Goal: Task Accomplishment & Management: Complete application form

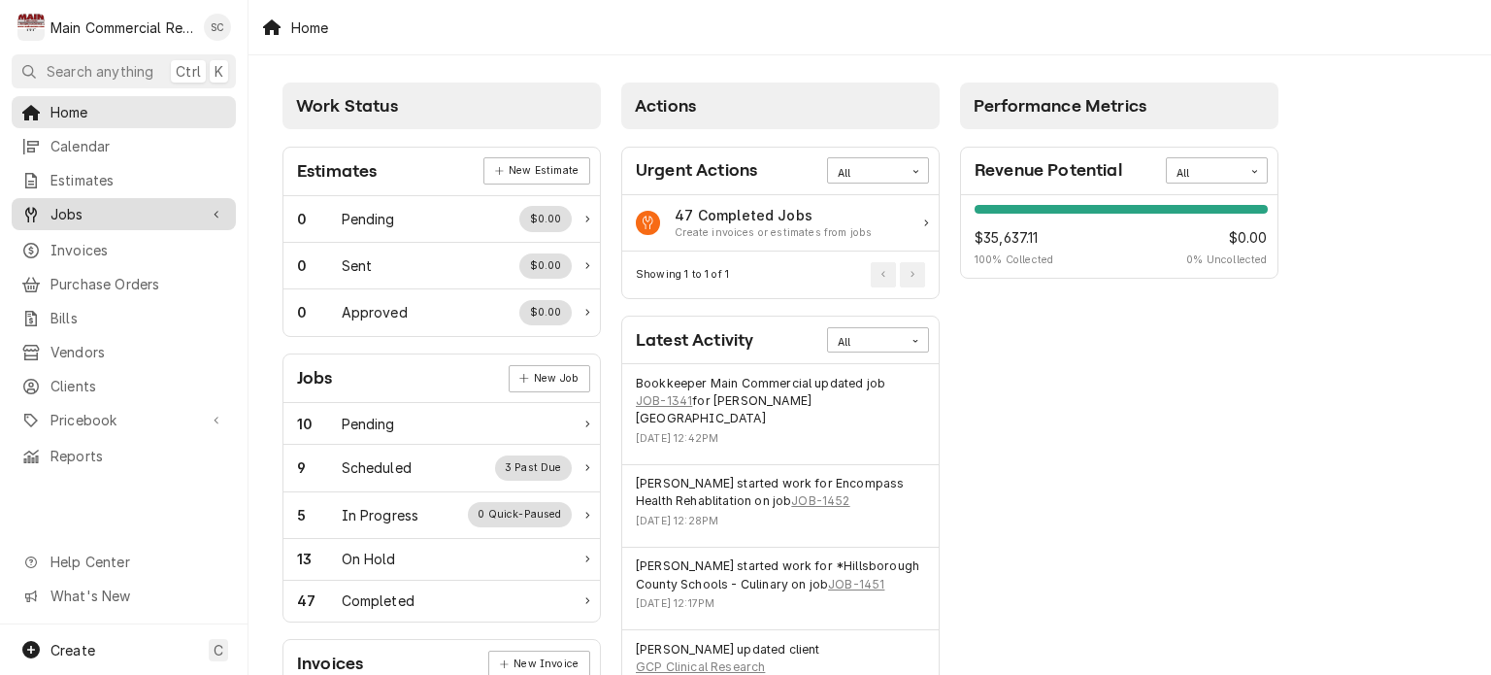
click at [70, 213] on span "Jobs" at bounding box center [123, 214] width 147 height 20
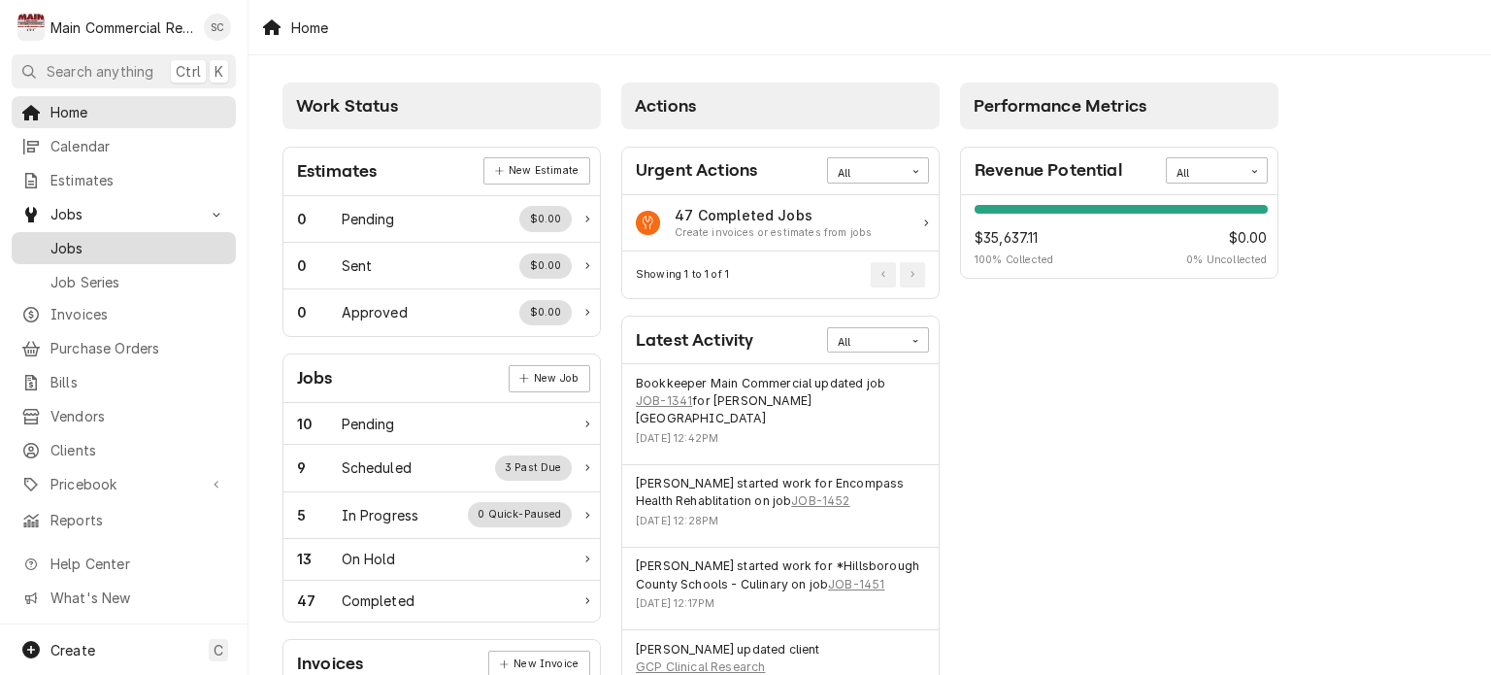
click at [77, 238] on span "Jobs" at bounding box center [138, 248] width 176 height 20
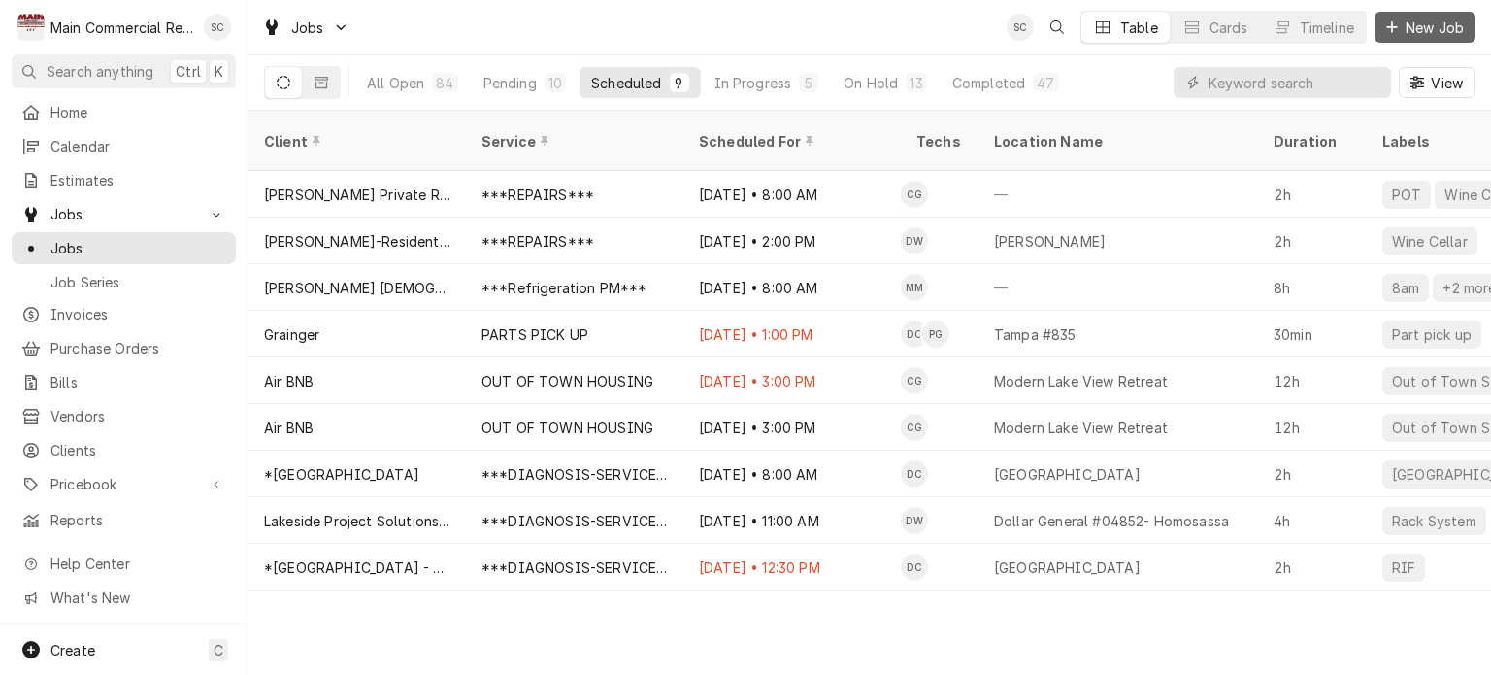
click at [1398, 35] on div "Dynamic Content Wrapper" at bounding box center [1392, 26] width 19 height 19
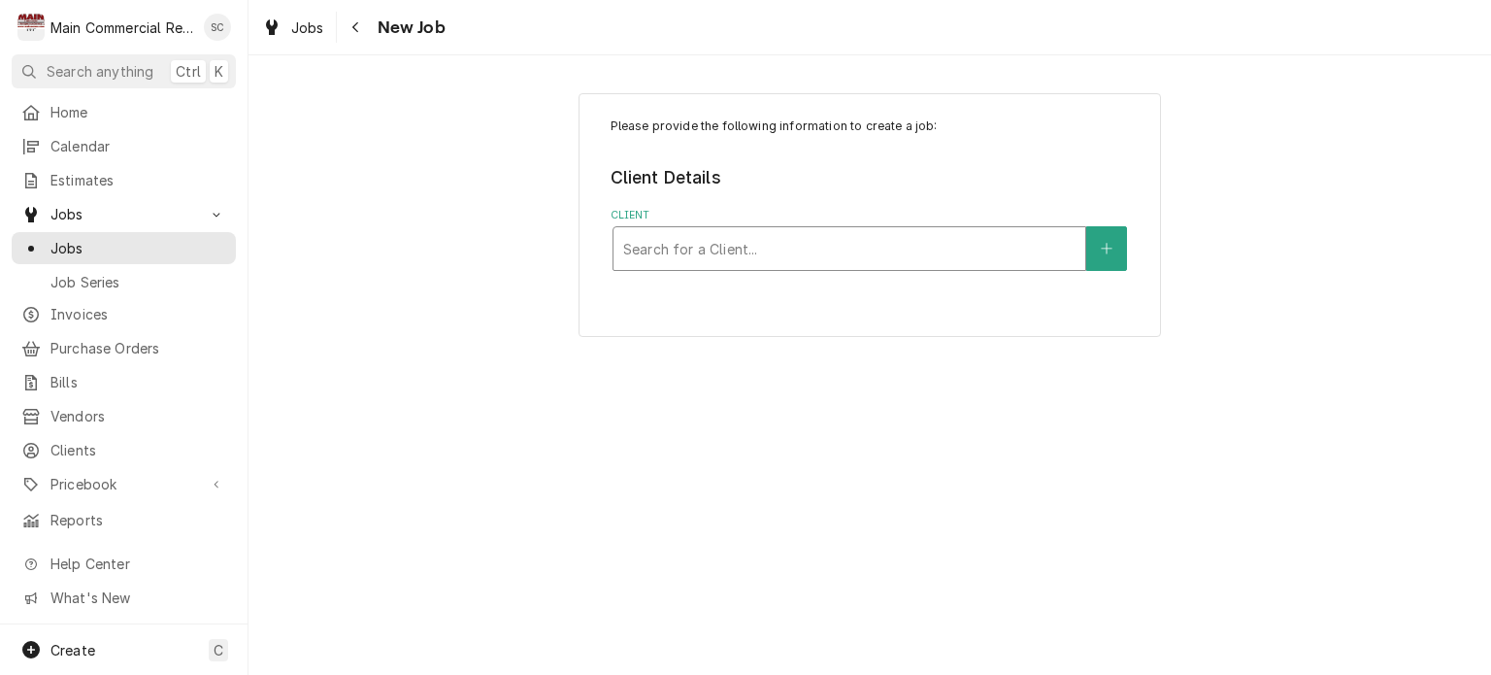
click at [881, 243] on div "Client" at bounding box center [849, 248] width 452 height 35
type input "Martha"
drag, startPoint x: 672, startPoint y: 246, endPoint x: 616, endPoint y: 255, distance: 57.2
click at [616, 255] on div "Martha" at bounding box center [850, 248] width 472 height 43
type input "GCP"
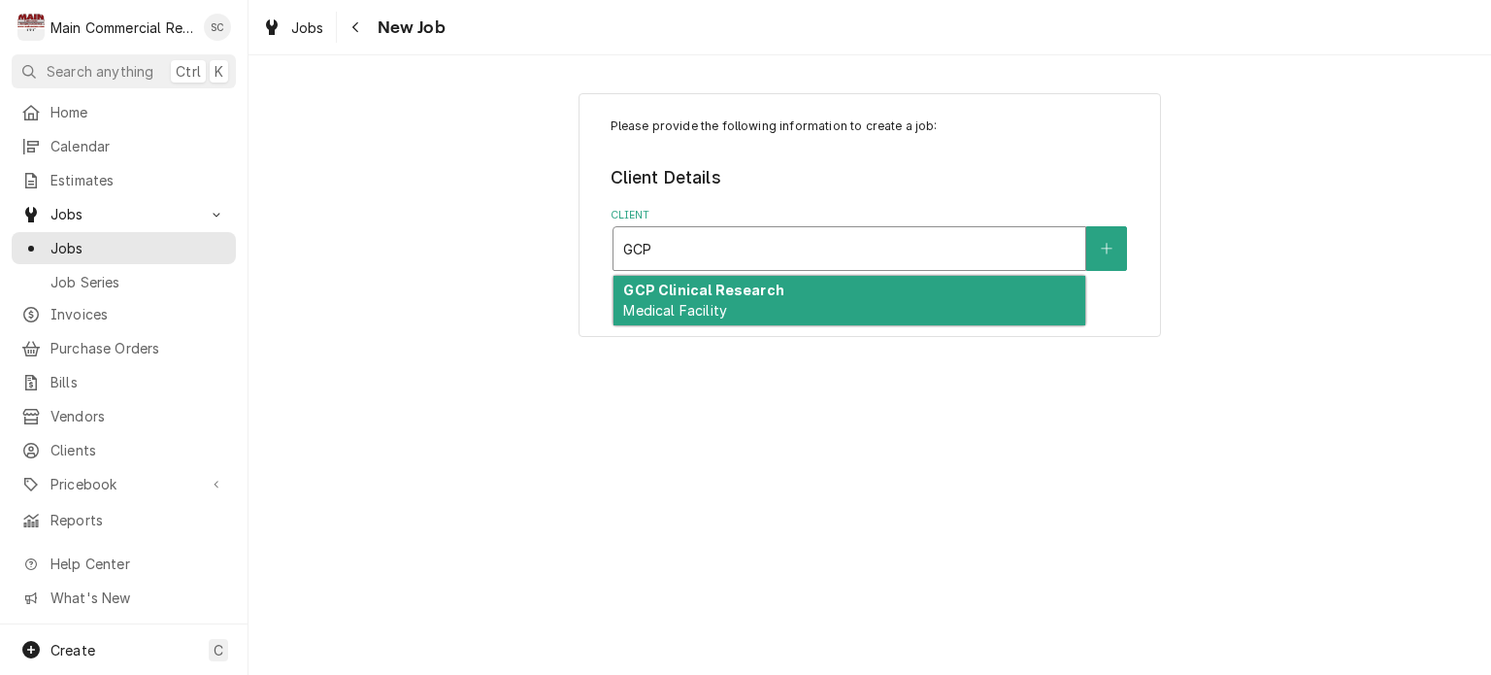
click at [672, 287] on strong "GCP Clinical Research" at bounding box center [703, 290] width 160 height 17
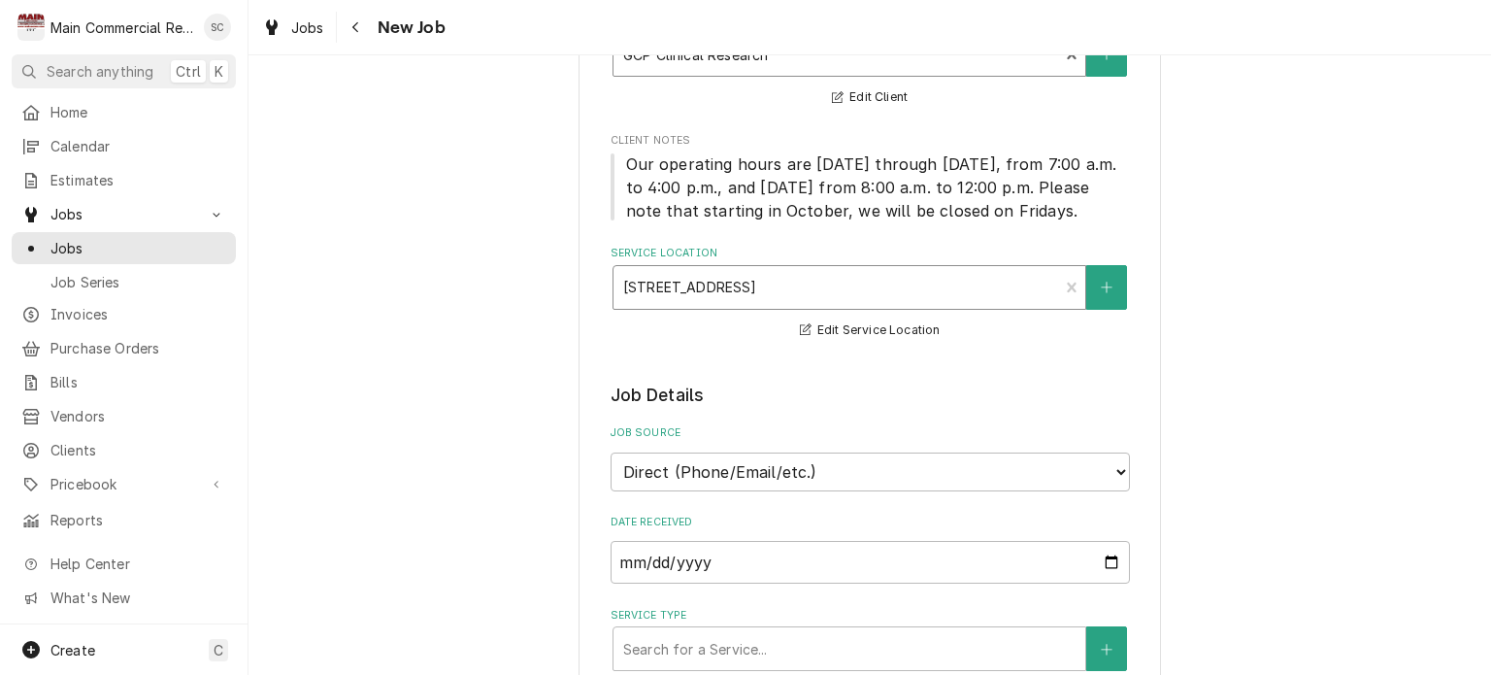
scroll to position [486, 0]
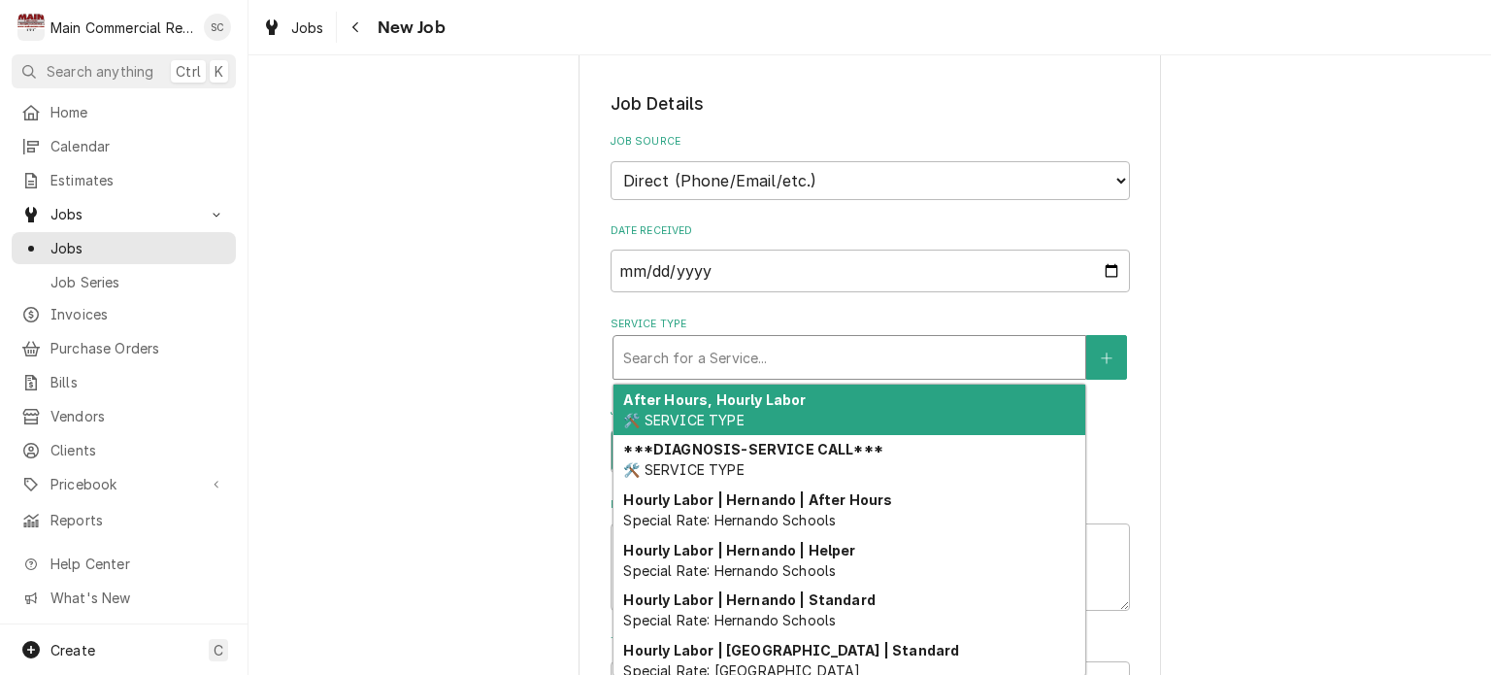
click at [831, 360] on div "Service Type" at bounding box center [849, 357] width 452 height 35
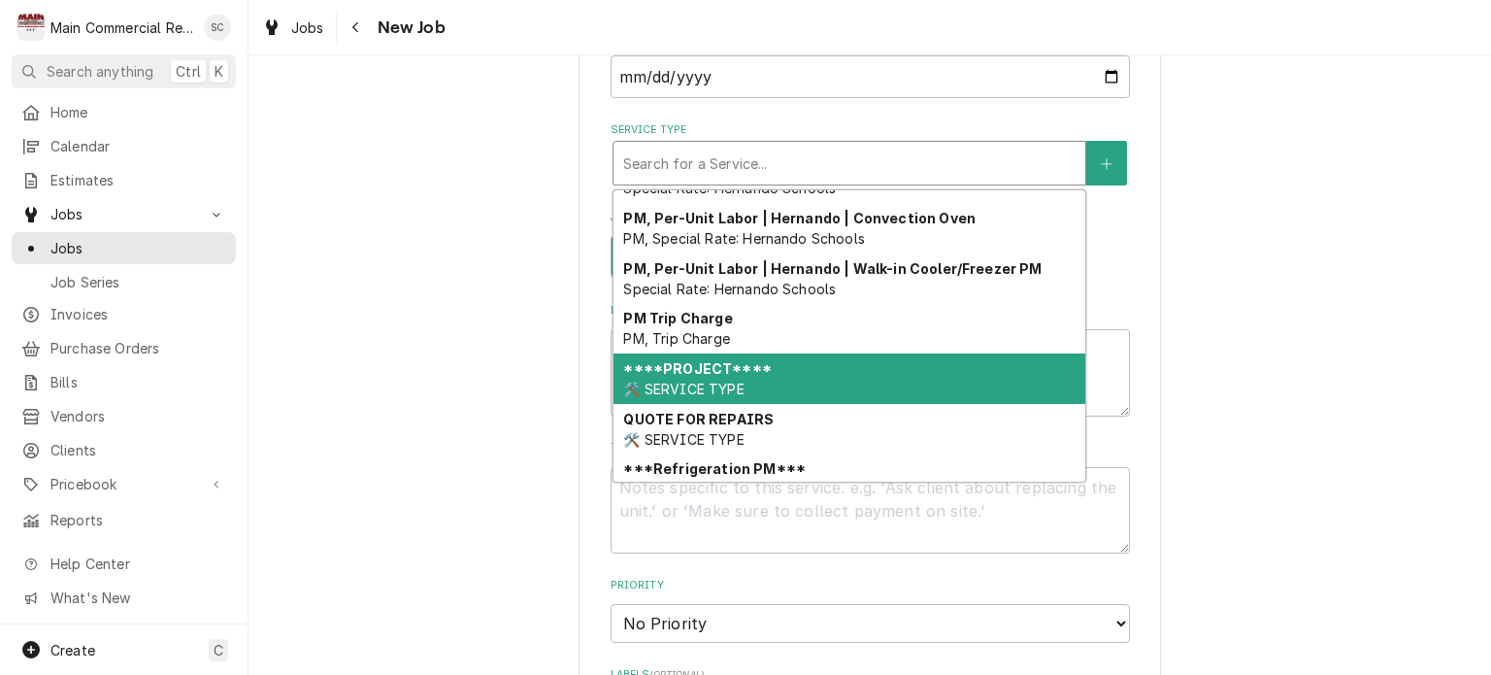
scroll to position [1069, 0]
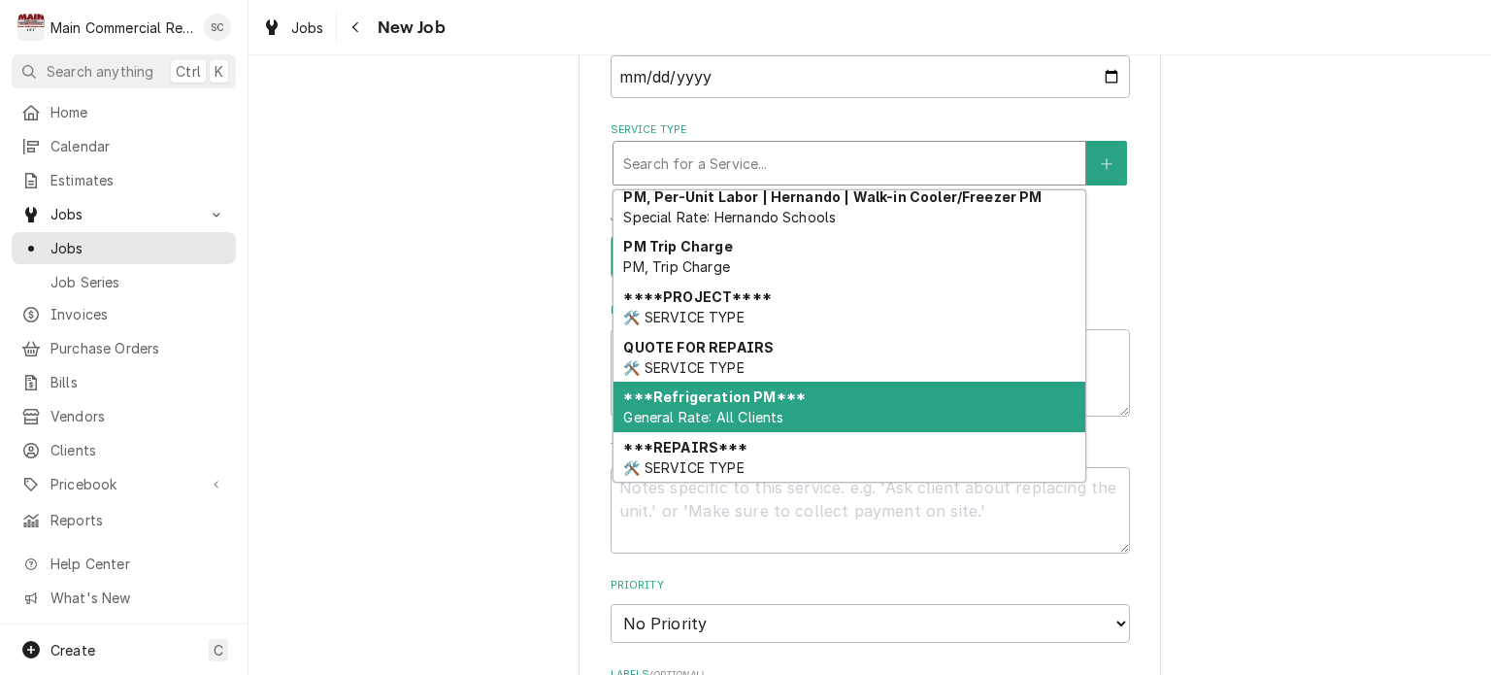
click at [808, 393] on div "***Refrigeration PM*** General Rate: All Clients" at bounding box center [850, 407] width 472 height 50
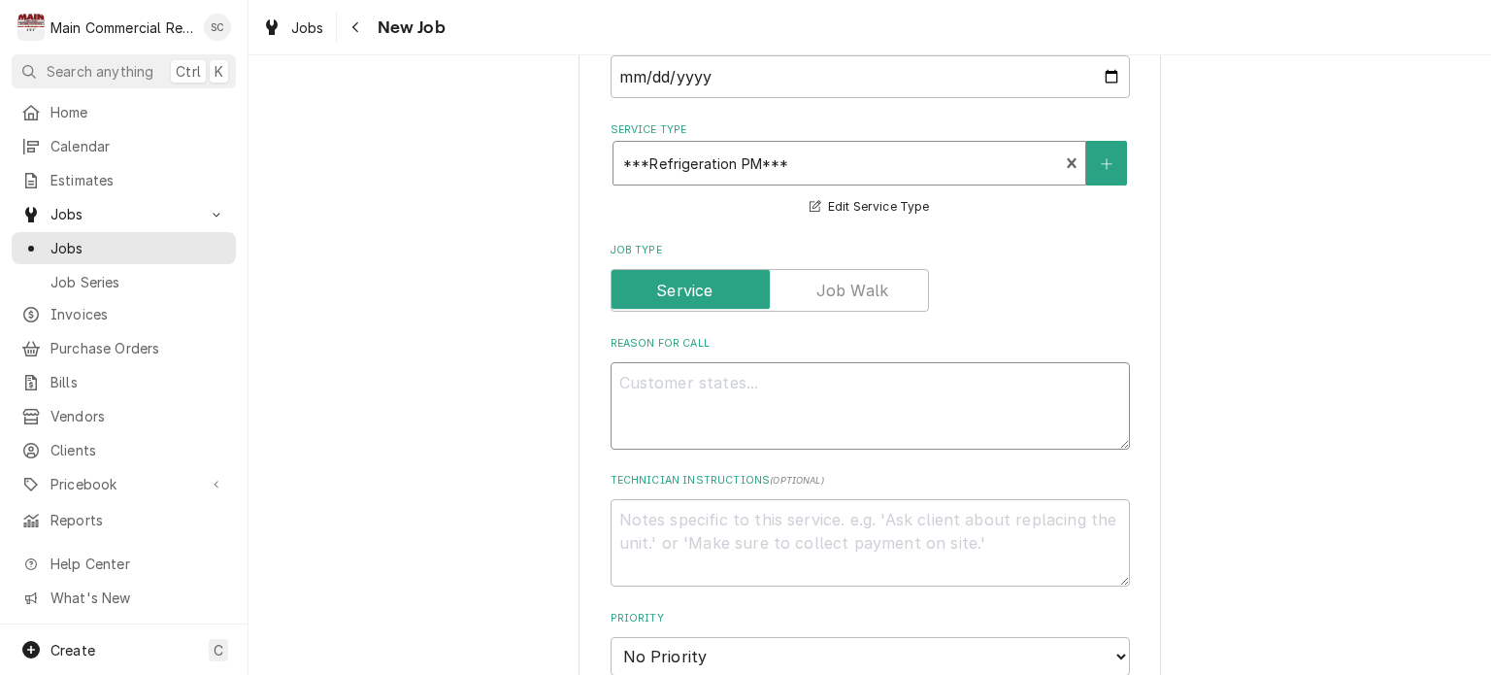
click at [788, 385] on textarea "Reason For Call" at bounding box center [870, 405] width 519 height 87
click at [629, 374] on textarea "Reason For Call" at bounding box center [870, 405] width 519 height 87
paste textarea "Preventative Maintenance for two Reach in Coolers"
type textarea "x"
type textarea "Preventative Maintenance for two Reach in Coolers"
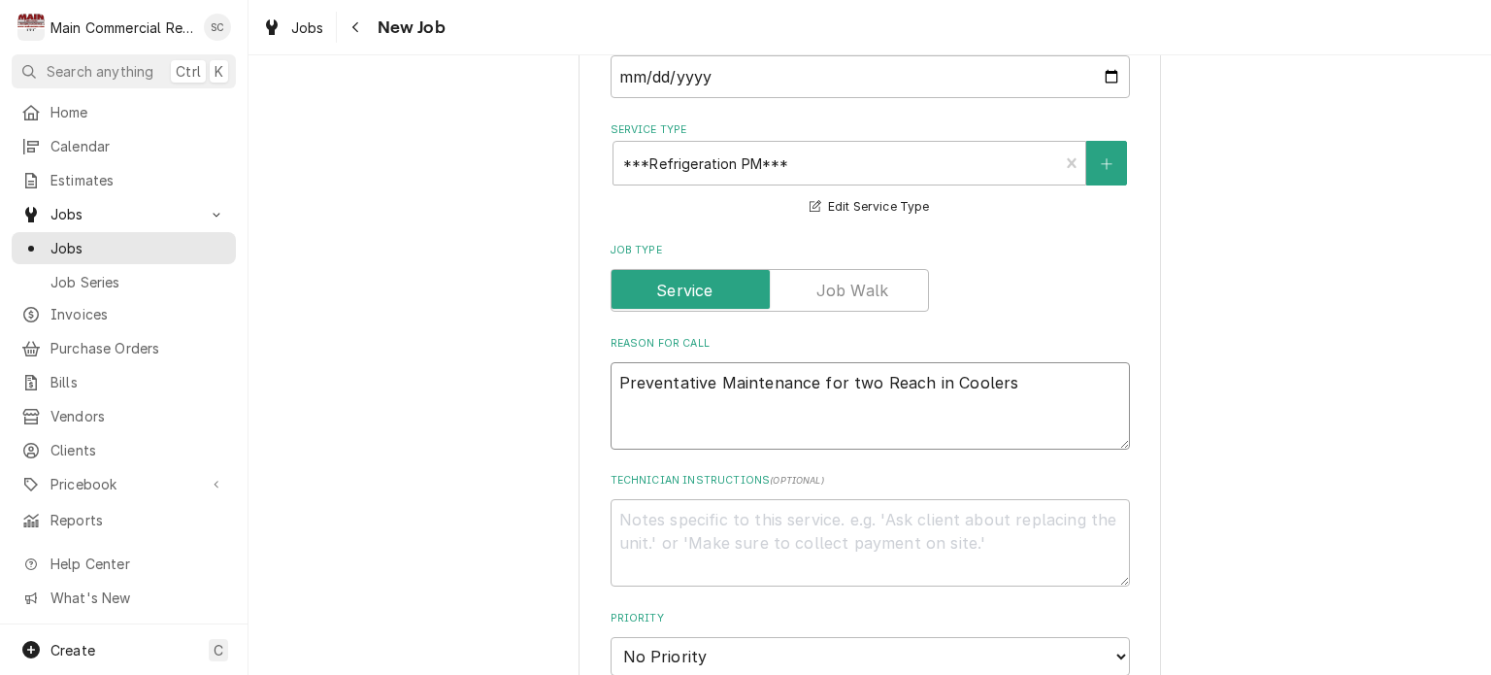
scroll to position [971, 0]
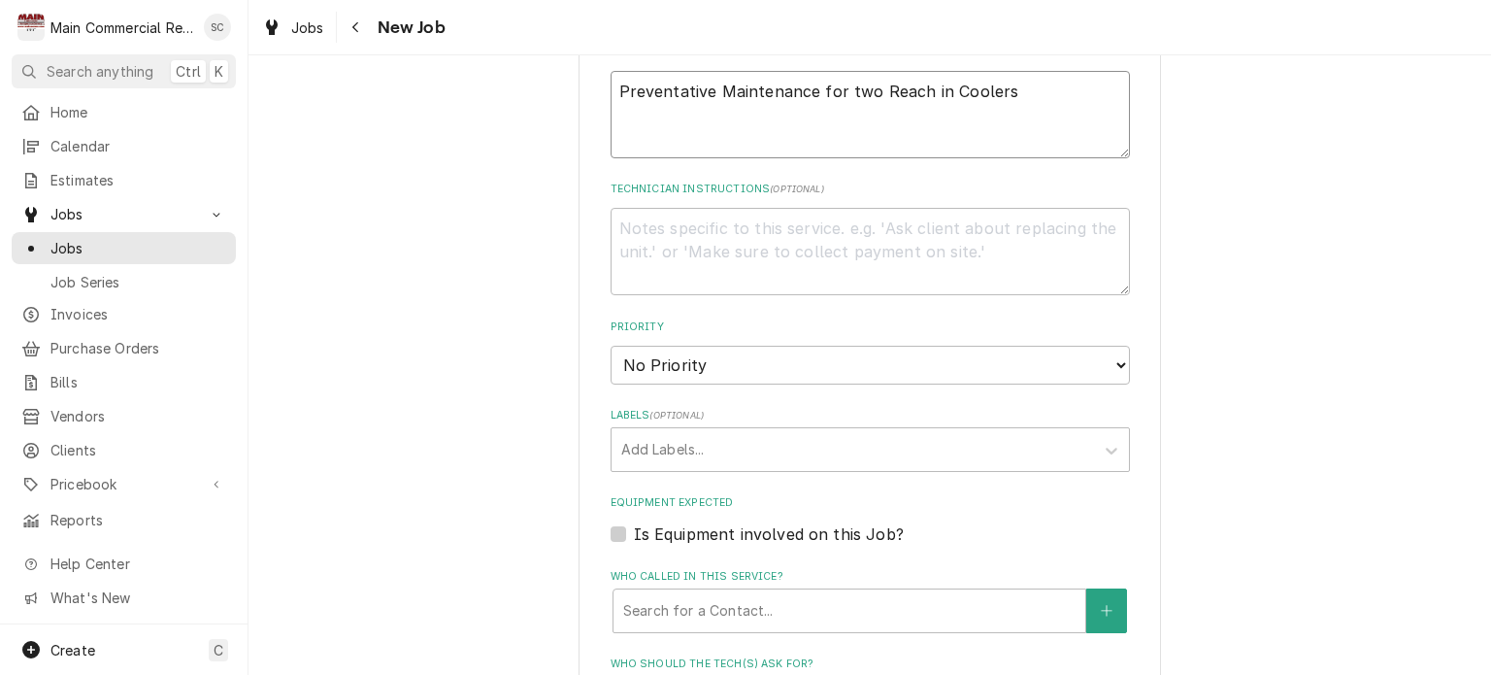
type textarea "x"
type textarea "Preventative Maintenance for two Reach in Coolers"
click at [699, 365] on select "No Priority Urgent High Medium Low" at bounding box center [870, 365] width 519 height 39
select select "2"
click at [611, 346] on select "No Priority Urgent High Medium Low" at bounding box center [870, 365] width 519 height 39
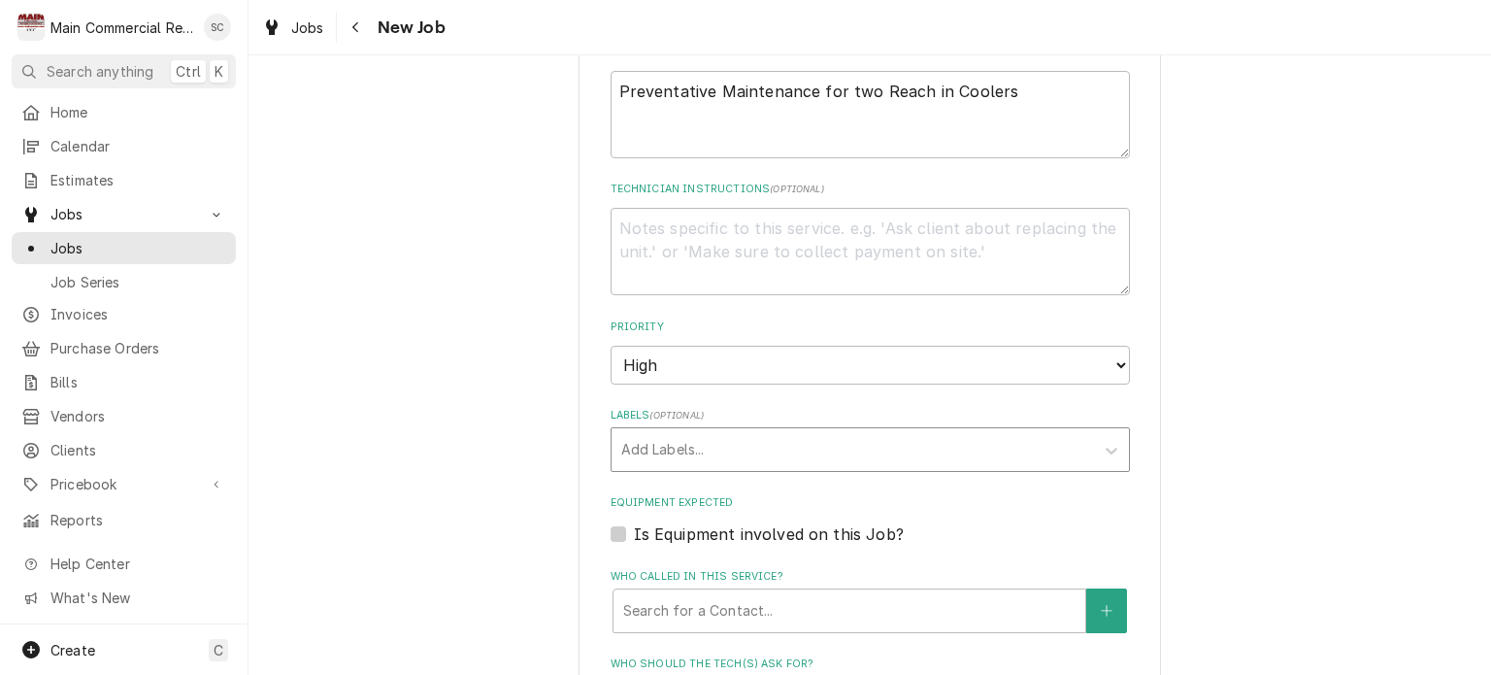
click at [695, 446] on div "Labels" at bounding box center [852, 449] width 463 height 35
type textarea "x"
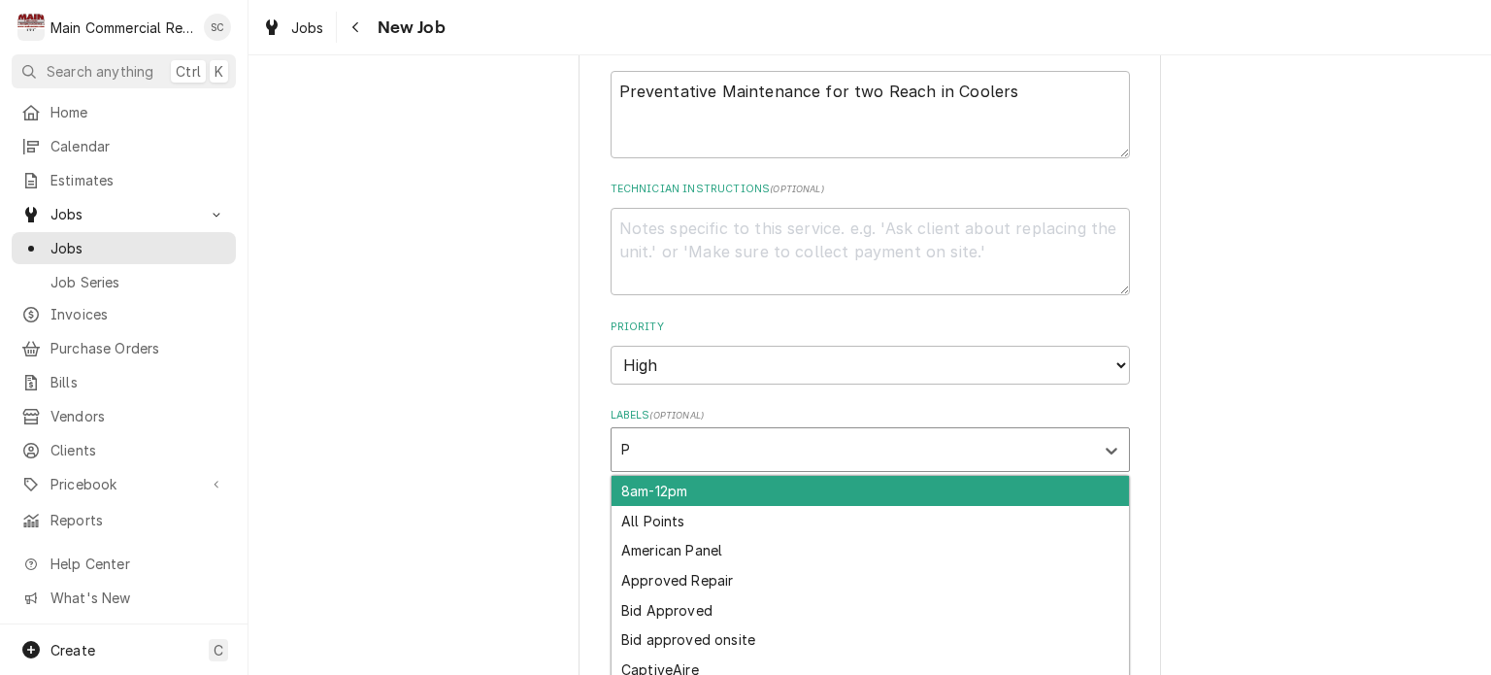
type input "PM"
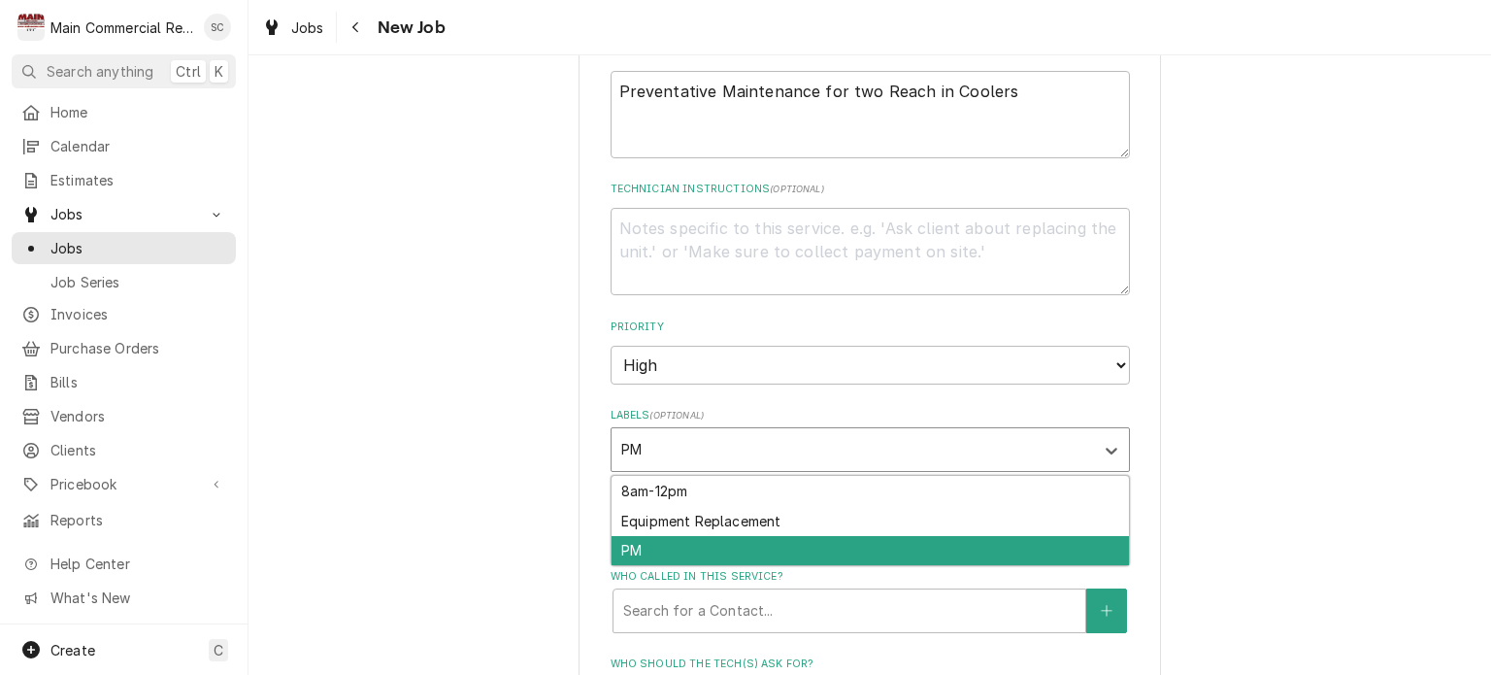
click at [707, 558] on div "PM" at bounding box center [871, 551] width 518 height 30
type textarea "x"
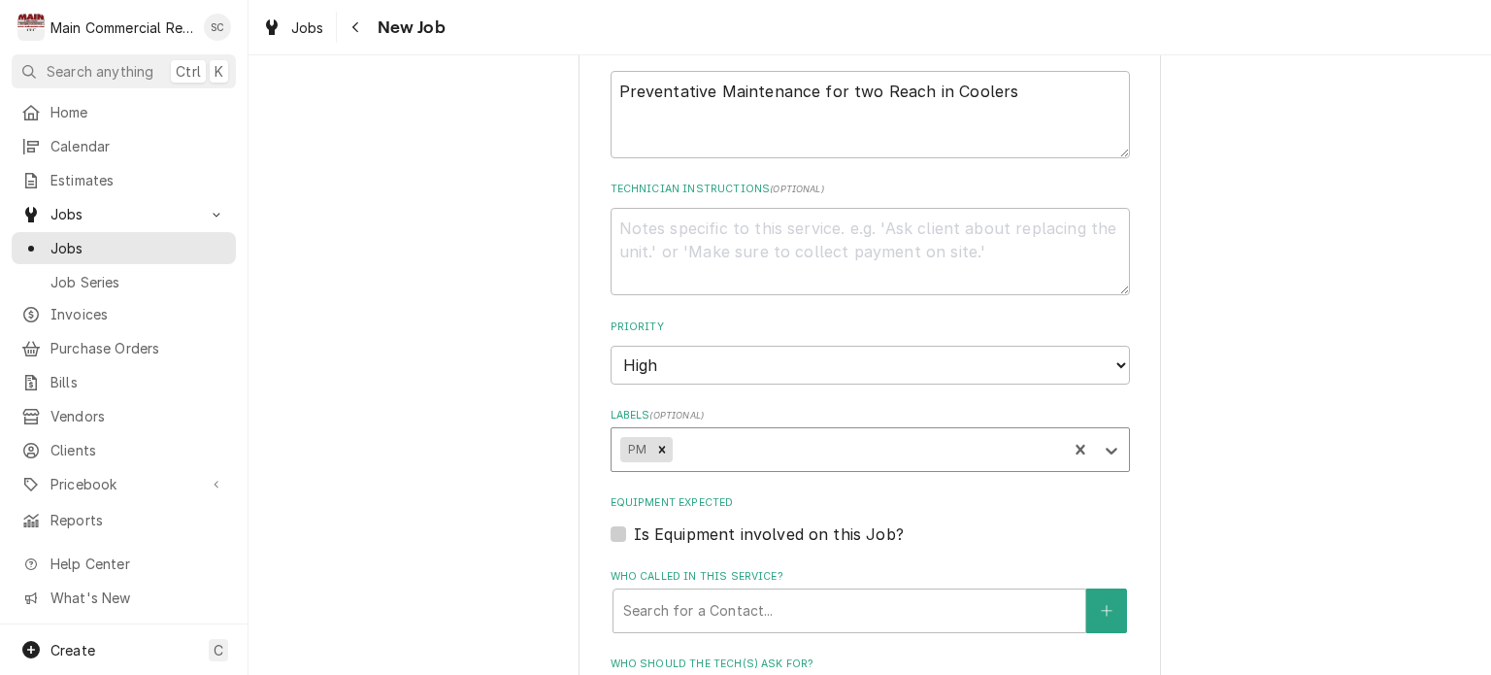
type textarea "x"
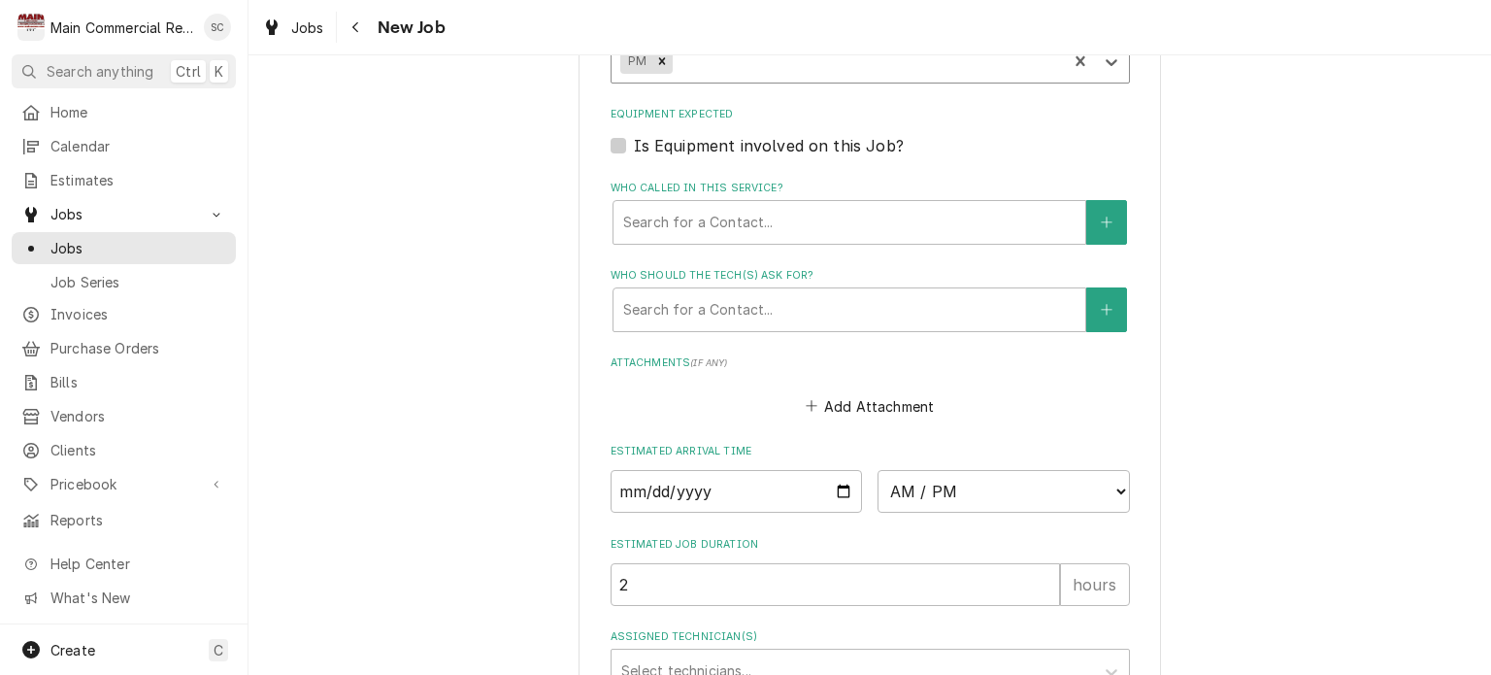
scroll to position [1068, 0]
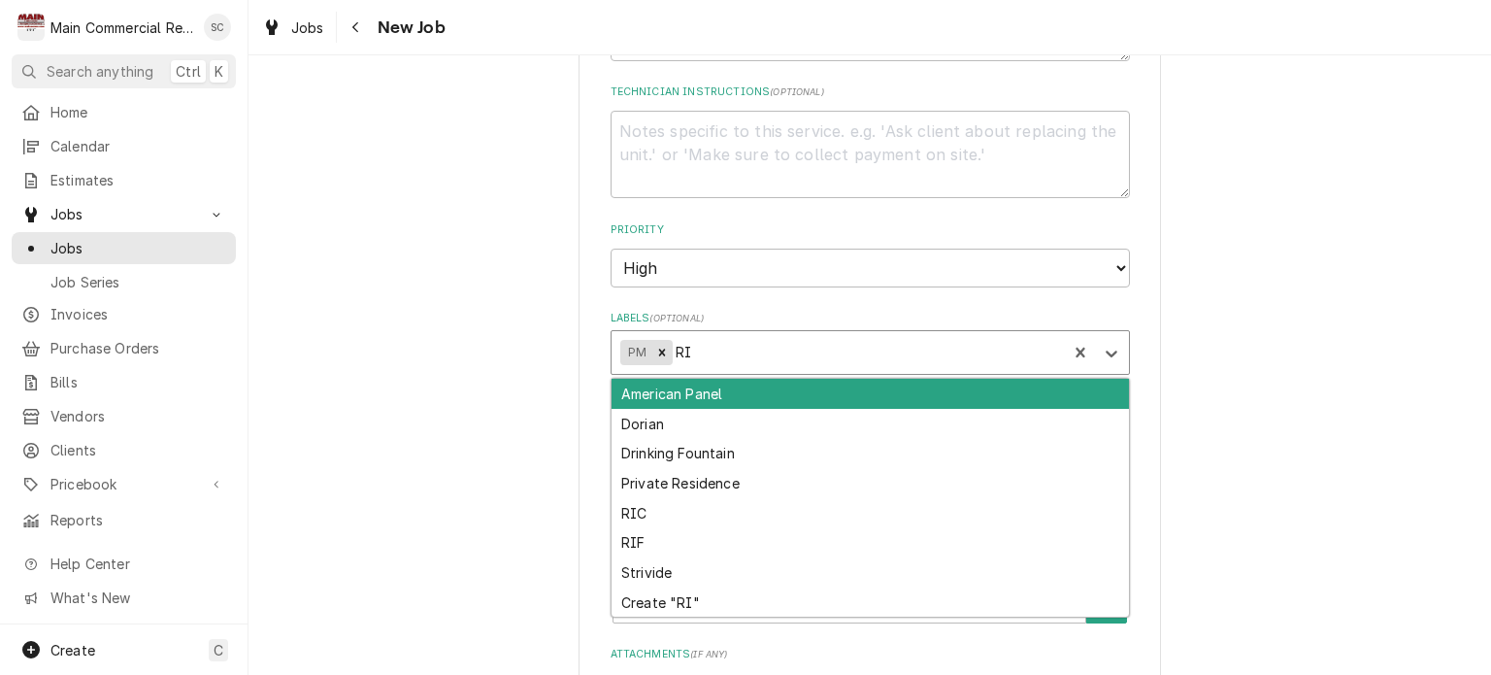
type input "RIC"
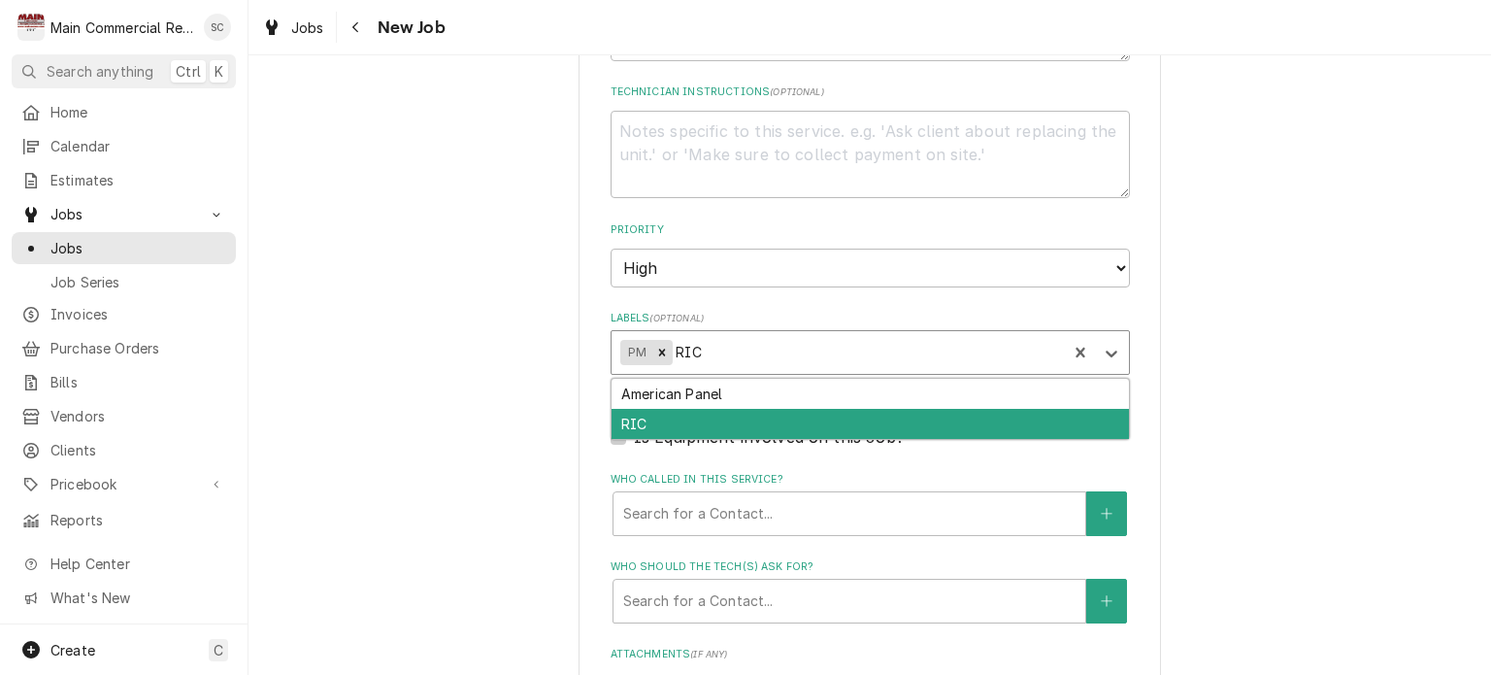
click at [761, 419] on div "RIC" at bounding box center [871, 424] width 518 height 30
type textarea "x"
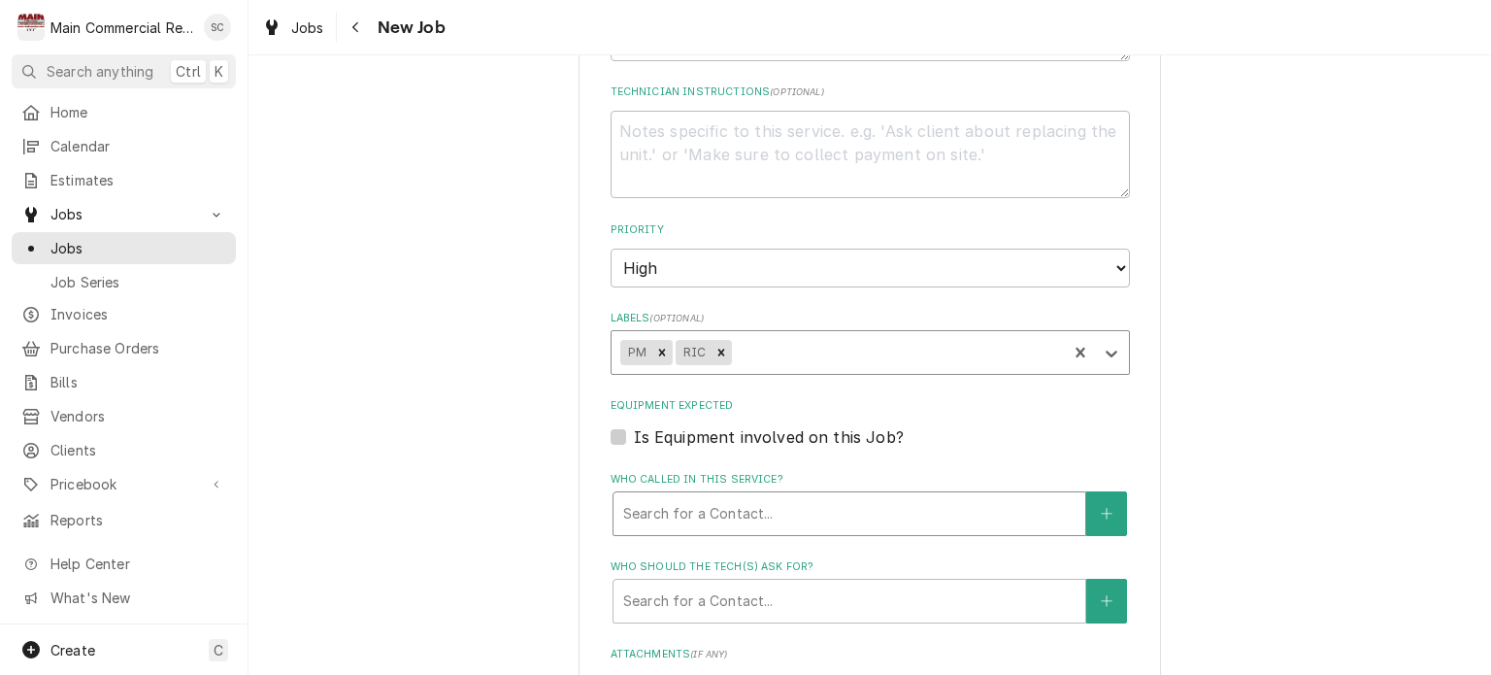
scroll to position [1165, 0]
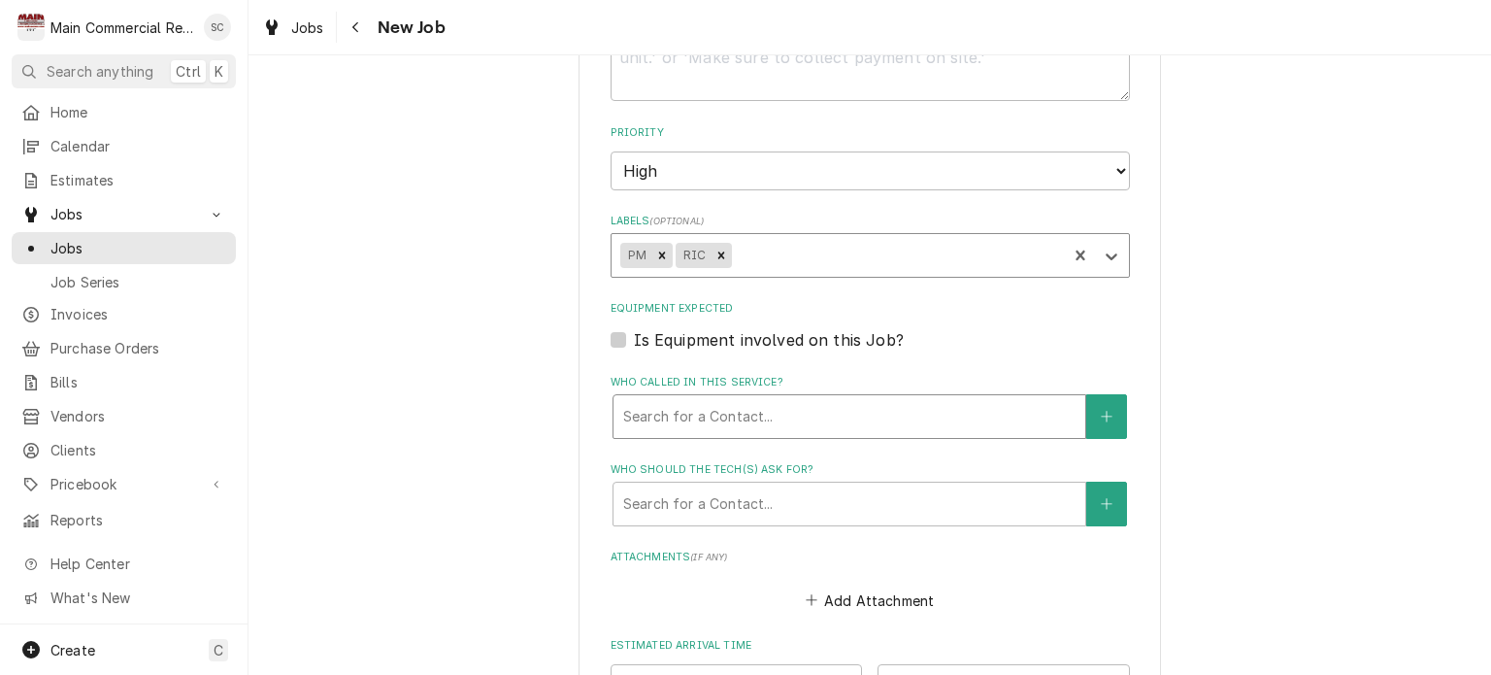
click at [758, 421] on div "Who called in this service?" at bounding box center [849, 416] width 452 height 35
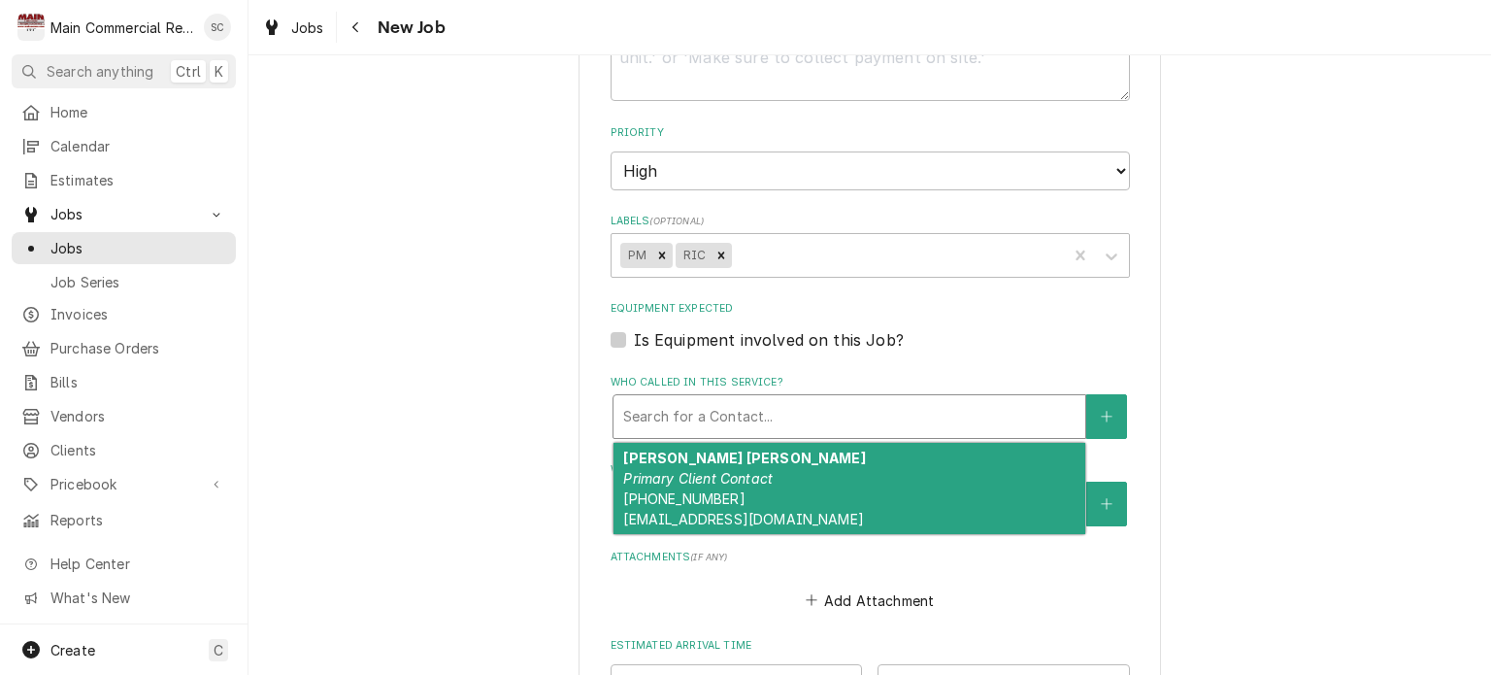
click at [751, 475] on em "Primary Client Contact" at bounding box center [698, 478] width 150 height 17
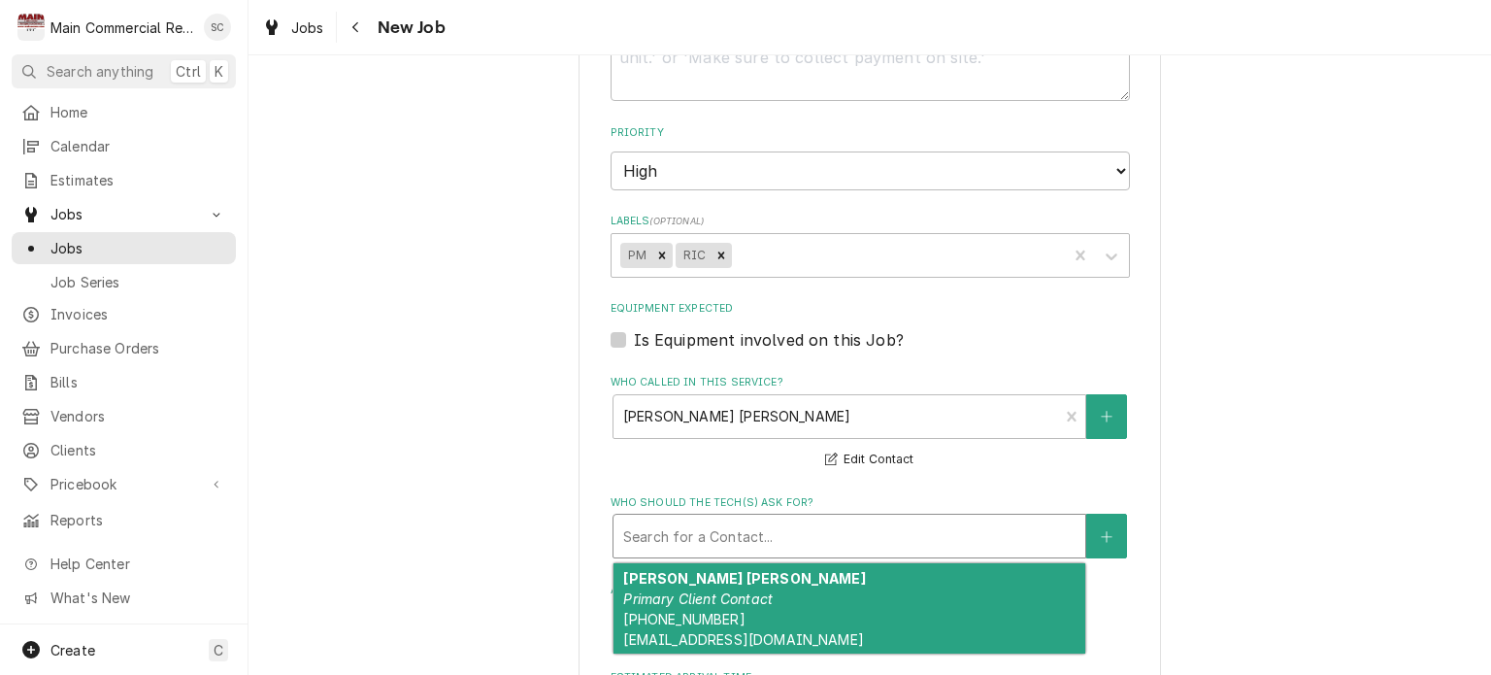
click at [777, 535] on div "Who should the tech(s) ask for?" at bounding box center [849, 536] width 452 height 35
drag, startPoint x: 777, startPoint y: 596, endPoint x: 848, endPoint y: 592, distance: 71.0
click at [776, 596] on div "Martha Colon Diaz Primary Client Contact (813) 240-9734 marthac@gcpclinicalrese…" at bounding box center [850, 608] width 472 height 91
type textarea "x"
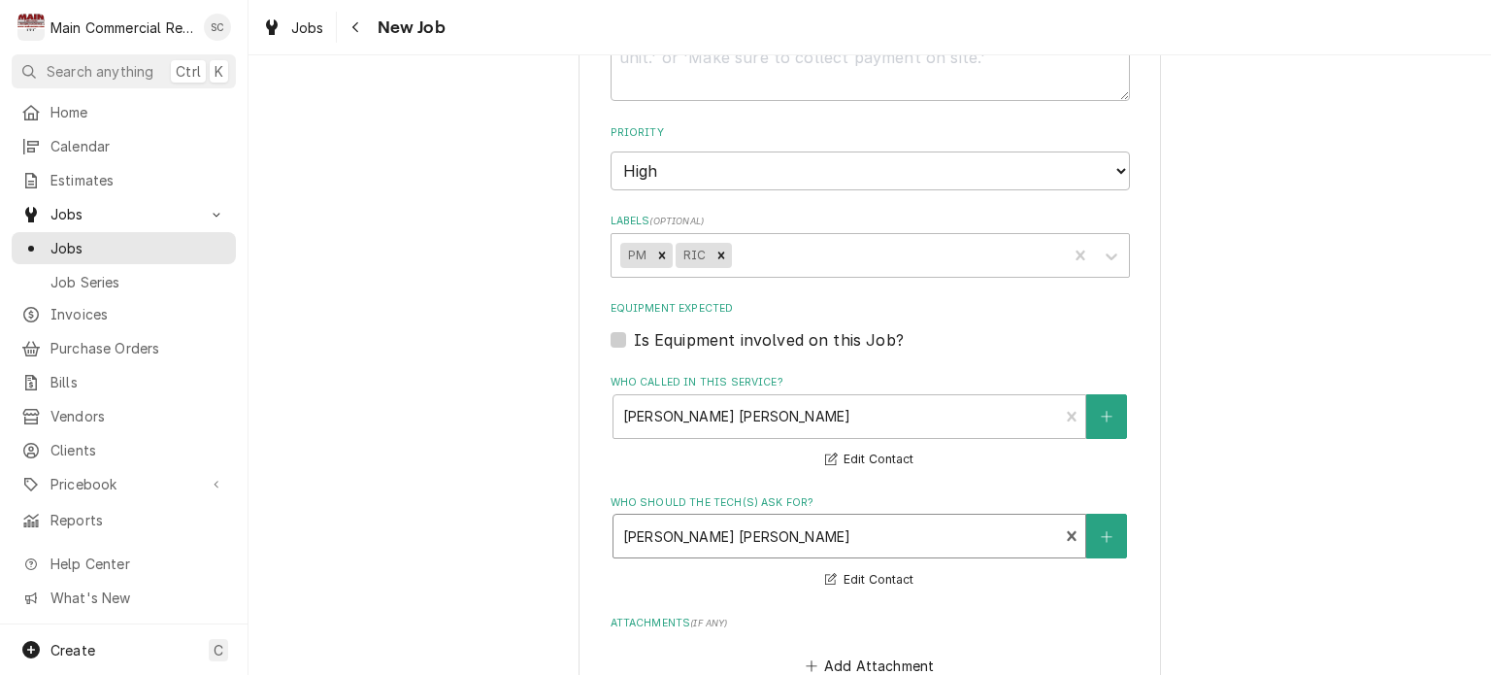
scroll to position [1604, 0]
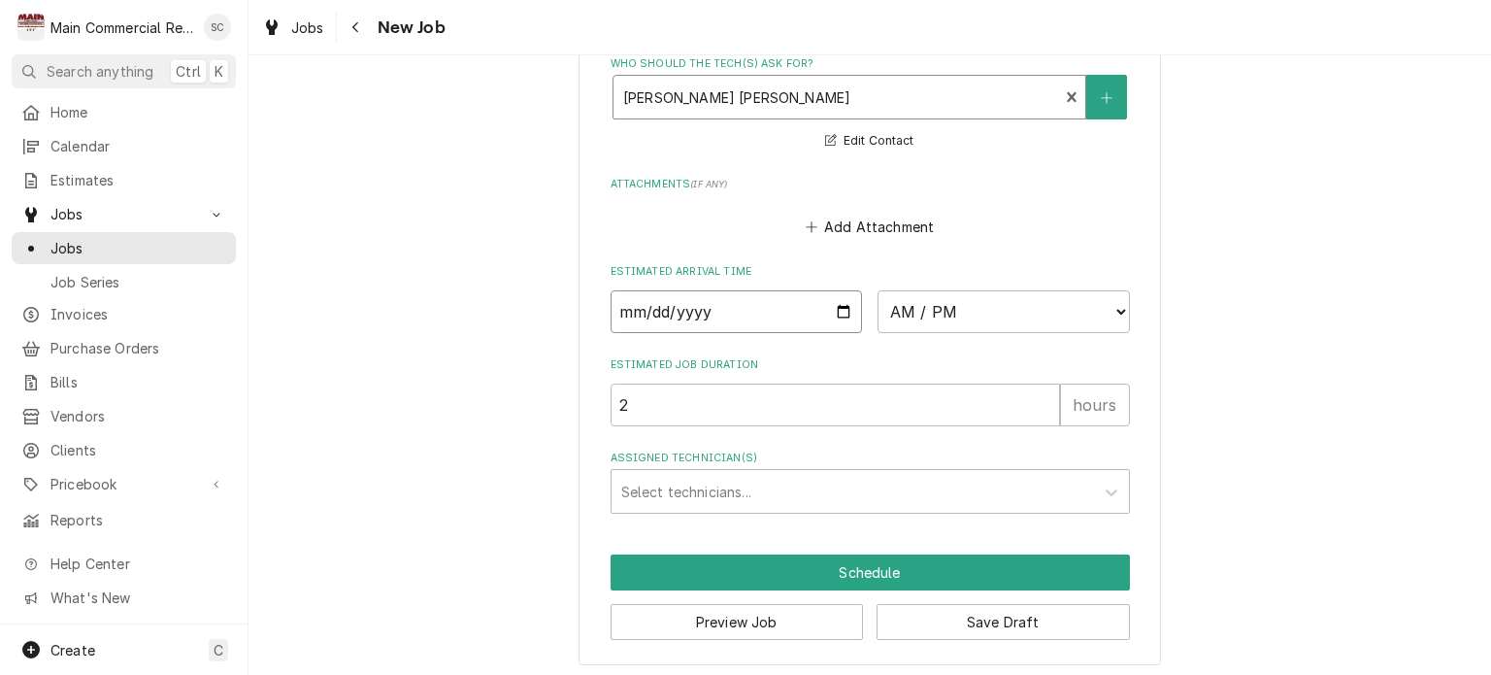
click at [835, 303] on input "Date" at bounding box center [737, 311] width 252 height 43
type input "2025-09-23"
type textarea "x"
click at [834, 296] on input "2025-09-23" at bounding box center [737, 311] width 252 height 43
click at [754, 302] on input "2025-09-23" at bounding box center [737, 311] width 252 height 43
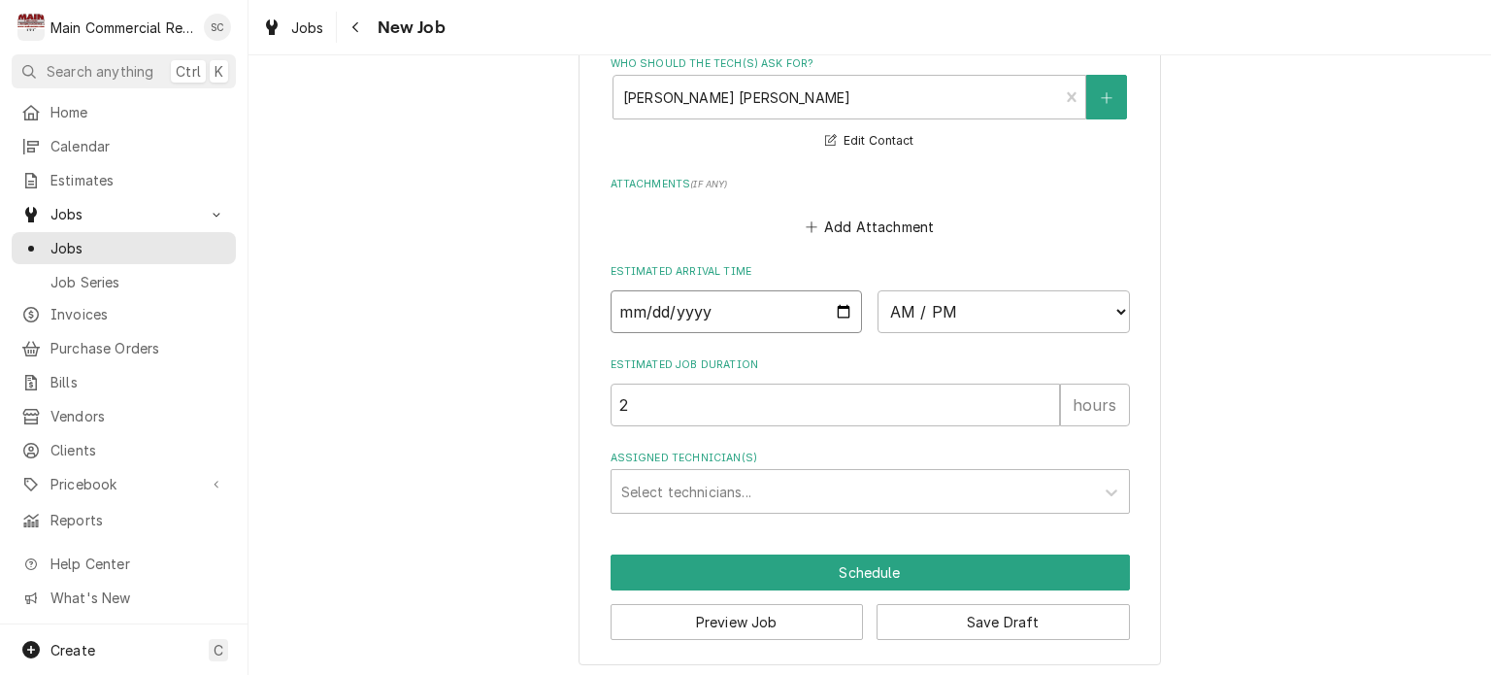
drag, startPoint x: 664, startPoint y: 306, endPoint x: 583, endPoint y: 320, distance: 82.9
click at [700, 302] on input "2025-09-23" at bounding box center [737, 311] width 252 height 43
click at [786, 317] on input "2025-09-23" at bounding box center [737, 311] width 252 height 43
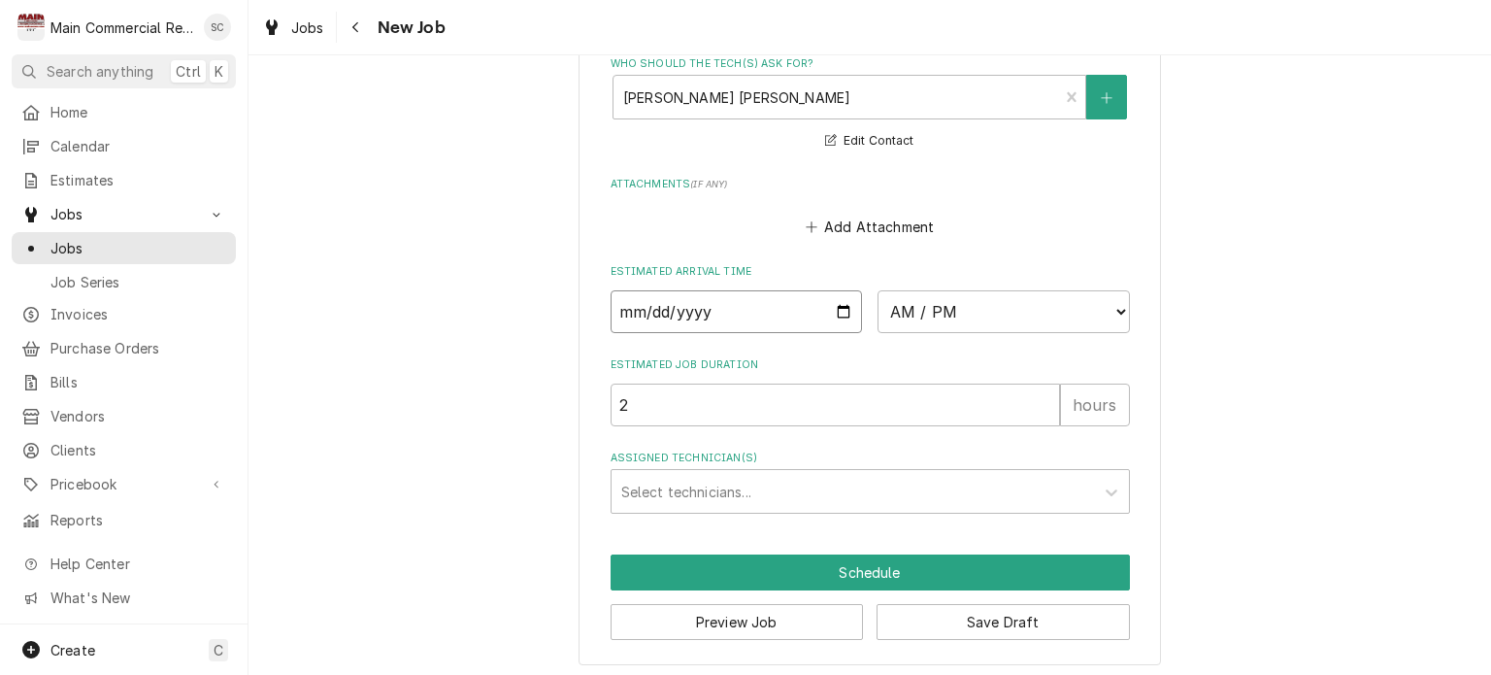
click at [715, 312] on input "Date" at bounding box center [737, 311] width 252 height 43
click at [680, 302] on input "Date" at bounding box center [737, 311] width 252 height 43
click at [658, 303] on input "Date" at bounding box center [737, 311] width 252 height 43
click at [1025, 209] on div "Add Attachment" at bounding box center [870, 222] width 519 height 38
drag, startPoint x: 670, startPoint y: 403, endPoint x: 577, endPoint y: 421, distance: 95.0
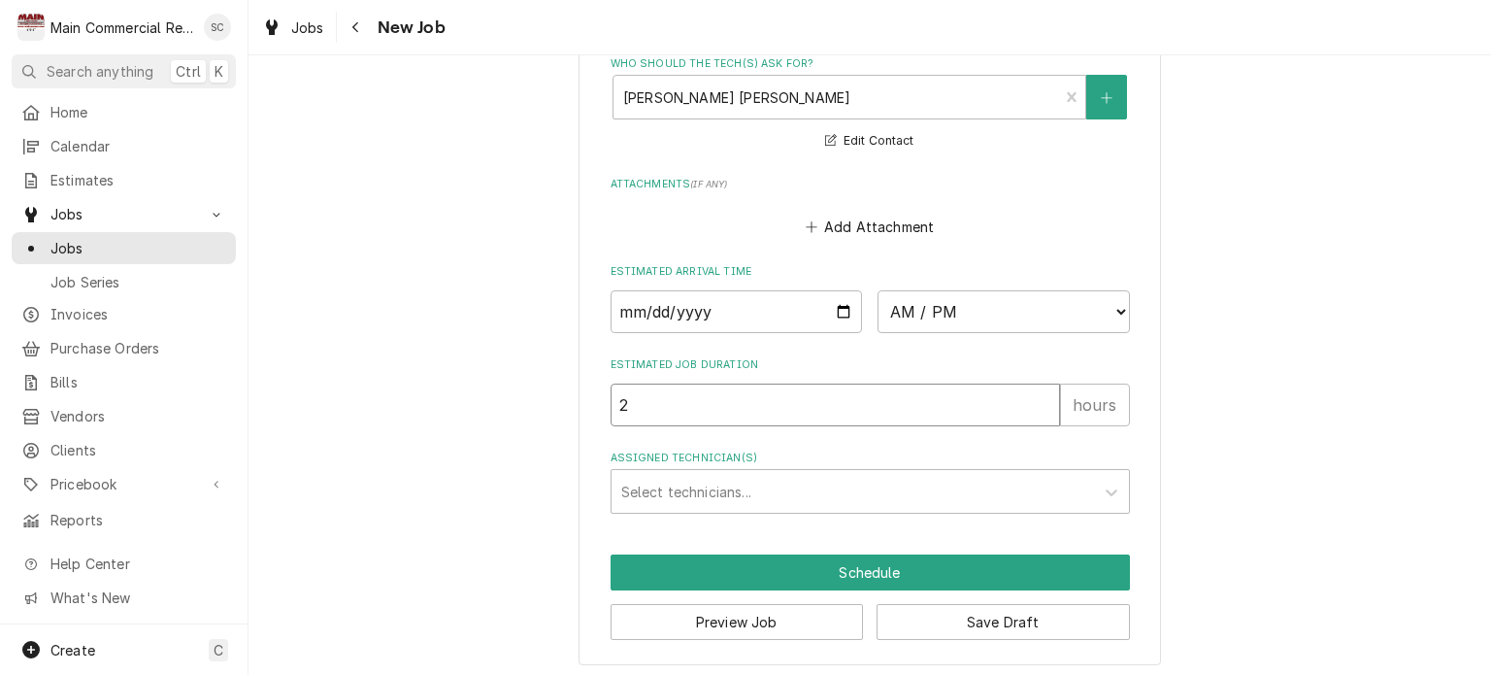
type textarea "x"
type input "4"
type textarea "x"
type input "4"
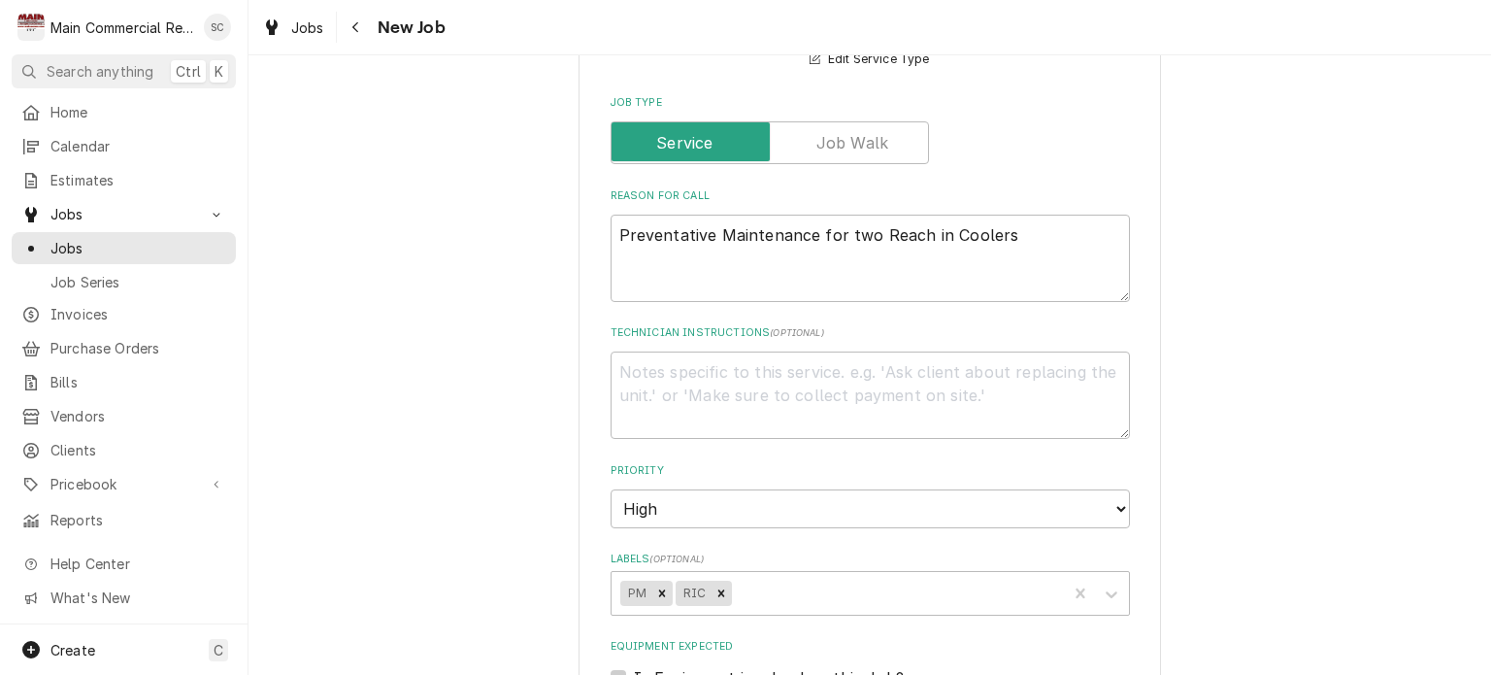
scroll to position [633, 0]
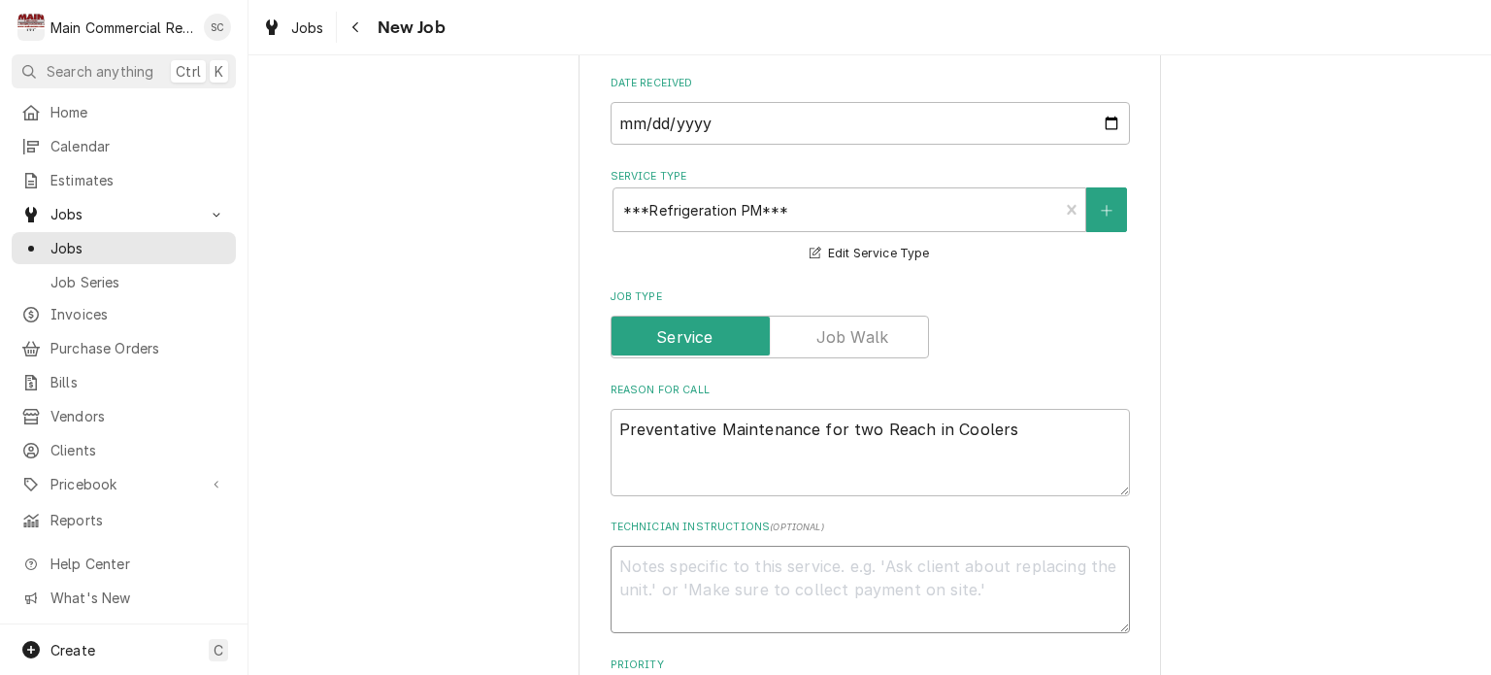
click at [866, 562] on textarea "Technician Instructions ( optional )" at bounding box center [870, 589] width 519 height 87
type textarea "x"
type textarea "Q"
type textarea "x"
type textarea "Q-"
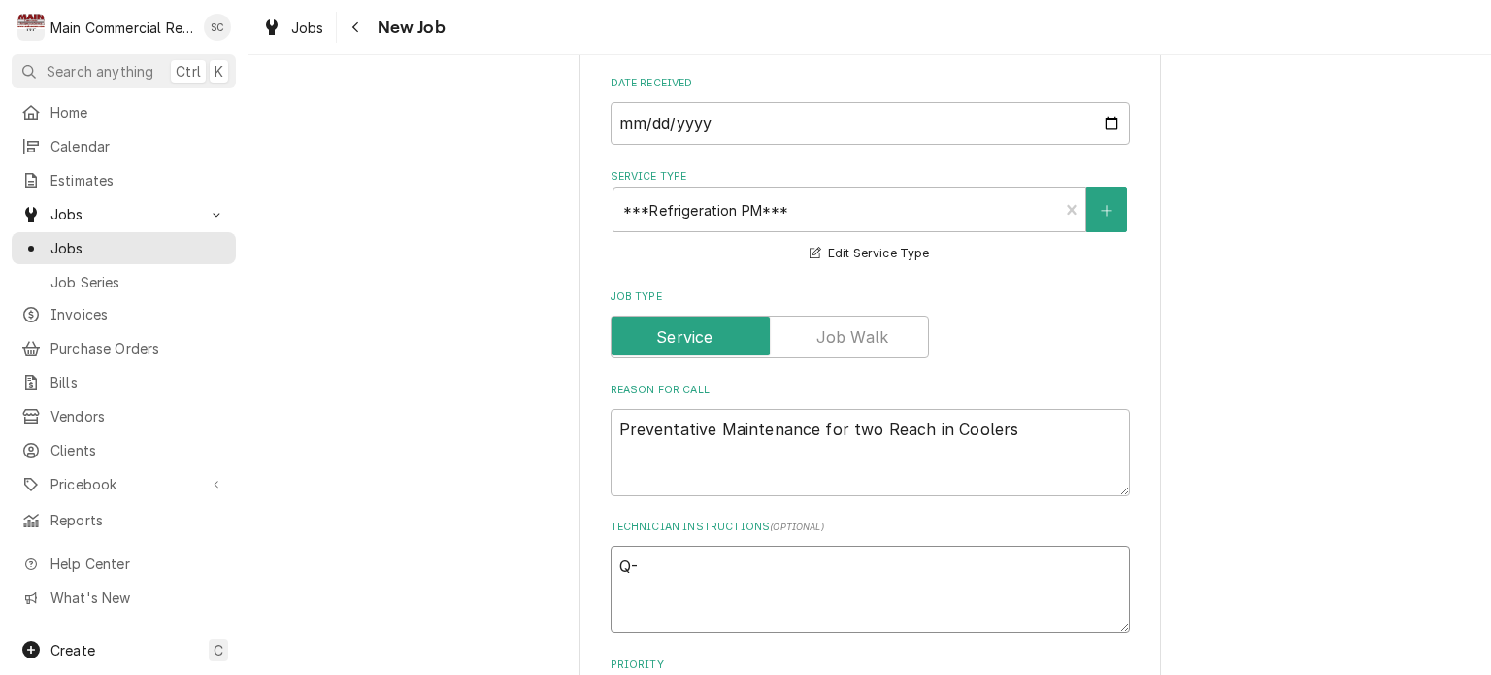
type textarea "x"
type textarea "Q-3"
type textarea "x"
type textarea "Q-35"
type textarea "x"
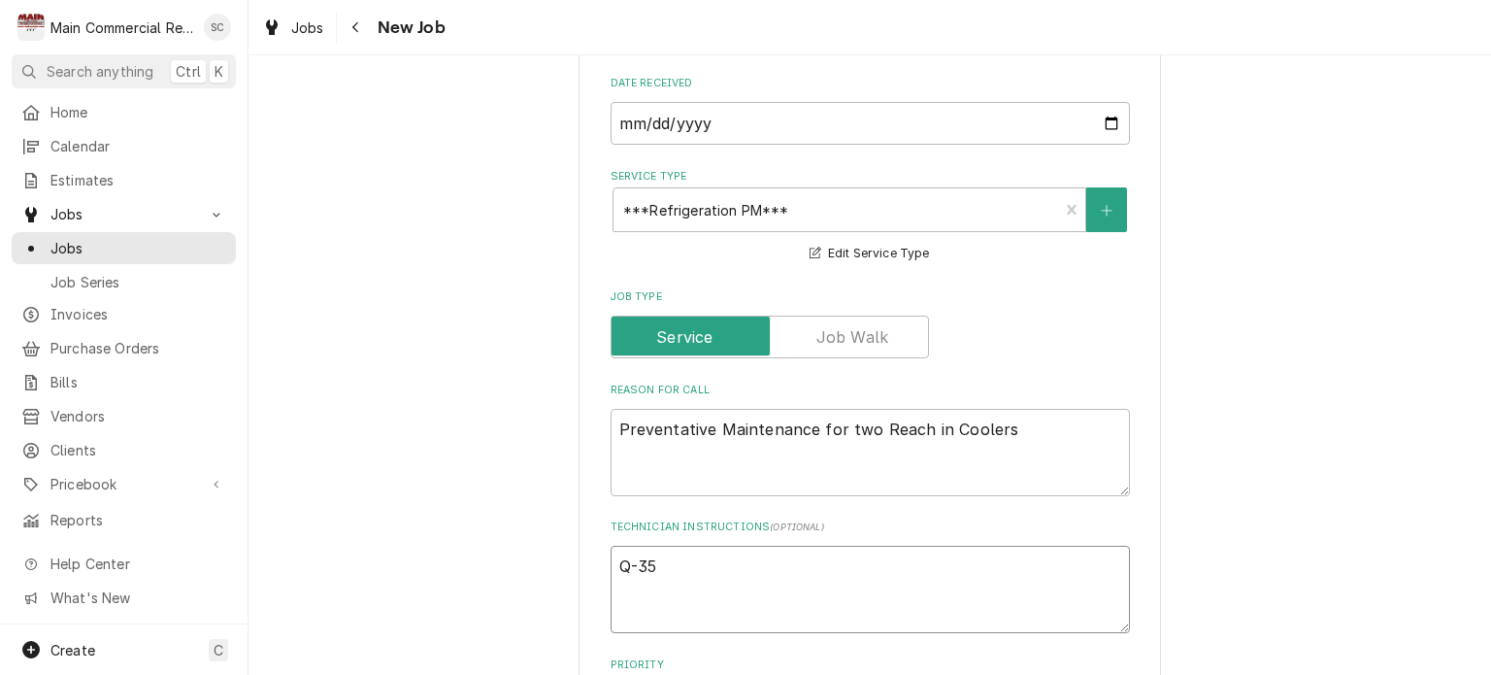
type textarea "Q-353"
type textarea "x"
type textarea "Q-35"
type textarea "x"
type textarea "Q-3"
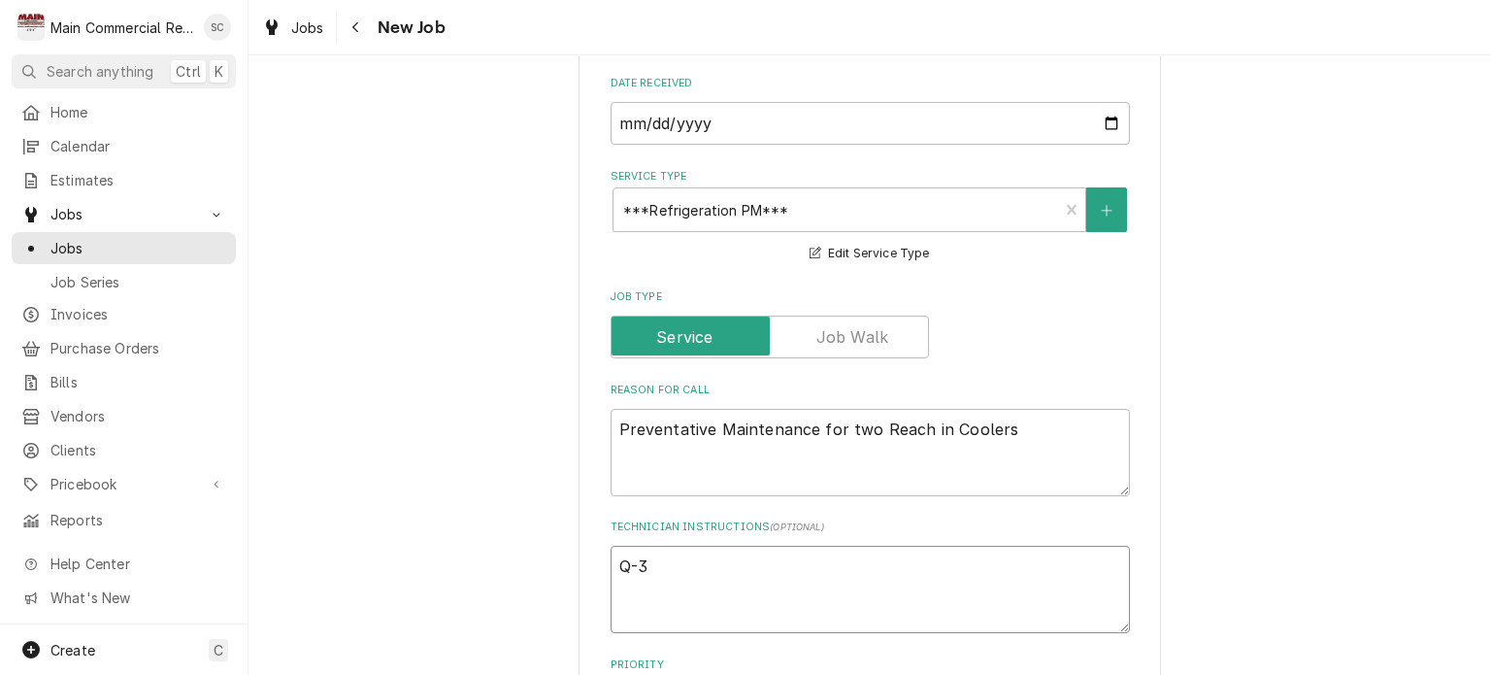
type textarea "x"
type textarea "Q-38"
type textarea "x"
type textarea "Q-385"
type textarea "x"
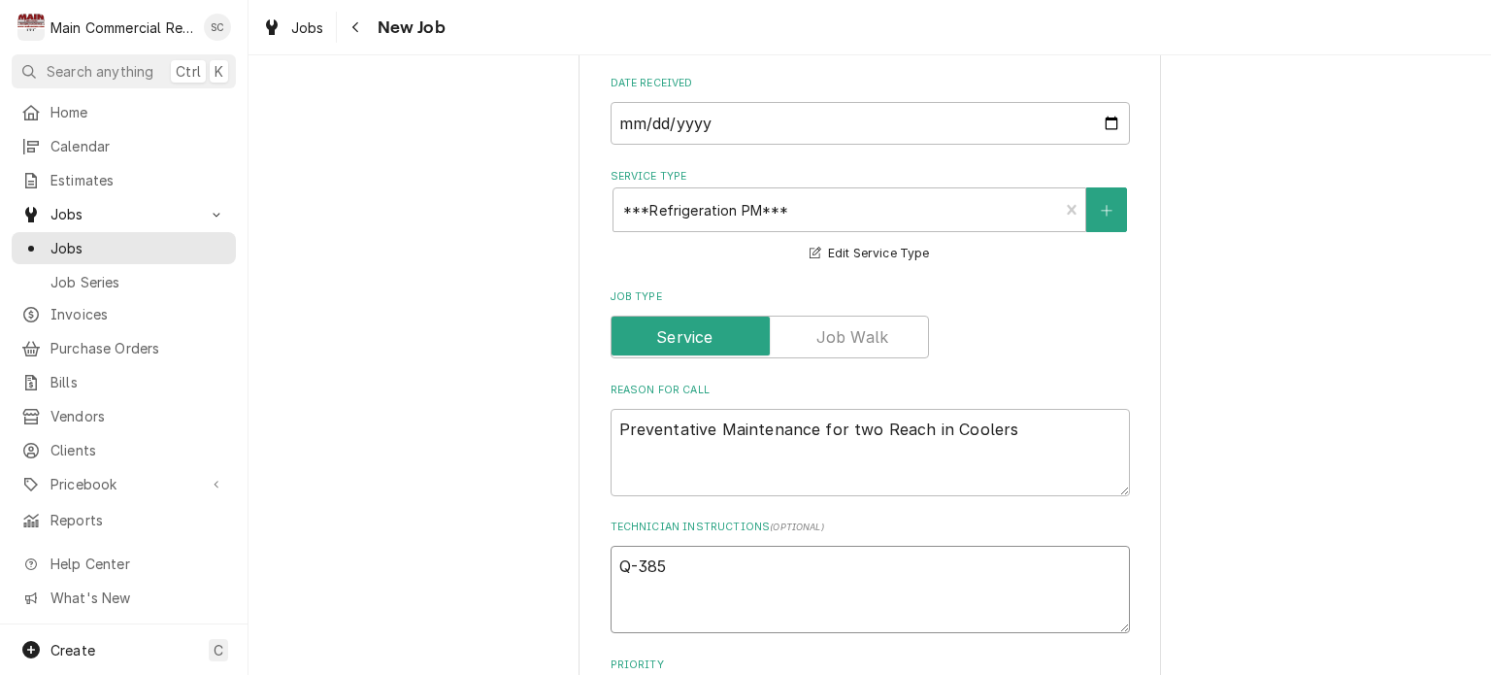
type textarea "Q-3853"
type textarea "x"
type textarea "Q-3853,"
type textarea "x"
type textarea "Q-3853,$"
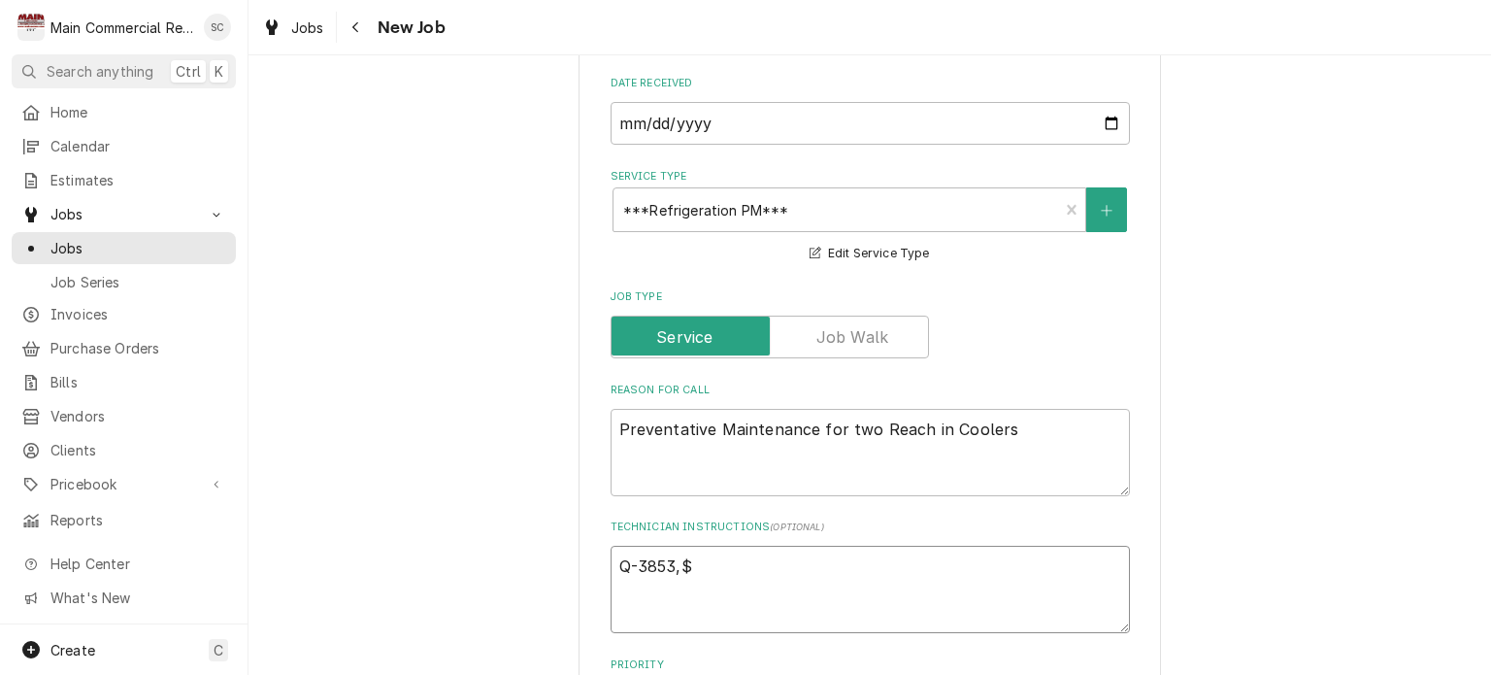
type textarea "x"
type textarea "Q-3853,$3"
type textarea "x"
type textarea "Q-3853,$39"
type textarea "x"
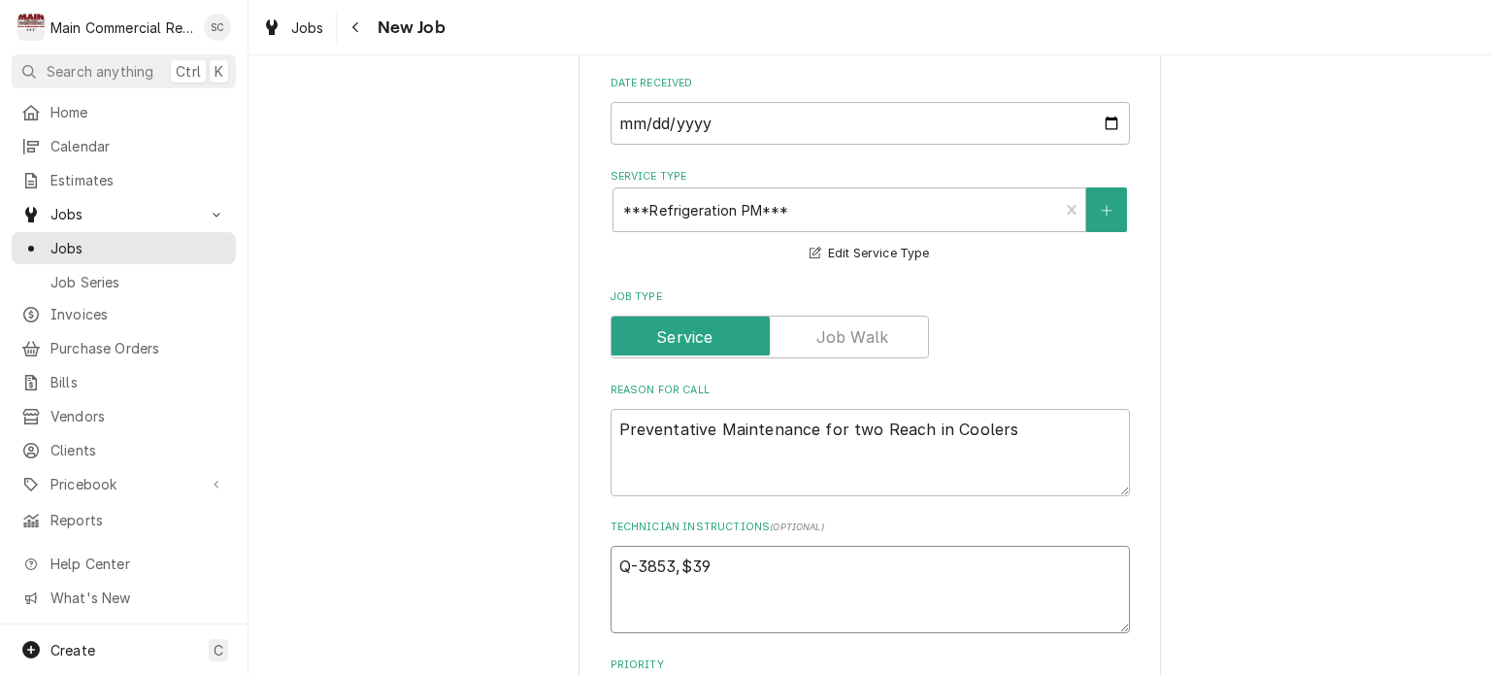
type textarea "Q-3853,$397"
type textarea "x"
type textarea "Q-3853,$397."
type textarea "x"
type textarea "Q-3853,$397.4"
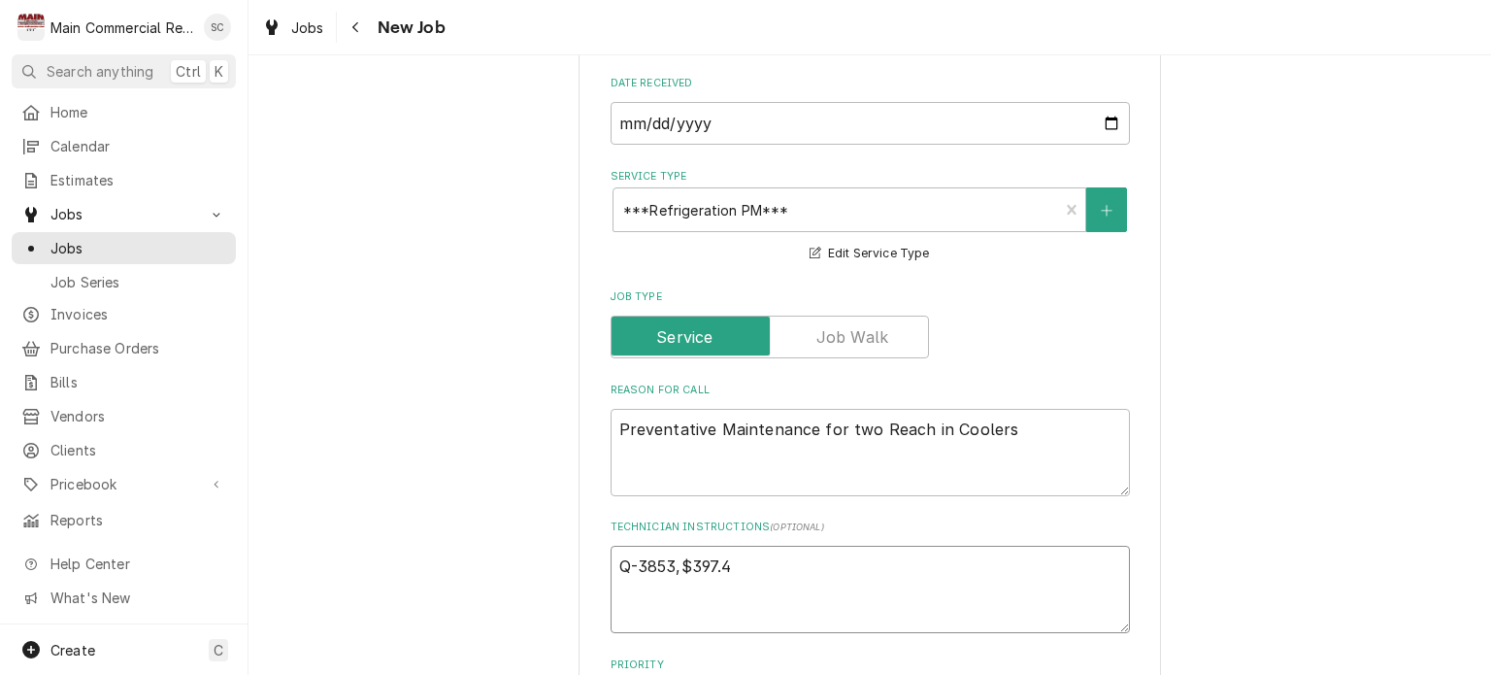
type textarea "x"
type textarea "Q-3853,$397.40"
type textarea "x"
type textarea "Q-3853,$397.40"
click at [611, 422] on textarea "Preventative Maintenance for two Reach in Coolers" at bounding box center [870, 452] width 519 height 87
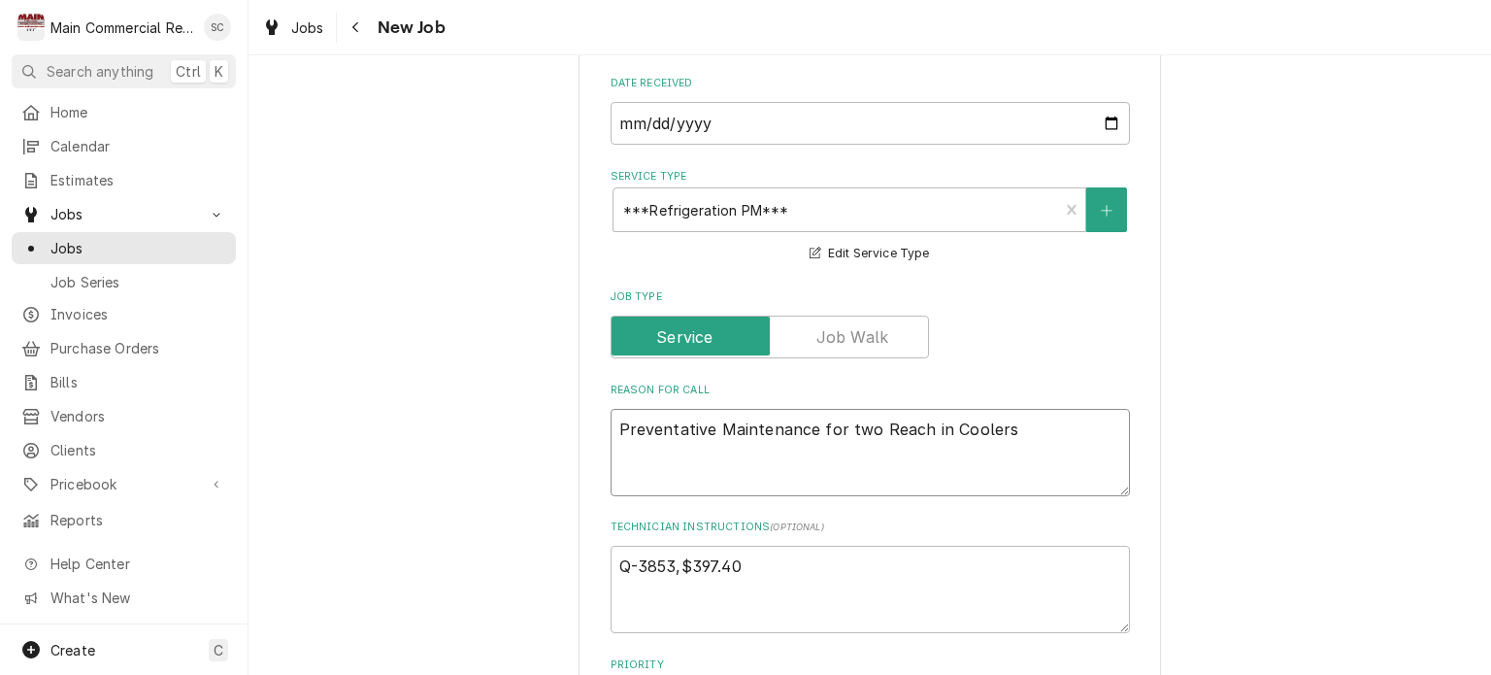
type textarea "x"
type textarea "FPreventative Maintenance for two Reach in Coolers"
type textarea "x"
type textarea "Preventative Maintenance for two Reach in Coolers"
type textarea "x"
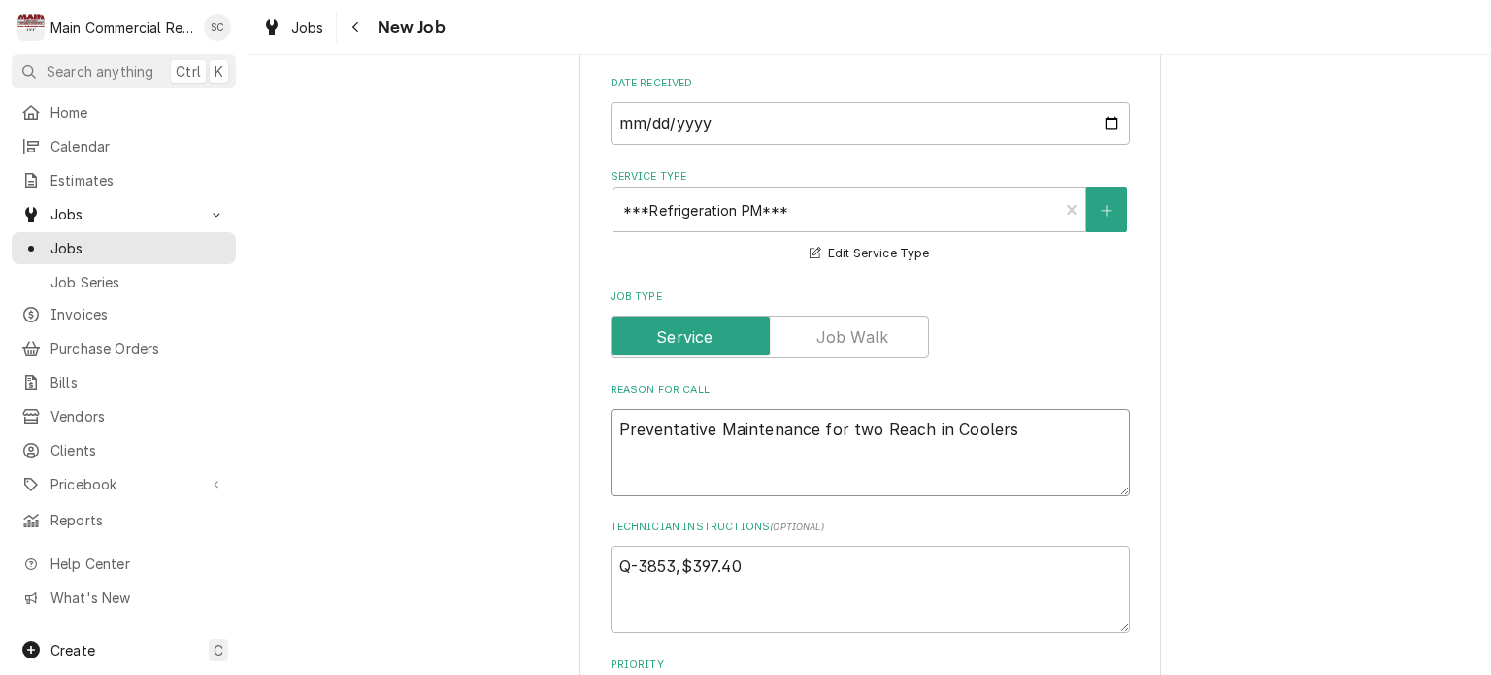
type textarea "Preventative Maintenance for two Reach in Coolers"
type textarea "x"
type textarea "F Preventative Maintenance for two Reach in Coolers"
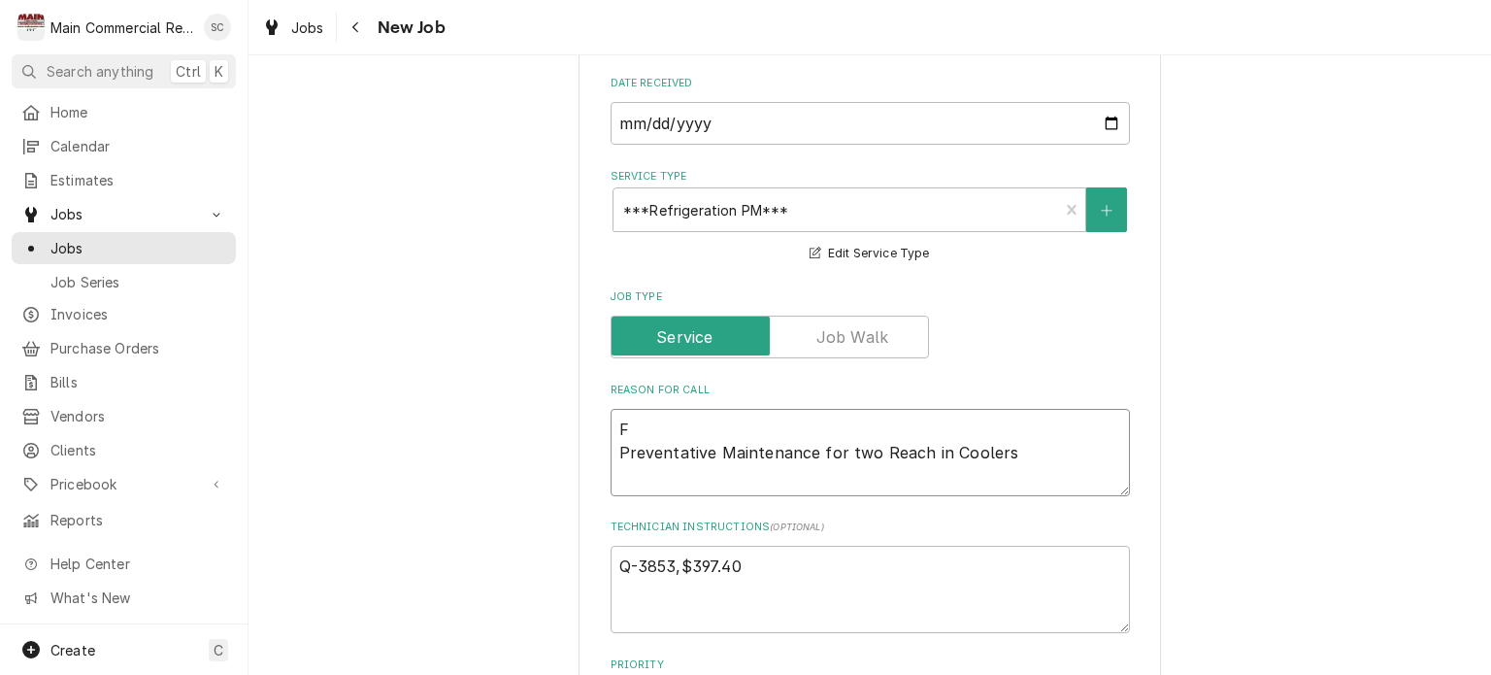
type textarea "x"
type textarea "Fi Preventative Maintenance for two Reach in Coolers"
type textarea "x"
type textarea "Fir Preventative Maintenance for two Reach in Coolers"
type textarea "x"
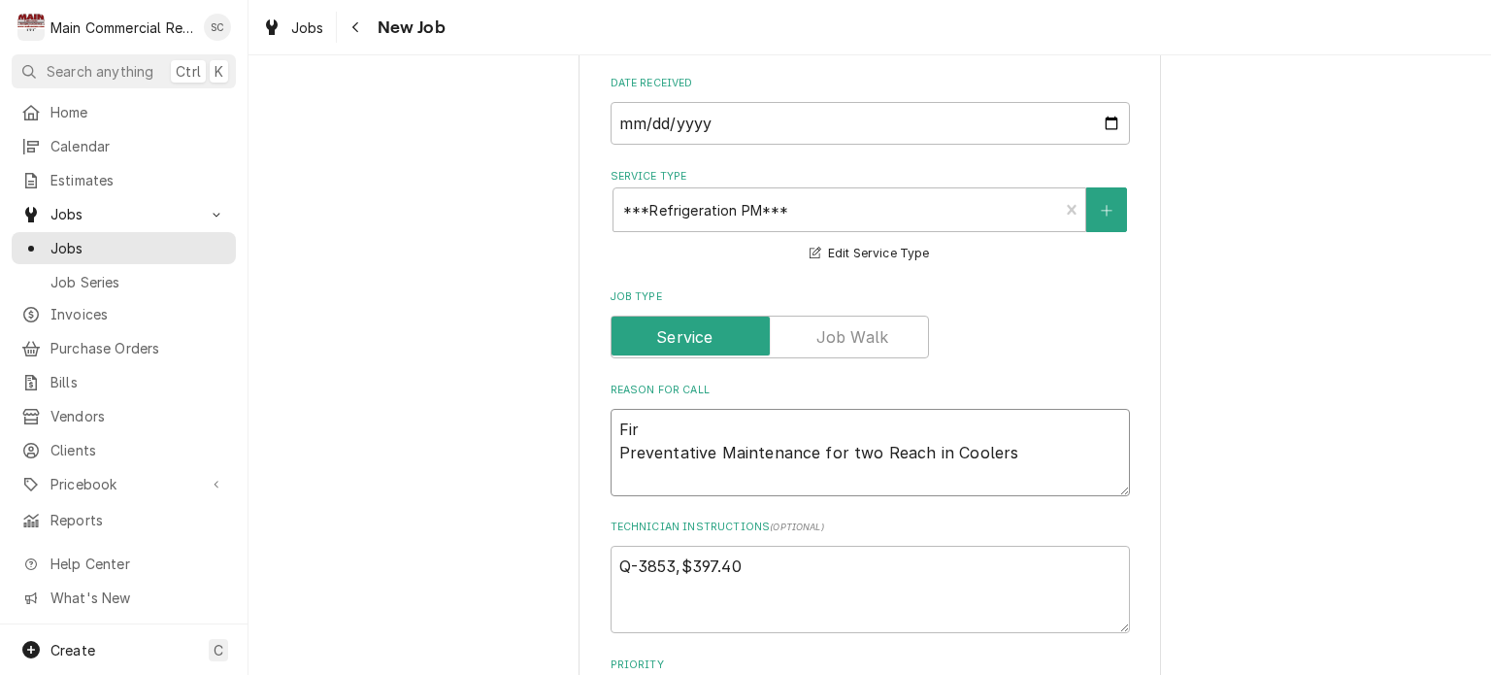
type textarea "Firs Preventative Maintenance for two Reach in Coolers"
type textarea "x"
type textarea "First Preventative Maintenance for two Reach in Coolers"
type textarea "x"
type textarea "First Preventative Maintenance for two Reach in Coolers"
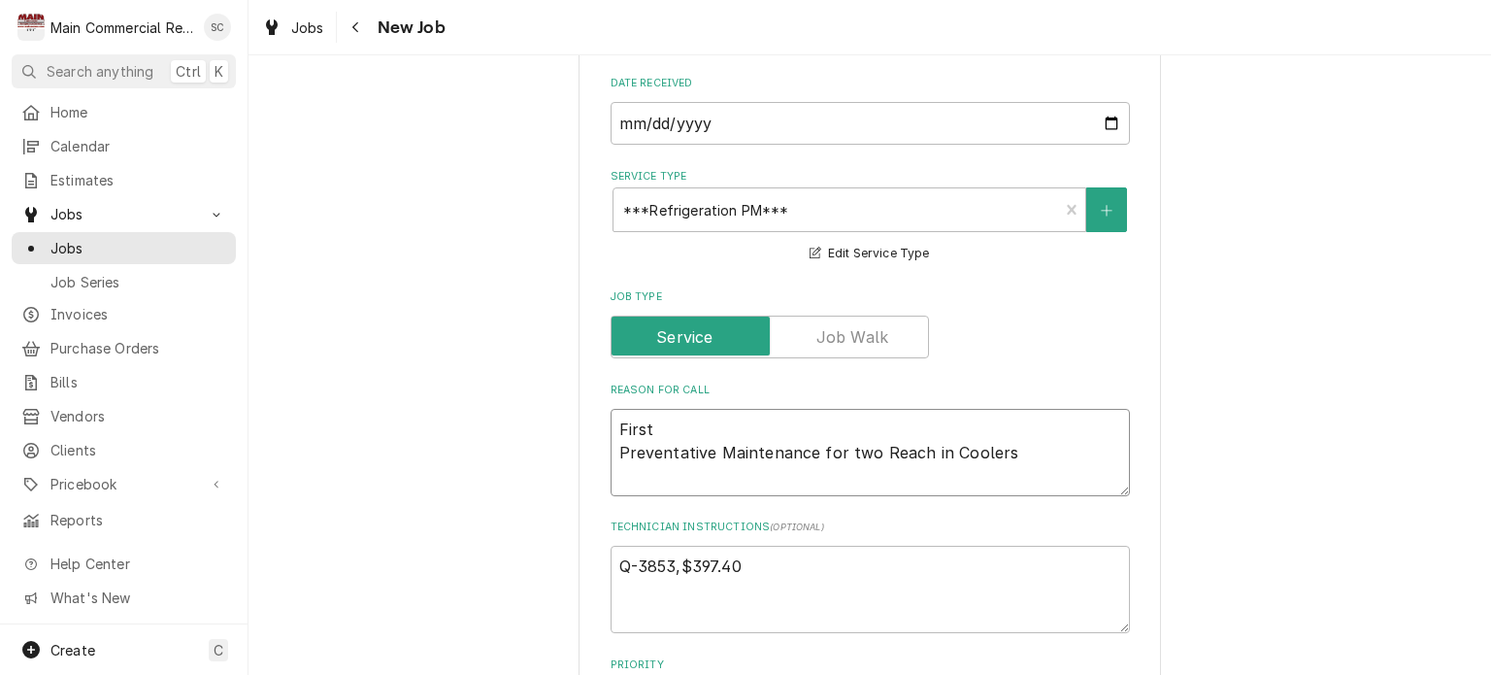
type textarea "x"
type textarea "First T Preventative Maintenance for two Reach in Coolers"
type textarea "x"
type textarea "First Ti Preventative Maintenance for two Reach in Coolers"
type textarea "x"
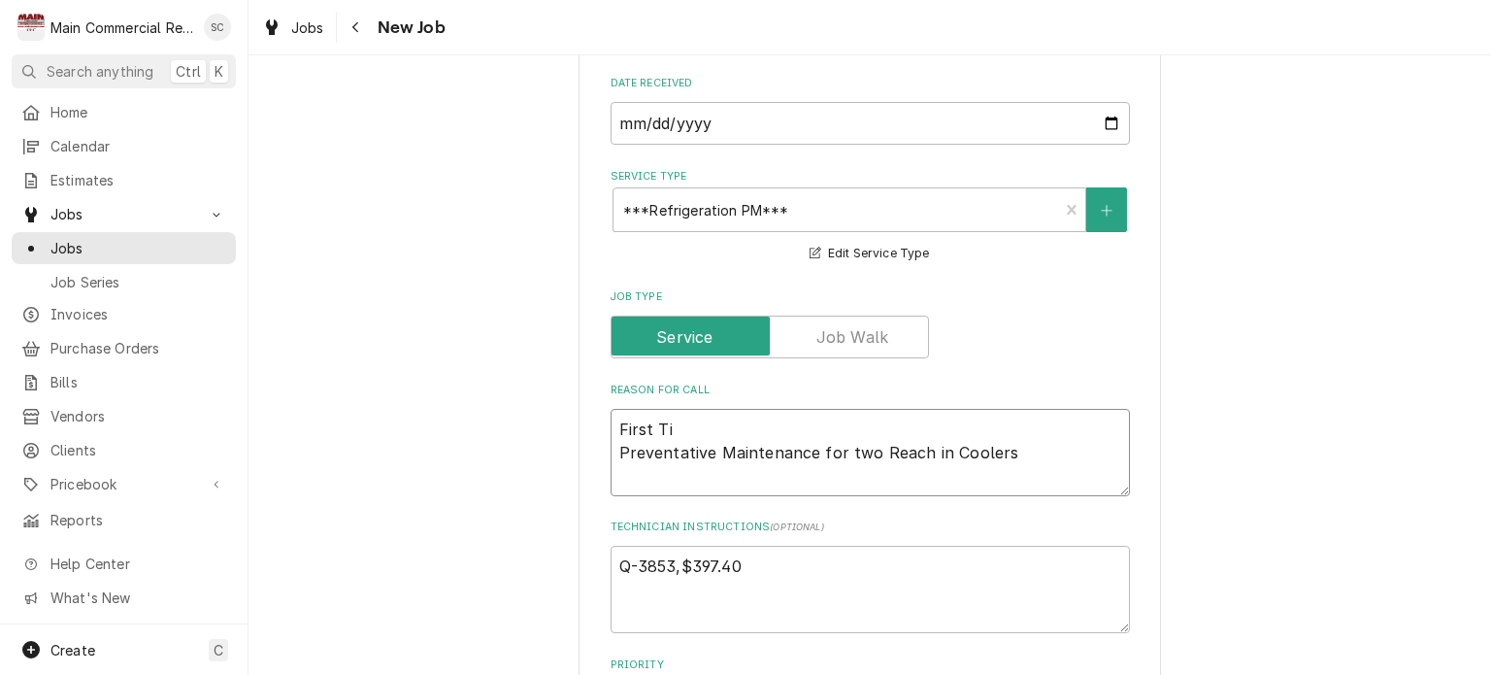
type textarea "First Tim Preventative Maintenance for two Reach in Coolers"
type textarea "x"
type textarea "First Time Preventative Maintenance for two Reach in Coolers"
type textarea "x"
type textarea "First Time Preventative Maintenance for two Reach in Coolers"
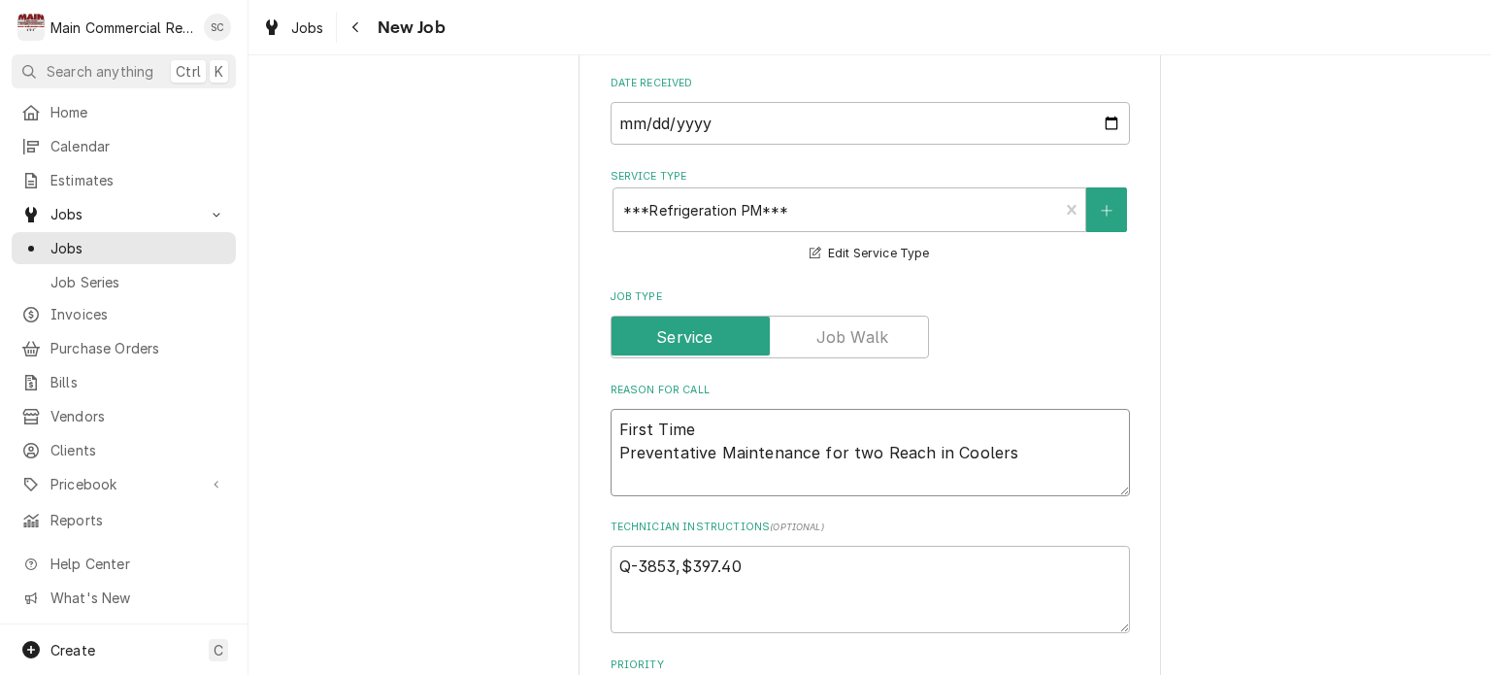
type textarea "x"
type textarea "First Time C Preventative Maintenance for two Reach in Coolers"
type textarea "x"
type textarea "First Time Cu Preventative Maintenance for two Reach in Coolers"
type textarea "x"
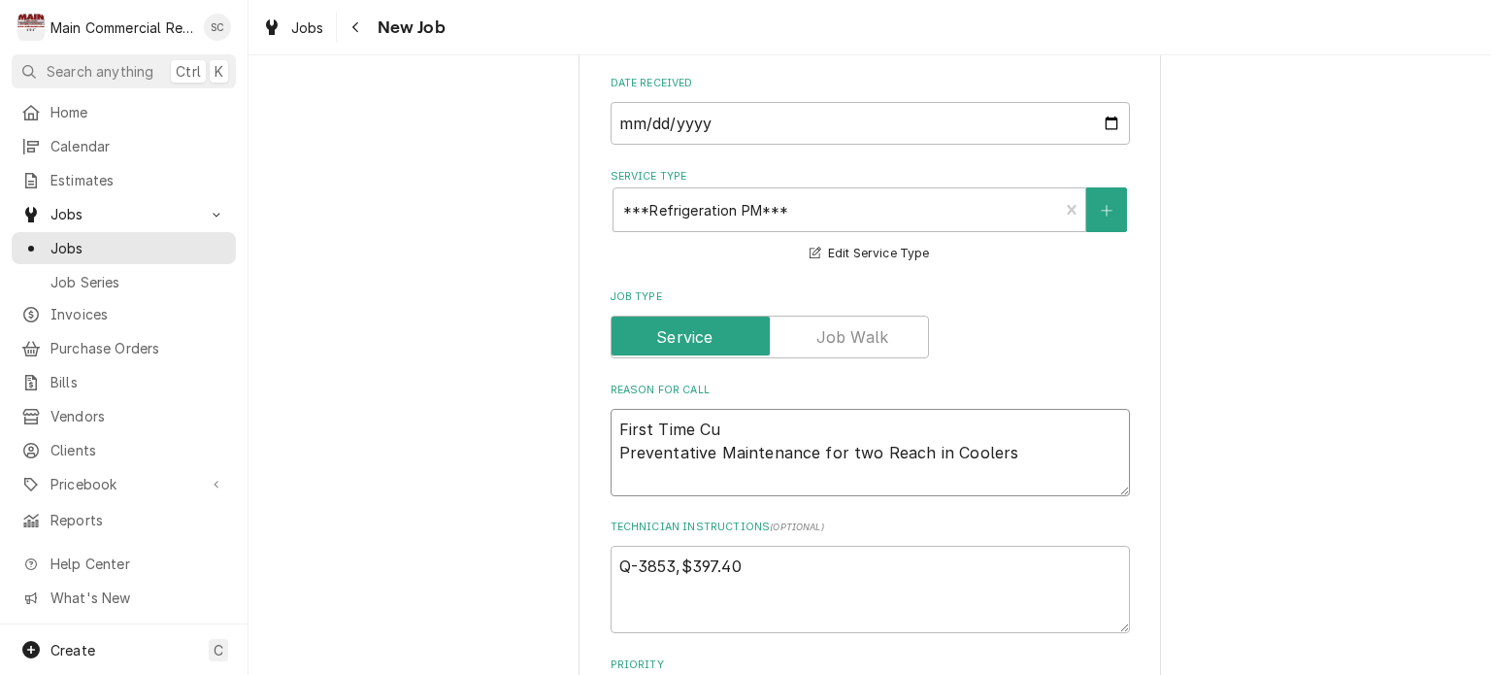
type textarea "First Time Cus Preventative Maintenance for two Reach in Coolers"
type textarea "x"
type textarea "First Time Cust Preventative Maintenance for two Reach in Coolers"
type textarea "x"
type textarea "First Time Custo Preventative Maintenance for two Reach in Coolers"
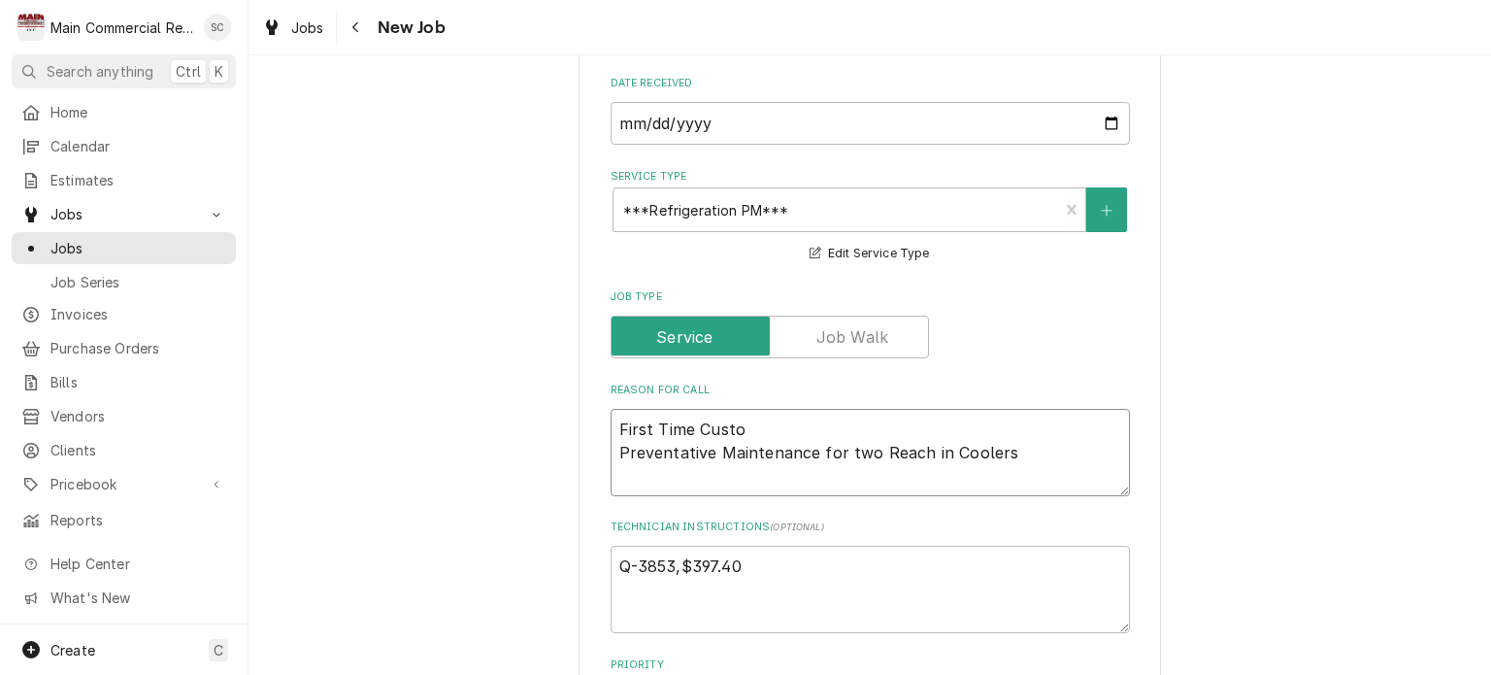
type textarea "x"
type textarea "First Time Custom Preventative Maintenance for two Reach in Coolers"
type textarea "x"
type textarea "First Time Custome Preventative Maintenance for two Reach in Coolers"
type textarea "x"
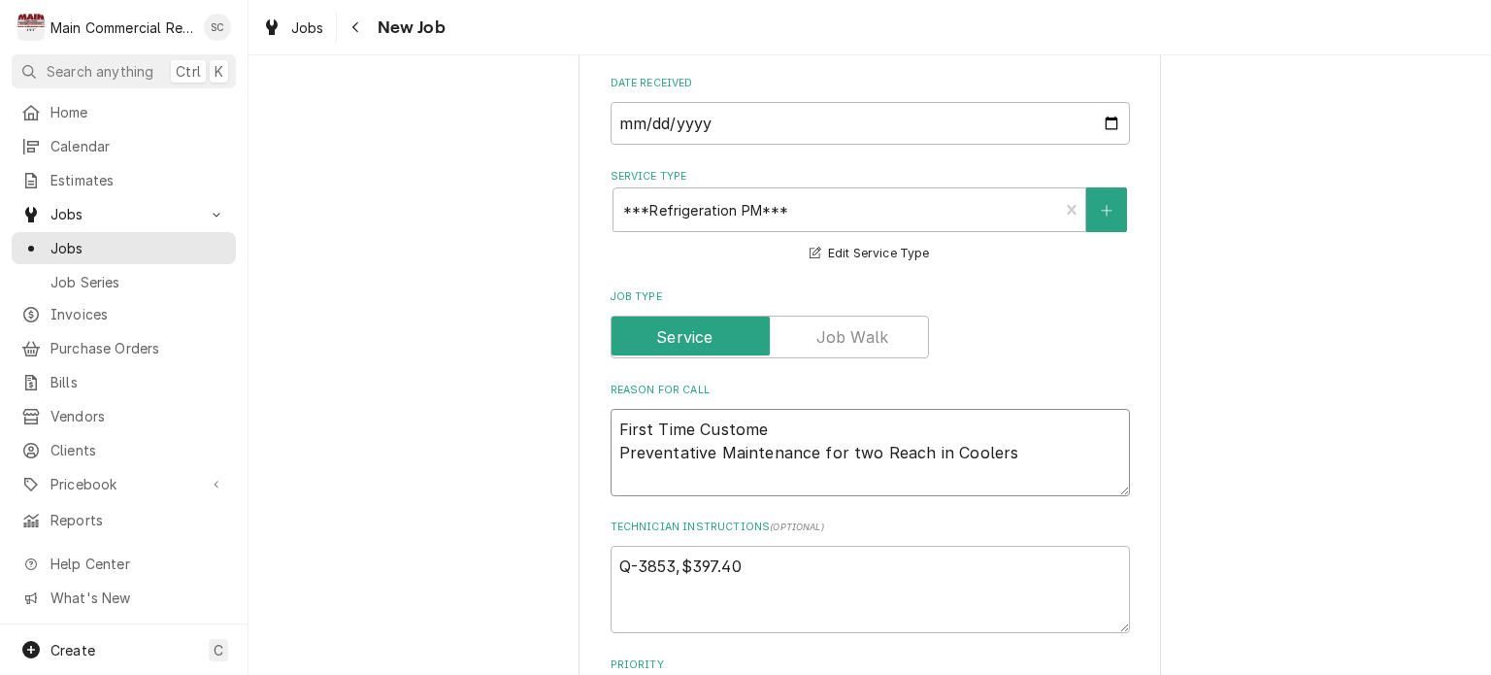
type textarea "First Time Customer Preventative Maintenance for two Reach in Coolers"
type textarea "x"
type textarea "First Time Customer Preventative Maintenance for two Reach in Coolers"
type textarea "x"
type textarea "First Time Customer * Preventative Maintenance for two Reach in Coolers"
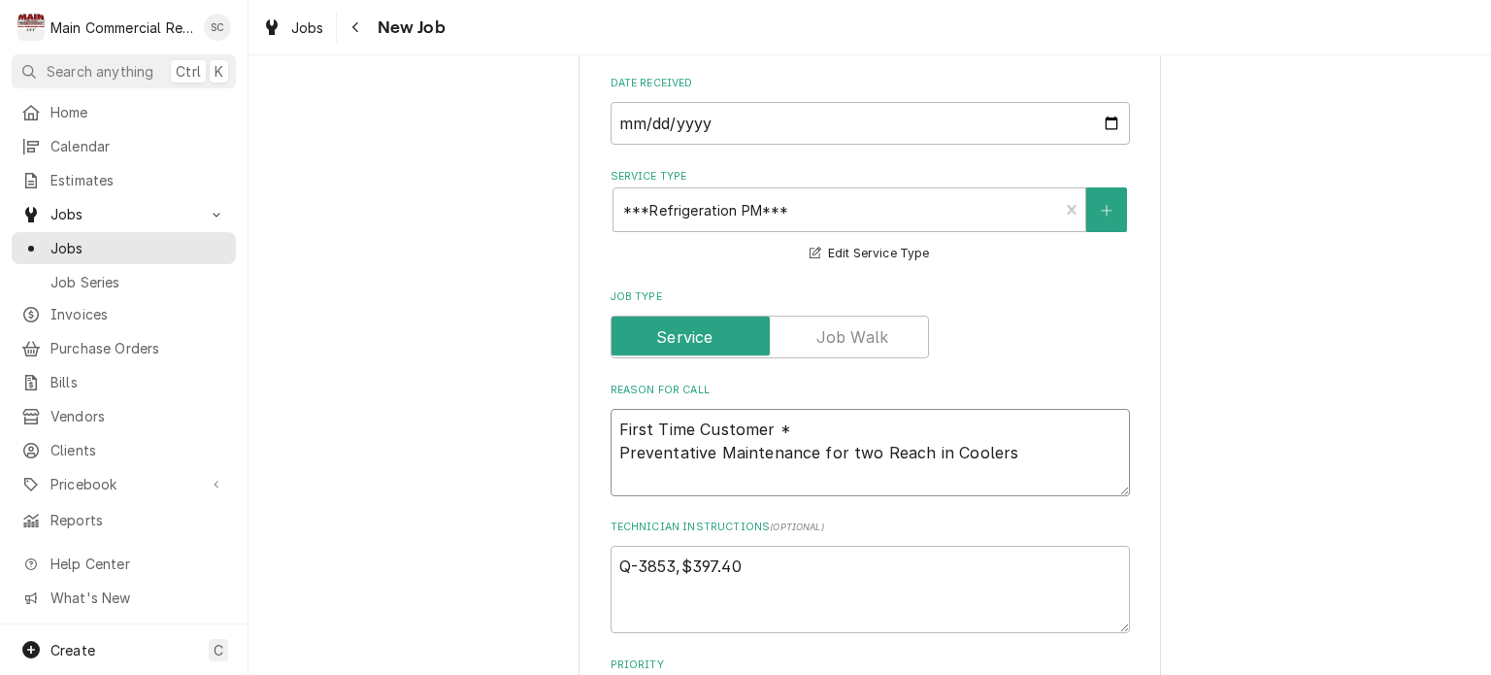
type textarea "x"
type textarea "First Time Customer ** Preventative Maintenance for two Reach in Coolers"
type textarea "x"
type textarea "First Time Customer *** Preventative Maintenance for two Reach in Coolers"
type textarea "x"
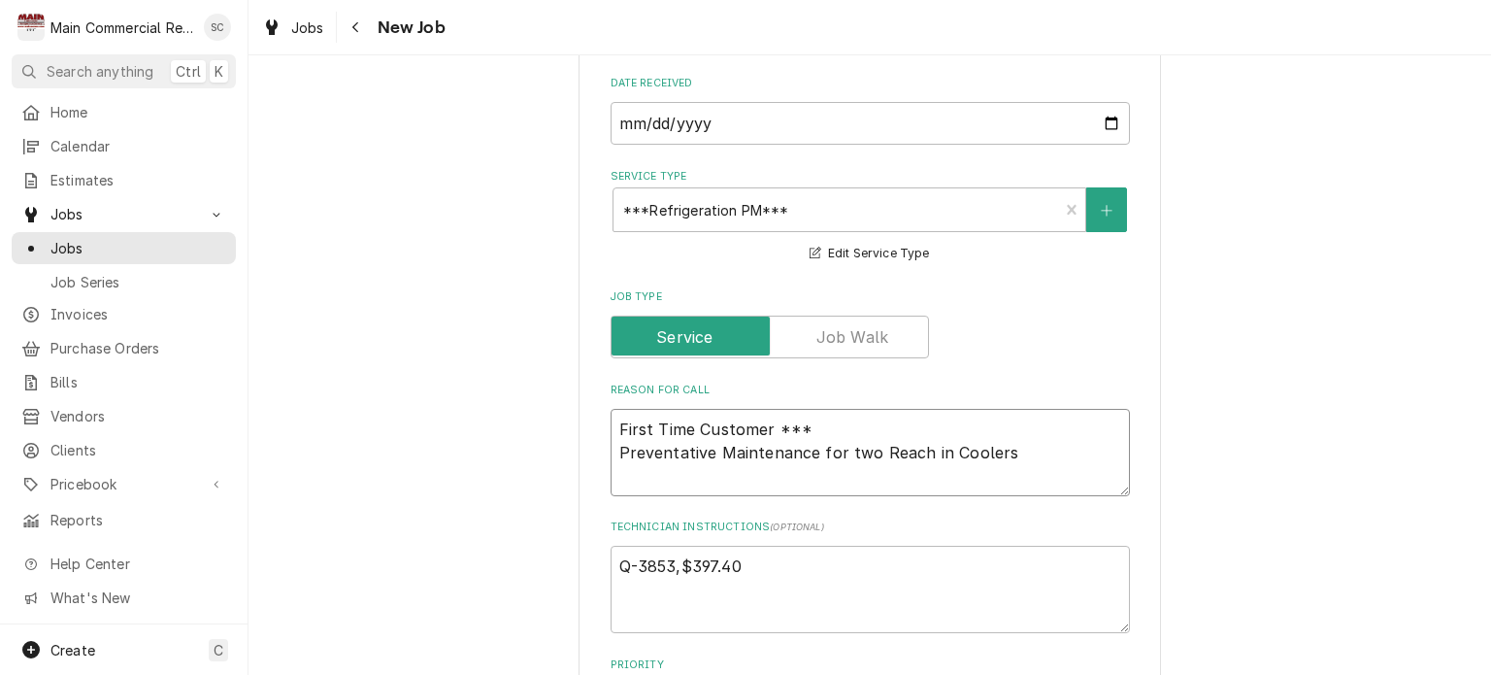
type textarea "First Time Customer **** Preventative Maintenance for two Reach in Coolers"
type textarea "x"
type textarea "First Time Customer *** Preventative Maintenance for two Reach in Coolers"
type textarea "x"
type textarea "First Time Customer ***C Preventative Maintenance for two Reach in Coolers"
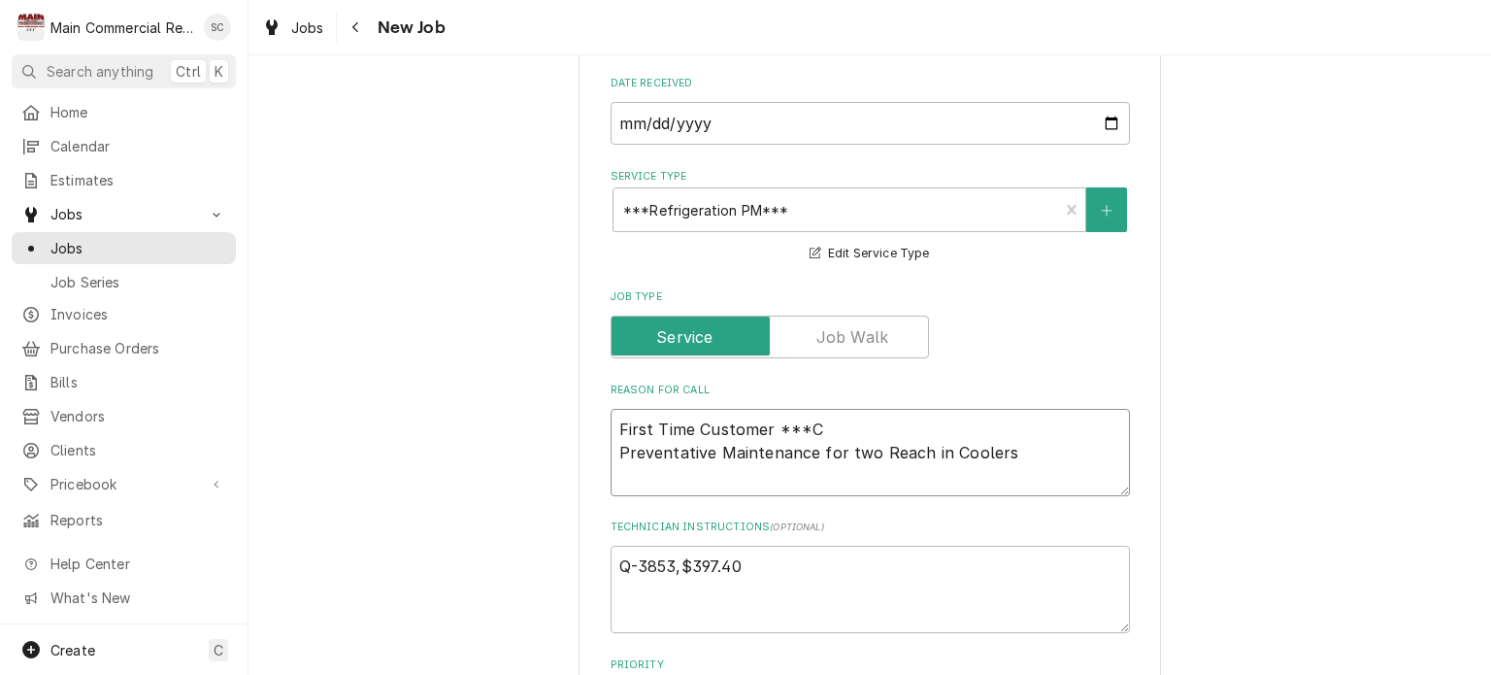
type textarea "x"
type textarea "First Time Customer ***CO Preventative Maintenance for two Reach in Coolers"
type textarea "x"
type textarea "First Time Customer ***COD Preventative Maintenance for two Reach in Coolers"
type textarea "x"
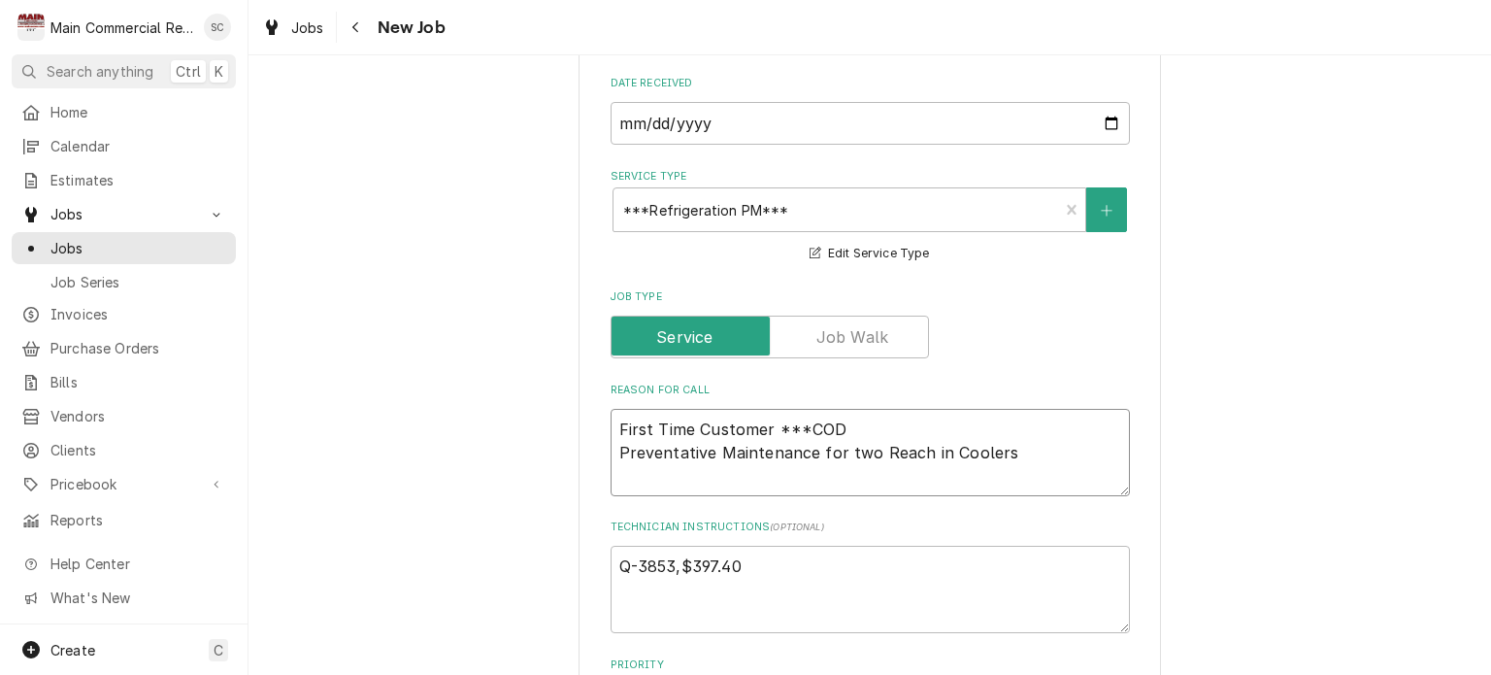
type textarea "First Time Customer ***COD* Preventative Maintenance for two Reach in Coolers"
type textarea "x"
type textarea "First Time Customer ***COD** Preventative Maintenance for two Reach in Coolers"
type textarea "x"
type textarea "First Time Customer ***COD*** Preventative Maintenance for two Reach in Coolers"
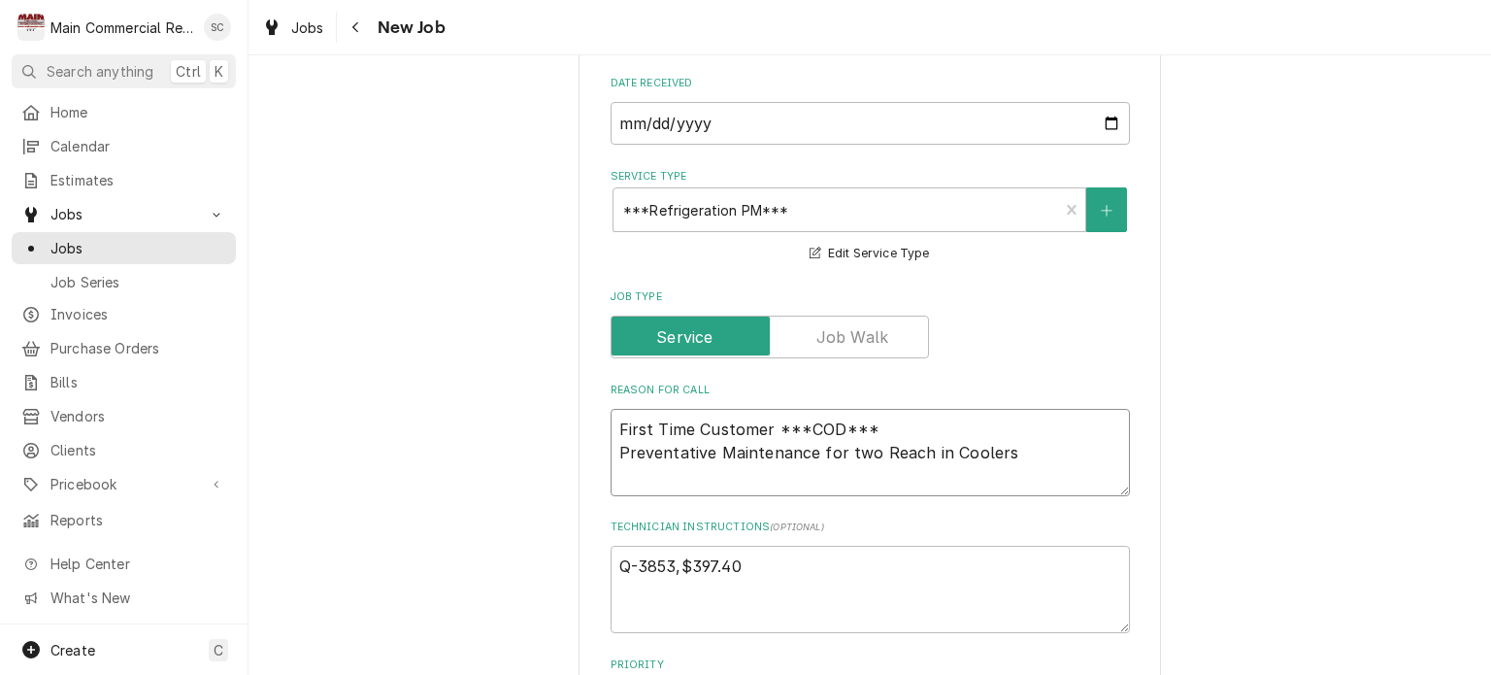
click at [1003, 453] on textarea "First Time Customer ***COD*** Preventative Maintenance for two Reach in Coolers" at bounding box center [870, 452] width 519 height 87
type textarea "x"
type textarea "First Time Customer ***COD*** Preventative Maintenance for two Reach in Coolers"
type textarea "x"
type textarea "First Time Customer ***COD*** Preventative Maintenance for two Reach in Coolers…"
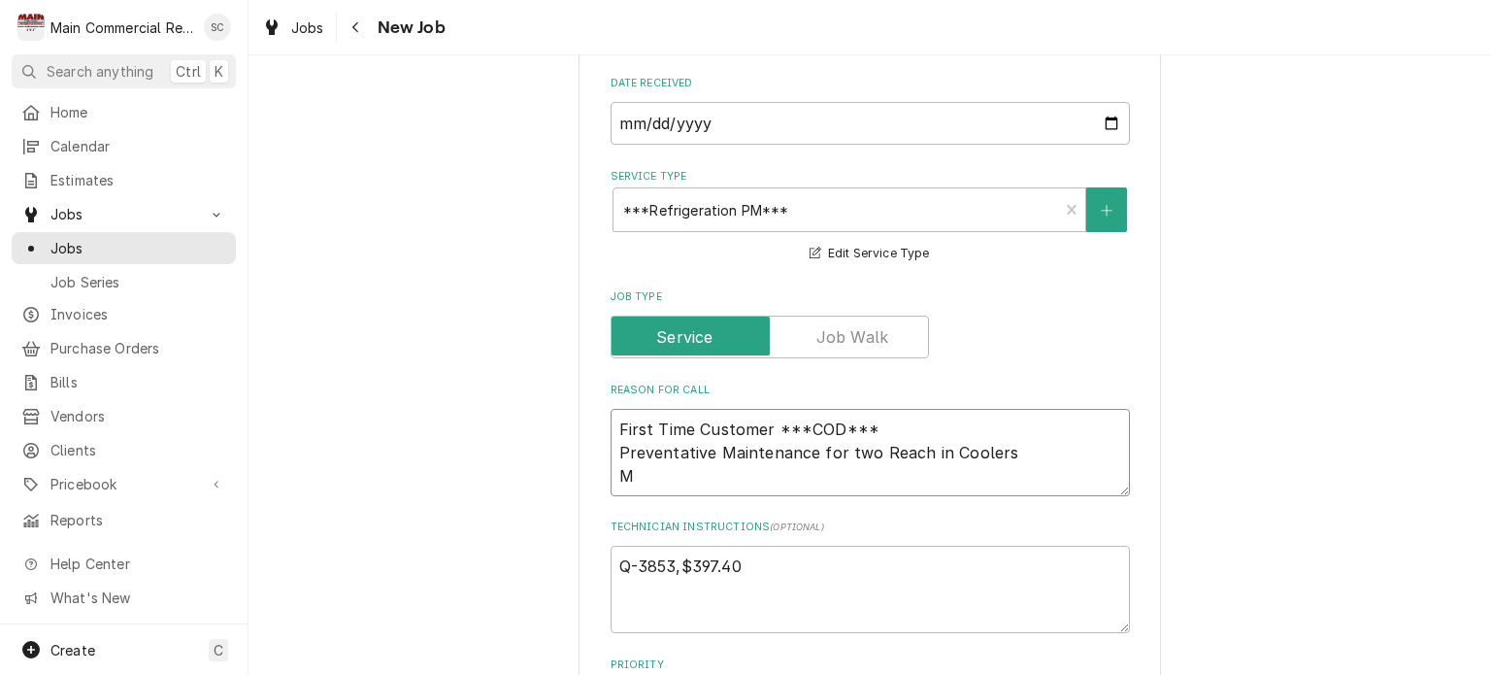
type textarea "x"
type textarea "First Time Customer ***COD*** Preventative Maintenance for two Reach in Coolers…"
type textarea "x"
type textarea "First Time Customer ***COD*** Preventative Maintenance for two Reach in Coolers…"
type textarea "x"
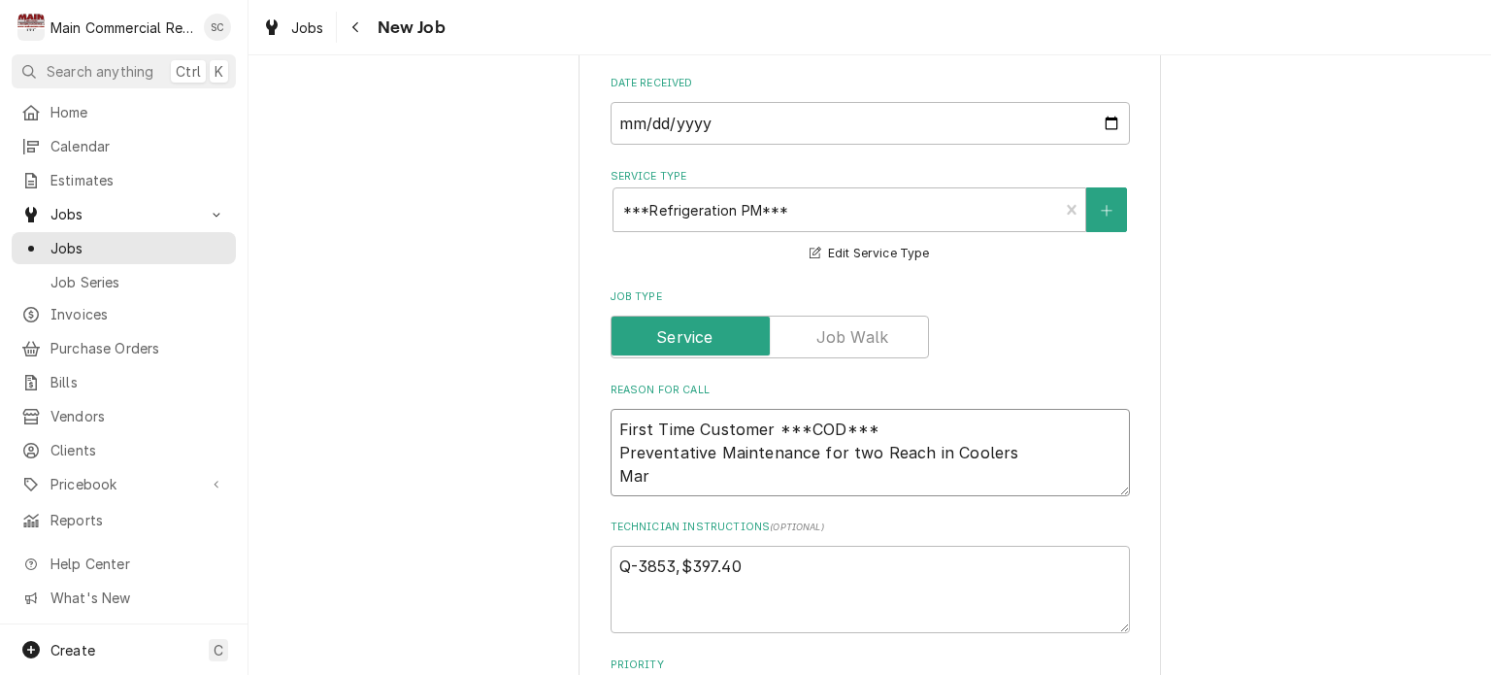
type textarea "First Time Customer ***COD*** Preventative Maintenance for two Reach in Coolers…"
type textarea "x"
type textarea "First Time Customer ***COD*** Preventative Maintenance for two Reach in Coolers…"
type textarea "x"
type textarea "First Time Customer ***COD*** Preventative Maintenance for two Reach in Coolers…"
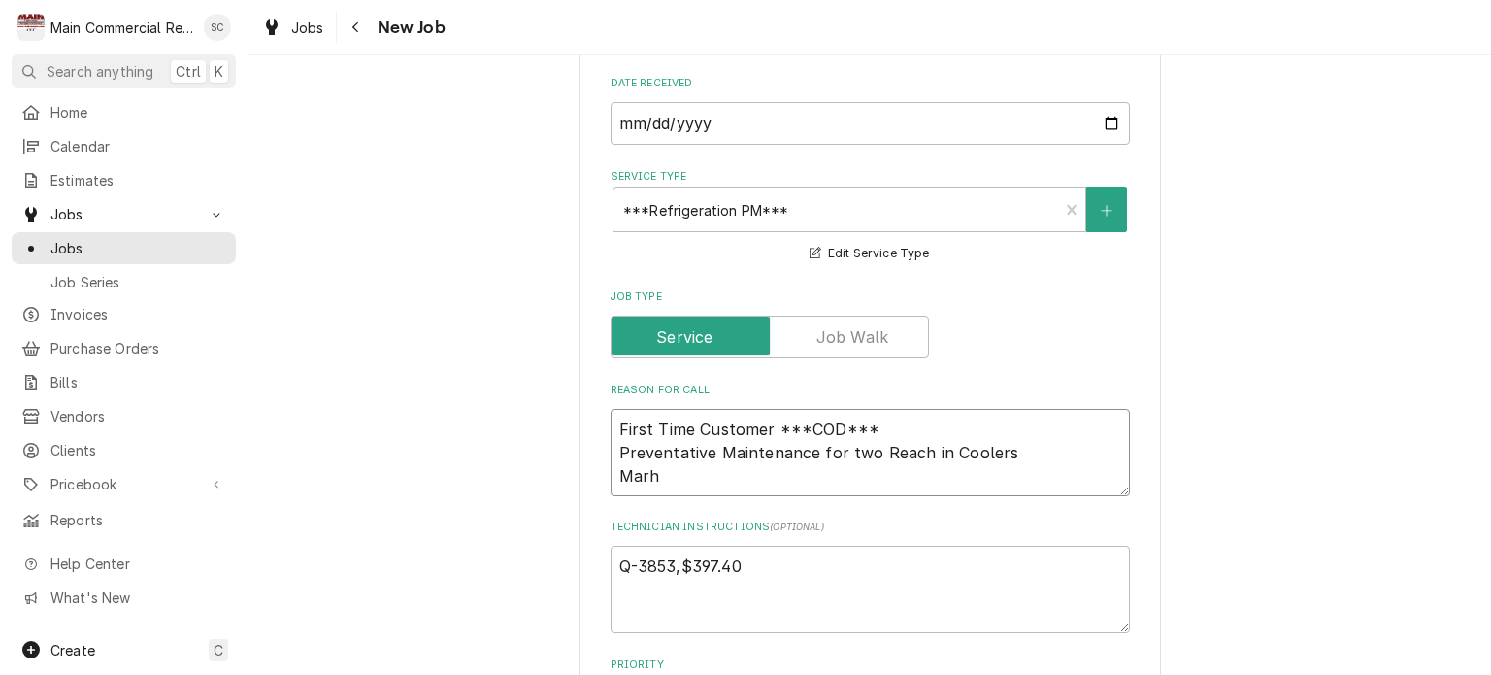
type textarea "x"
type textarea "First Time Customer ***COD*** Preventative Maintenance for two Reach in Coolers…"
type textarea "x"
type textarea "First Time Customer ***COD*** Preventative Maintenance for two Reach in Coolers…"
type textarea "x"
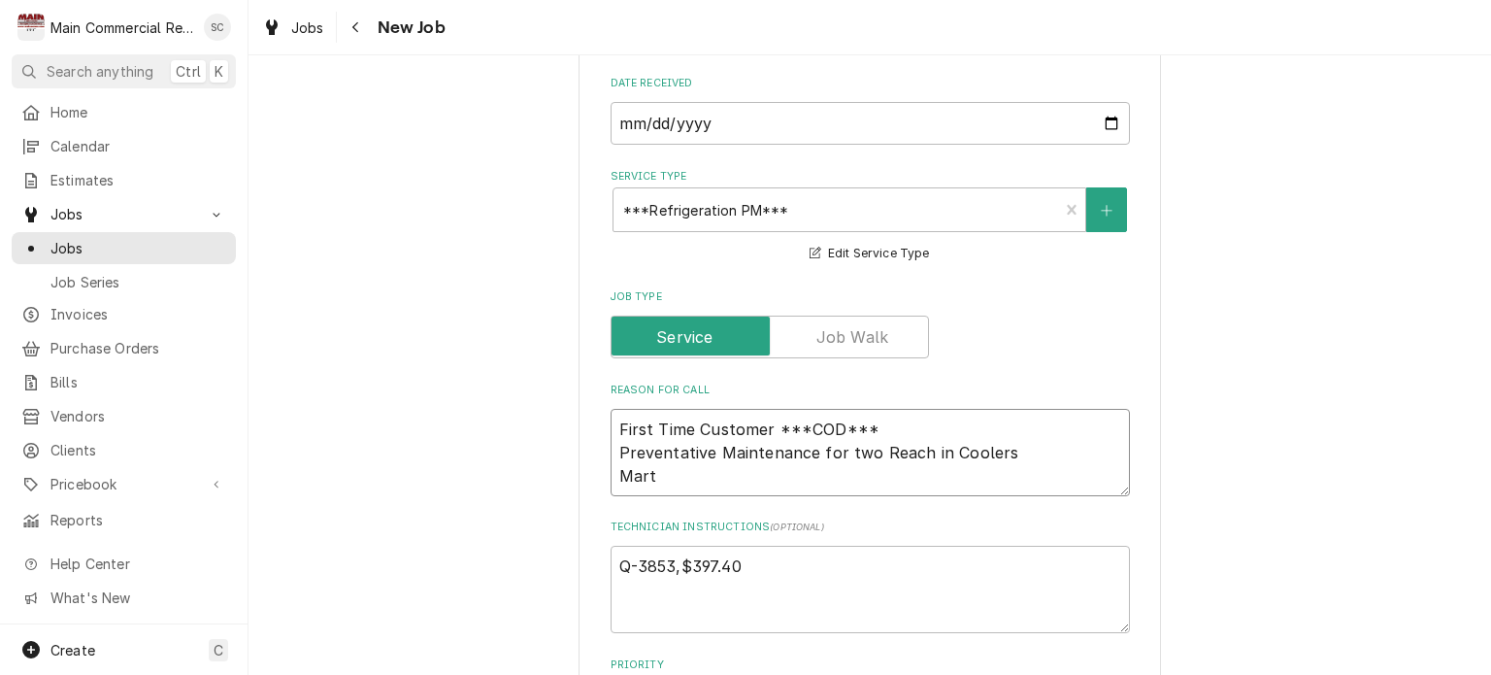
type textarea "First Time Customer ***COD*** Preventative Maintenance for two Reach in Coolers…"
type textarea "x"
type textarea "First Time Customer ***COD*** Preventative Maintenance for two Reach in Coolers…"
type textarea "x"
type textarea "First Time Customer ***COD*** Preventative Maintenance for two Reach in Coolers…"
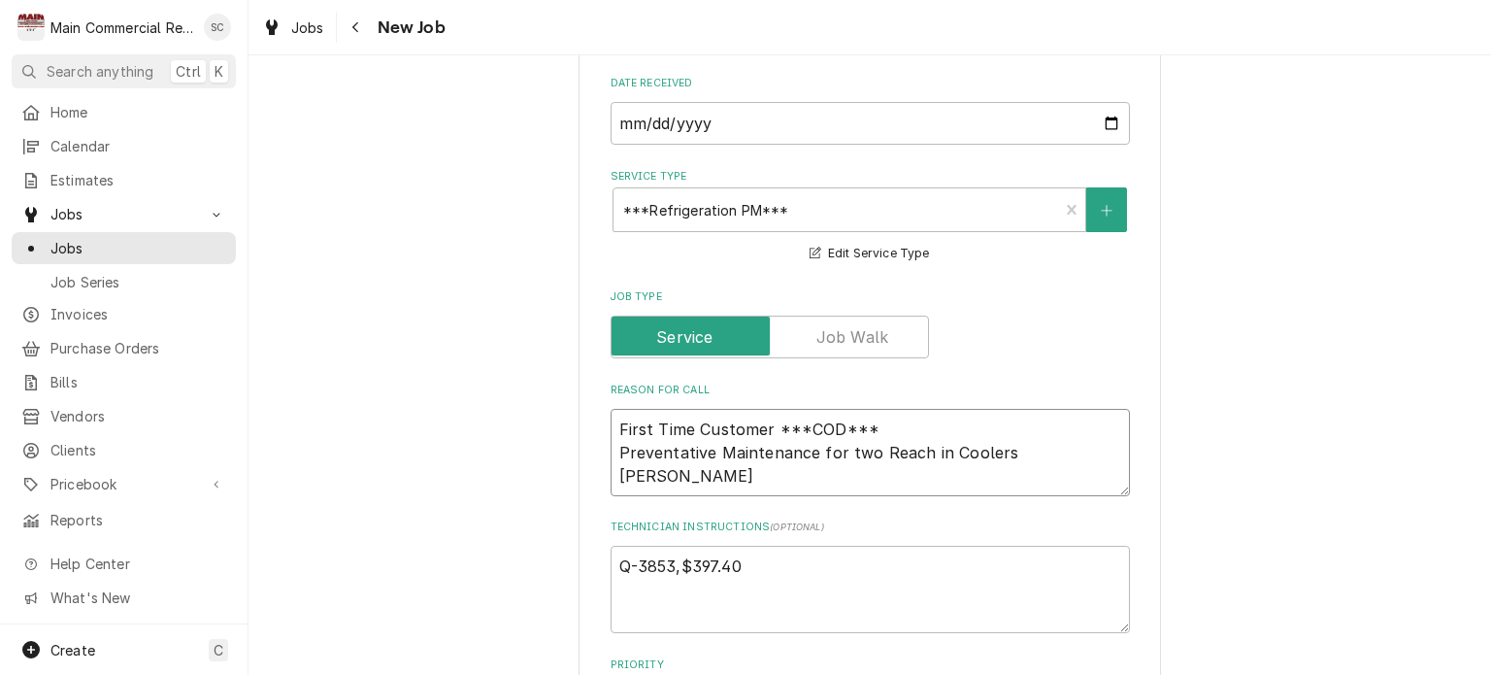
type textarea "x"
type textarea "First Time Customer ***COD*** Preventative Maintenance for two Reach in Coolers…"
type textarea "x"
type textarea "First Time Customer ***COD*** Preventative Maintenance for two Reach in Coolers…"
type textarea "x"
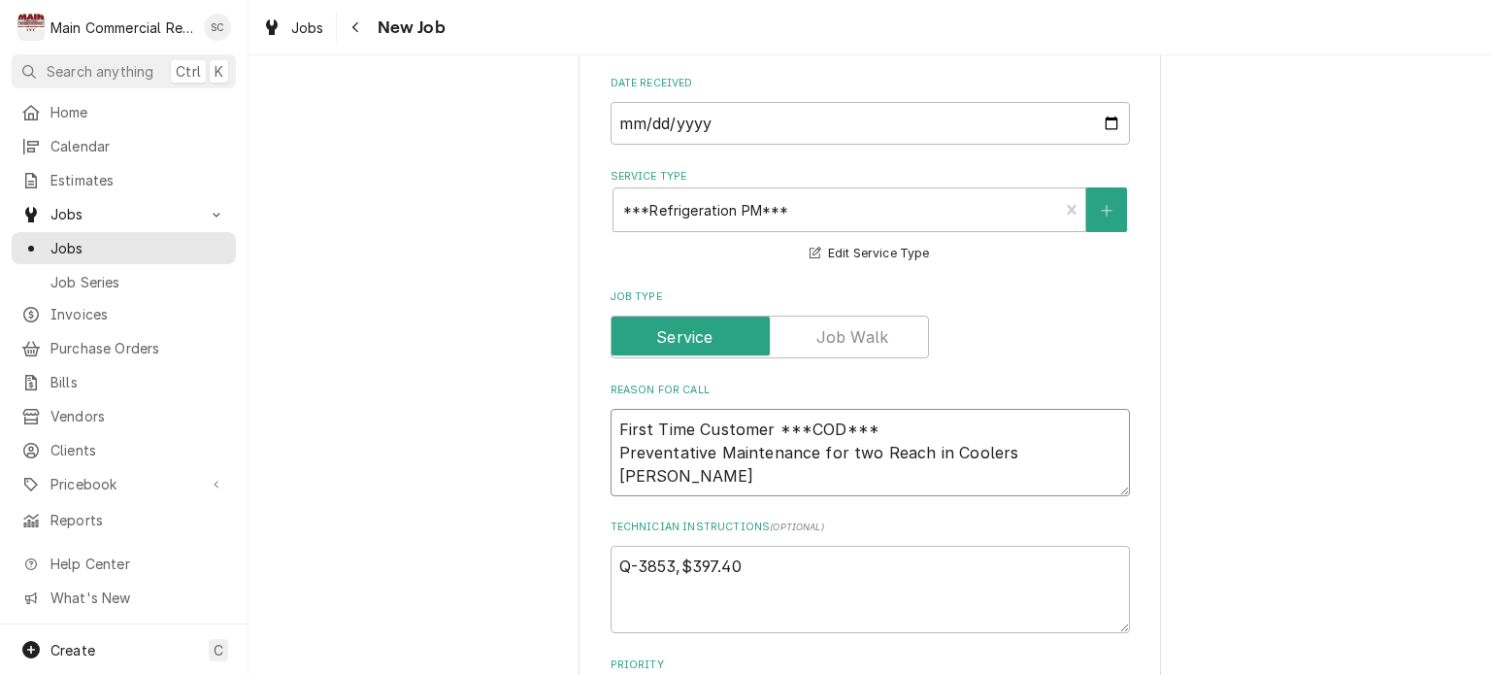
type textarea "First Time Customer ***COD*** Preventative Maintenance for two Reach in Coolers…"
type textarea "x"
type textarea "First Time Customer ***COD*** Preventative Maintenance for two Reach in Coolers…"
type textarea "x"
type textarea "First Time Customer ***COD*** Preventative Maintenance for two Reach in Coolers…"
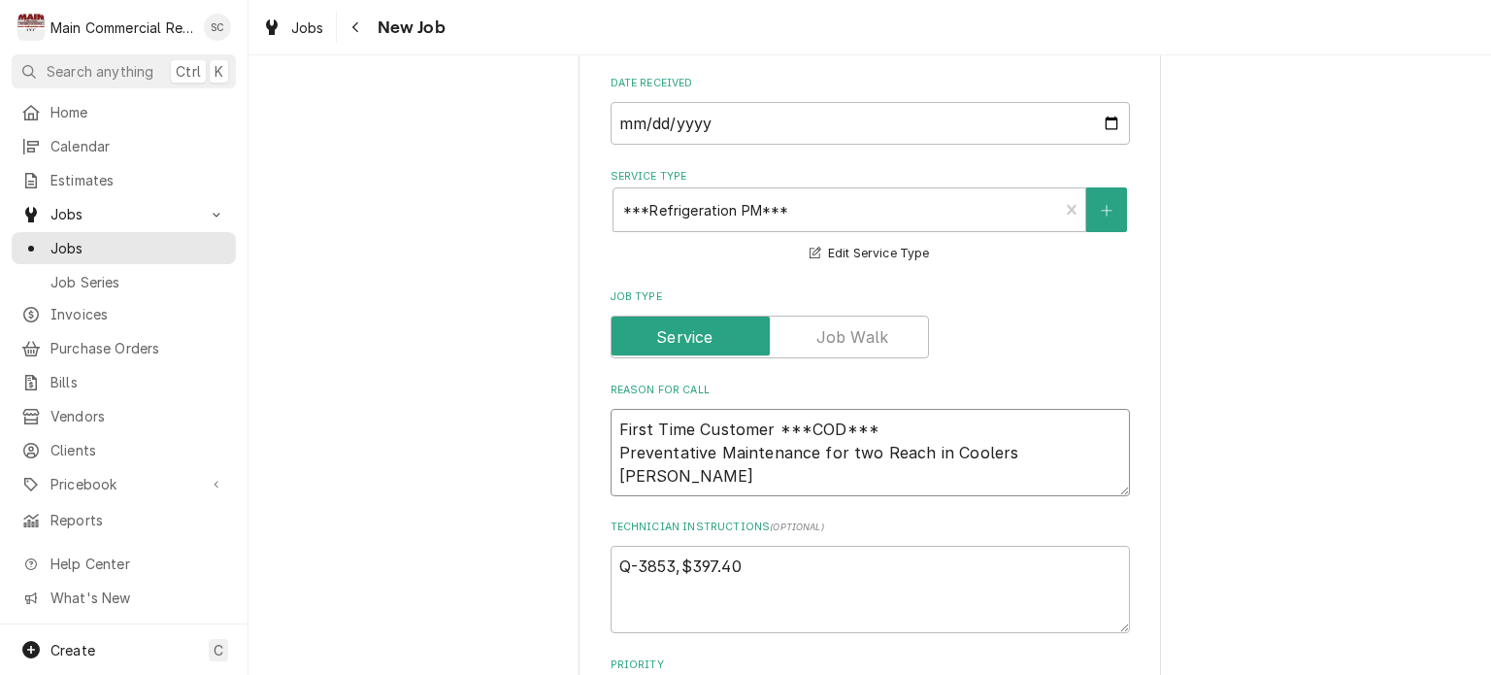
type textarea "x"
type textarea "First Time Customer ***COD*** Preventative Maintenance for two Reach in Coolers…"
type textarea "x"
type textarea "First Time Customer ***COD*** Preventative Maintenance for two Reach in Coolers…"
type textarea "x"
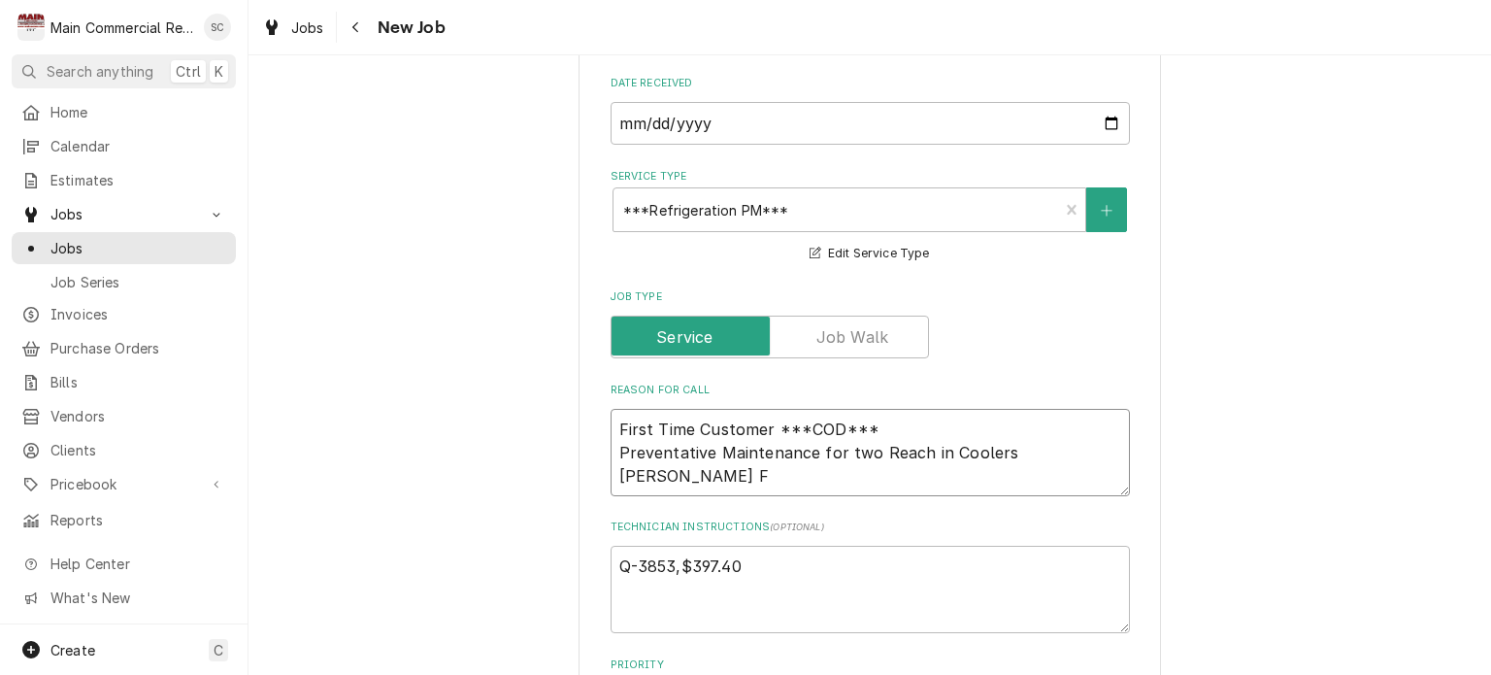
type textarea "First Time Customer ***COD*** Preventative Maintenance for two Reach in Coolers…"
type textarea "x"
type textarea "First Time Customer ***COD*** Preventative Maintenance for two Reach in Coolers…"
type textarea "x"
type textarea "First Time Customer ***COD*** Preventative Maintenance for two Reach in Coolers…"
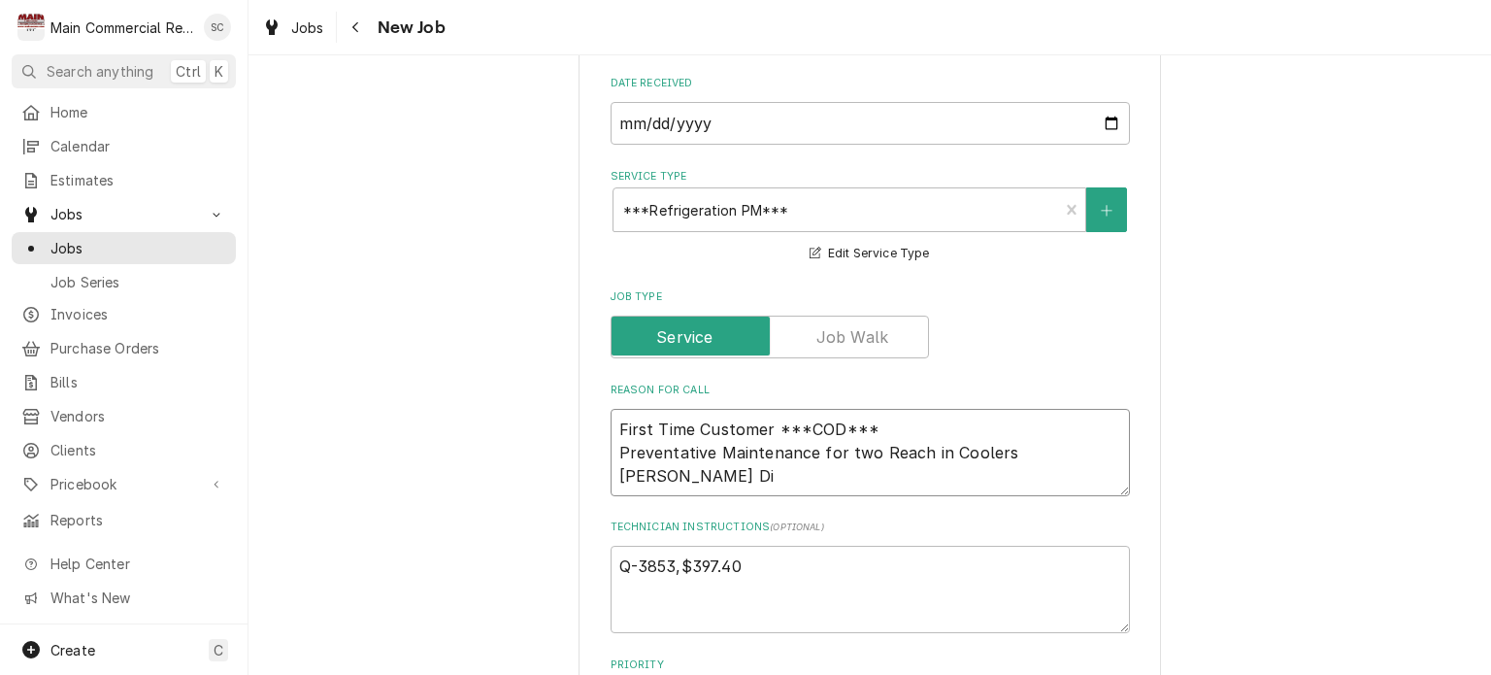
type textarea "x"
type textarea "First Time Customer ***COD*** Preventative Maintenance for two Reach in Coolers…"
type textarea "x"
type textarea "First Time Customer ***COD*** Preventative Maintenance for two Reach in Coolers…"
type textarea "x"
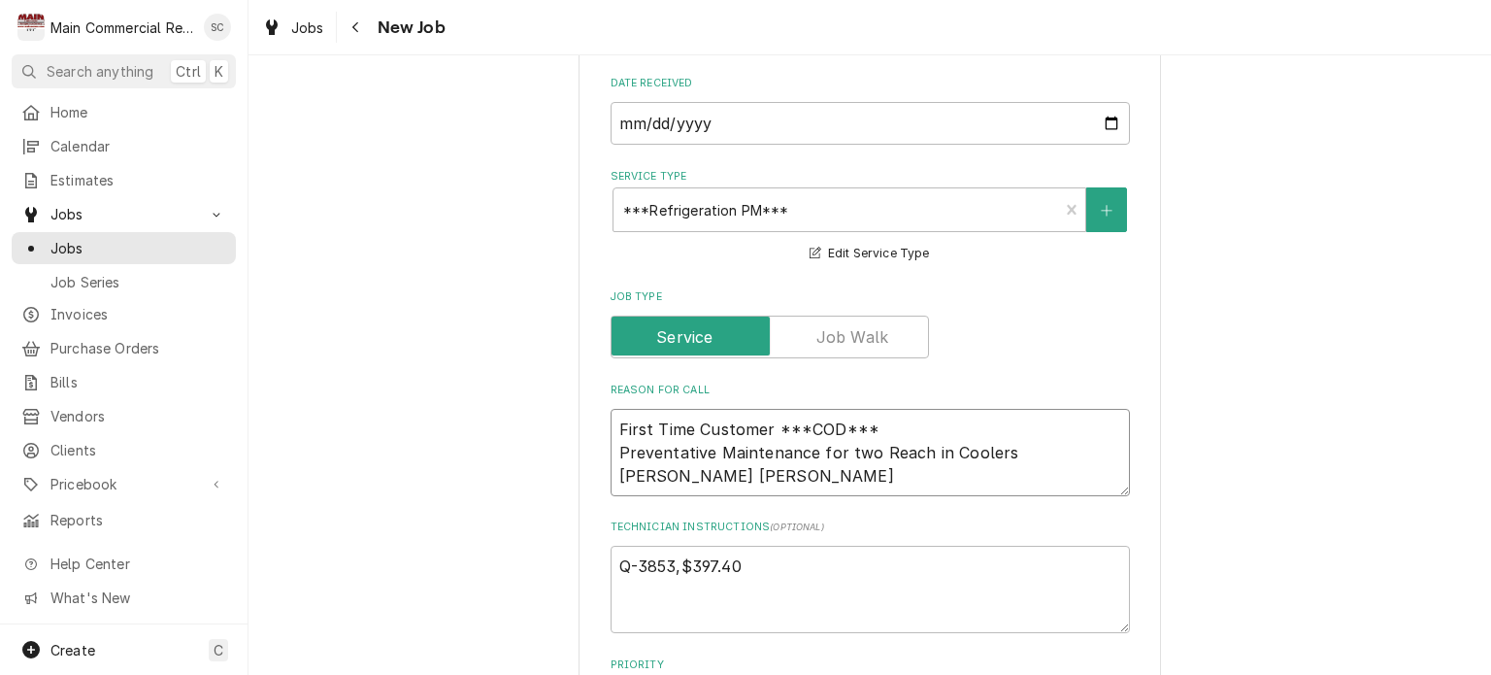
type textarea "First Time Customer ***COD*** Preventative Maintenance for two Reach in Coolers…"
type textarea "x"
type textarea "First Time Customer ***COD*** Preventative Maintenance for two Reach in Coolers…"
type textarea "x"
type textarea "First Time Customer ***COD*** Preventative Maintenance for two Reach in Coolers…"
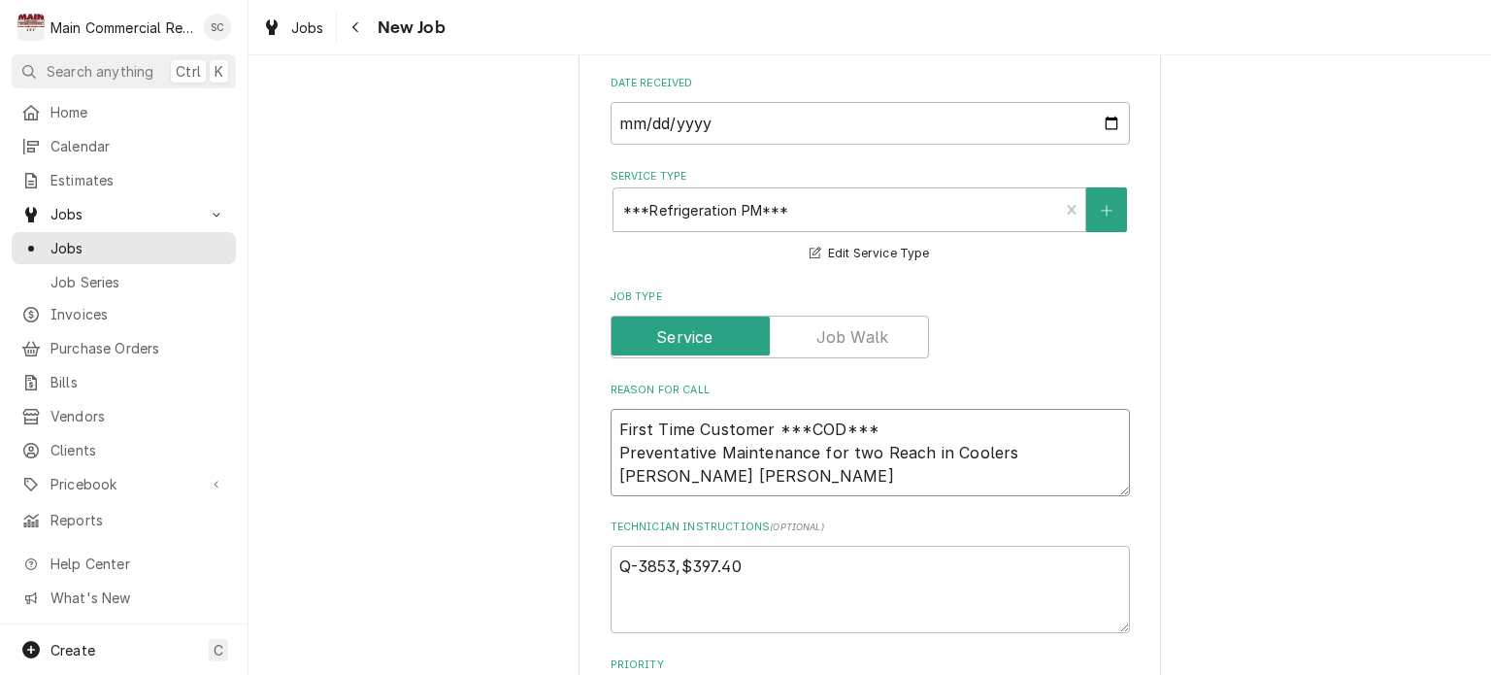
type textarea "x"
type textarea "First Time Customer ***COD*** Preventative Maintenance for two Reach in Coolers…"
type textarea "x"
type textarea "First Time Customer ***COD*** Preventative Maintenance for two Reach in Coolers…"
type textarea "x"
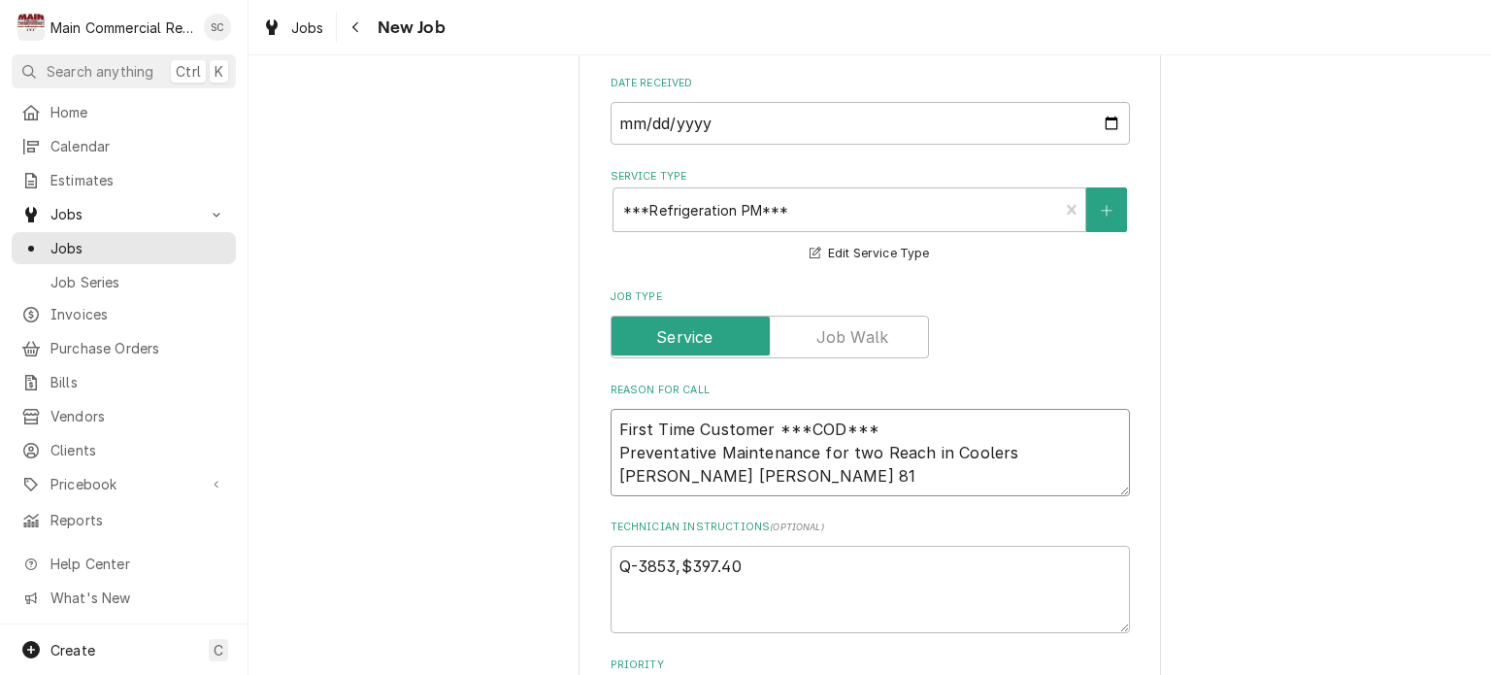
type textarea "First Time Customer ***COD*** Preventative Maintenance for two Reach in Coolers…"
type textarea "x"
type textarea "First Time Customer ***COD*** Preventative Maintenance for two Reach in Coolers…"
type textarea "x"
type textarea "First Time Customer ***COD*** Preventative Maintenance for two Reach in Coolers…"
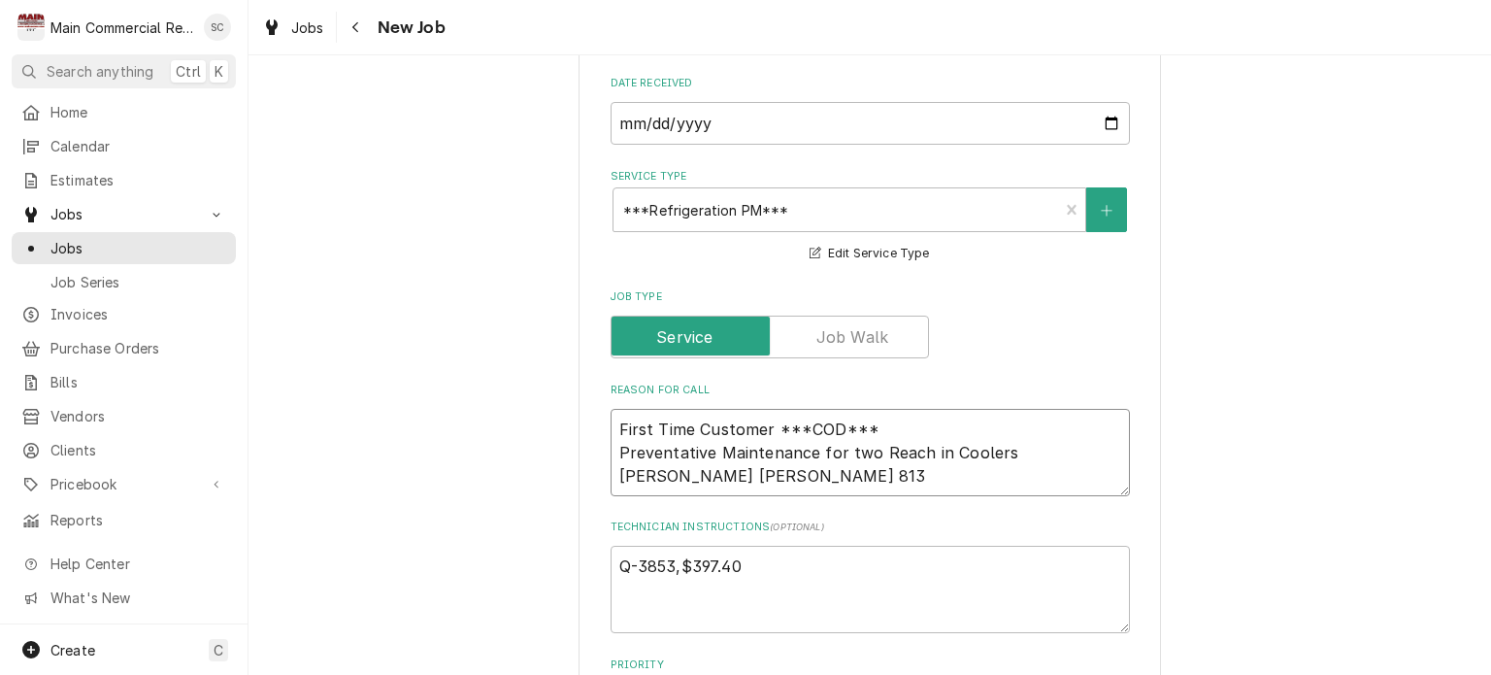
type textarea "x"
type textarea "First Time Customer ***COD*** Preventative Maintenance for two Reach in Coolers…"
type textarea "x"
type textarea "First Time Customer ***COD*** Preventative Maintenance for two Reach in Coolers…"
type textarea "x"
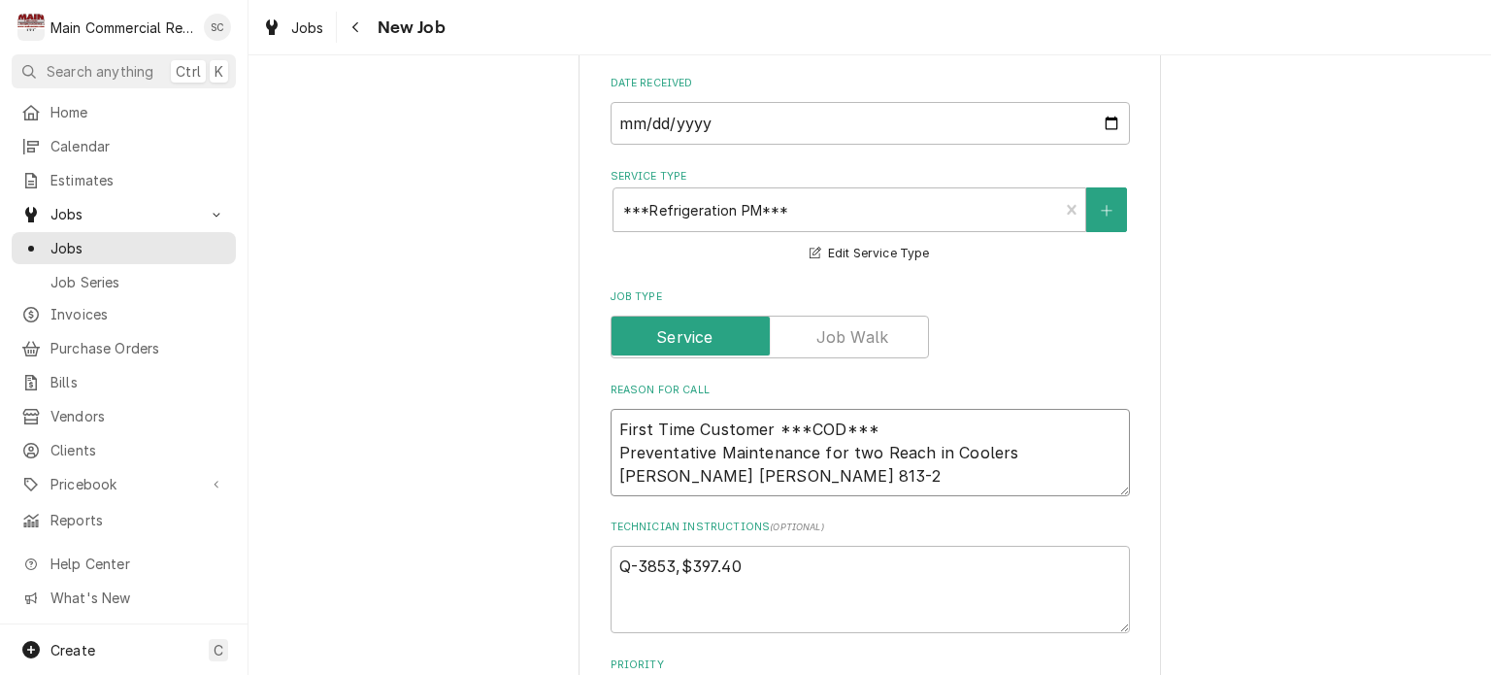
type textarea "First Time Customer ***COD*** Preventative Maintenance for two Reach in Coolers…"
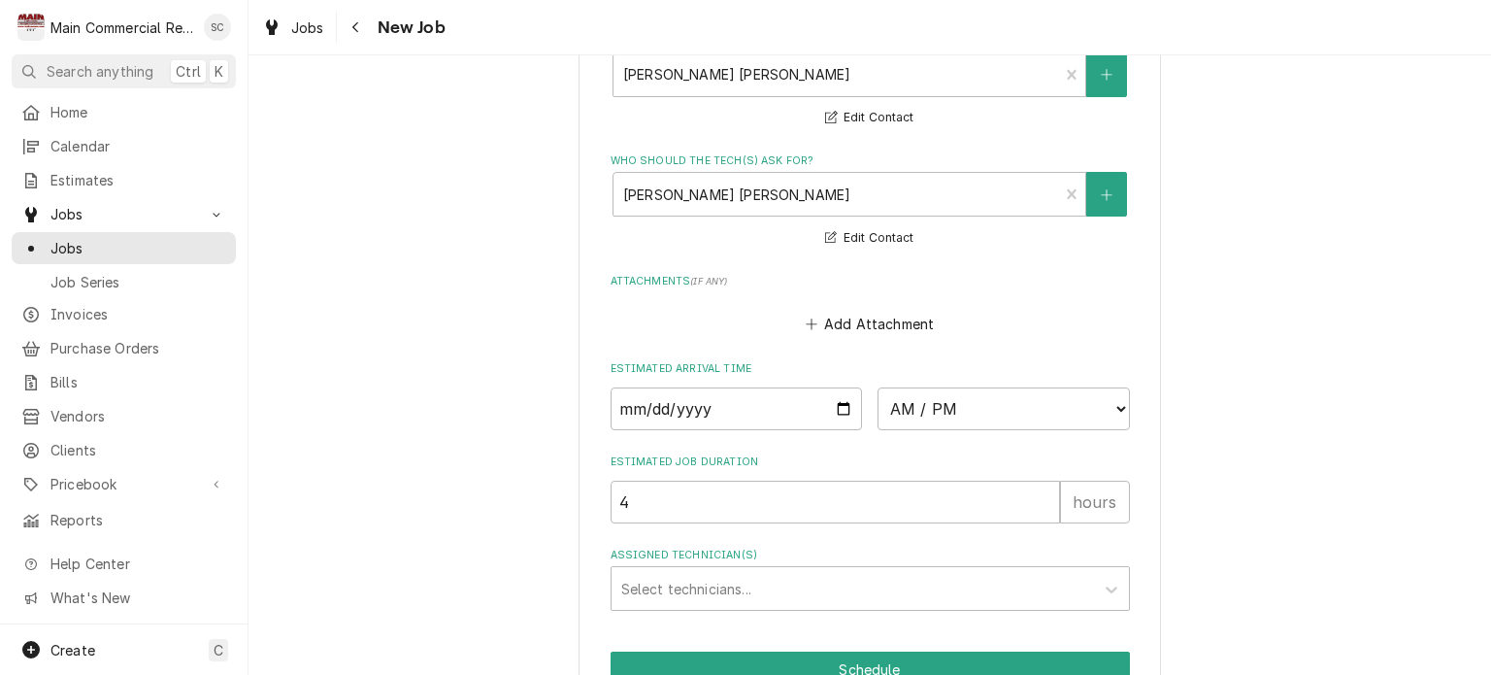
scroll to position [1604, 0]
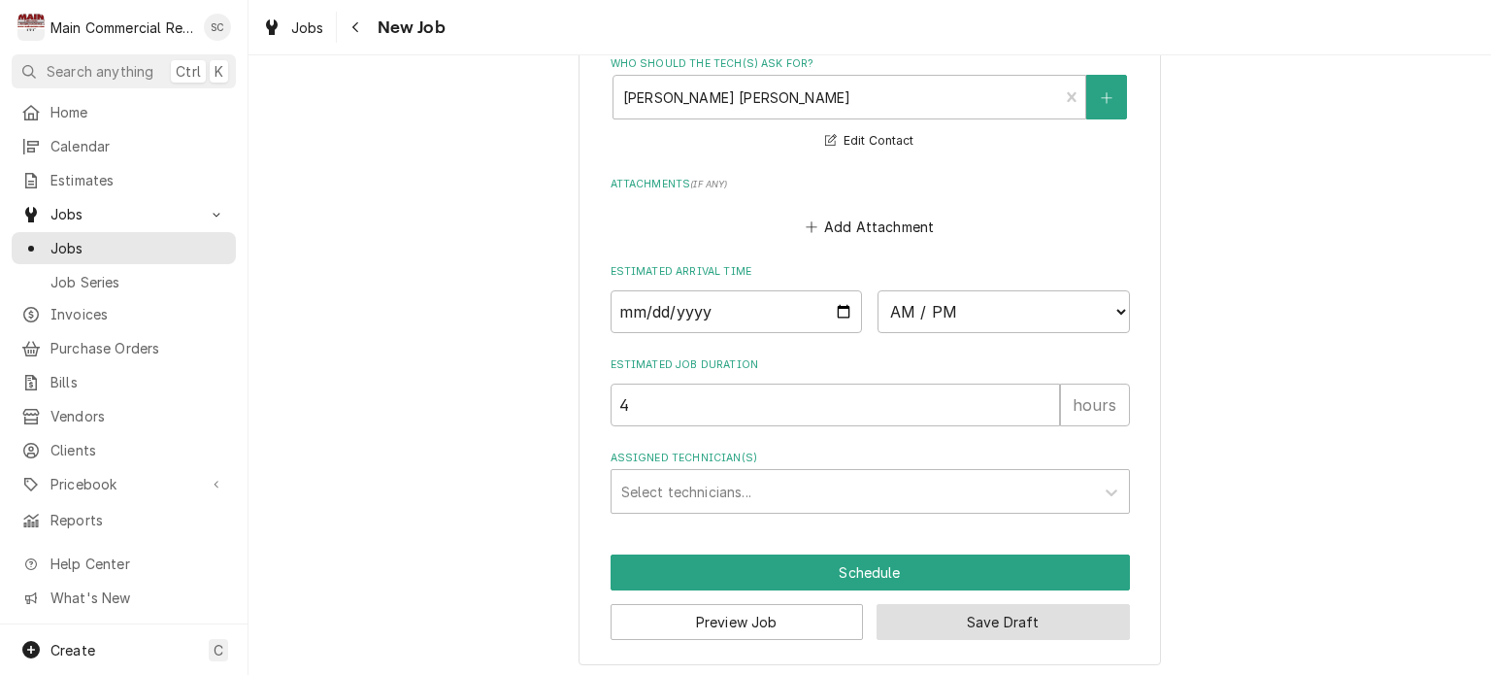
click at [944, 612] on button "Save Draft" at bounding box center [1003, 622] width 253 height 36
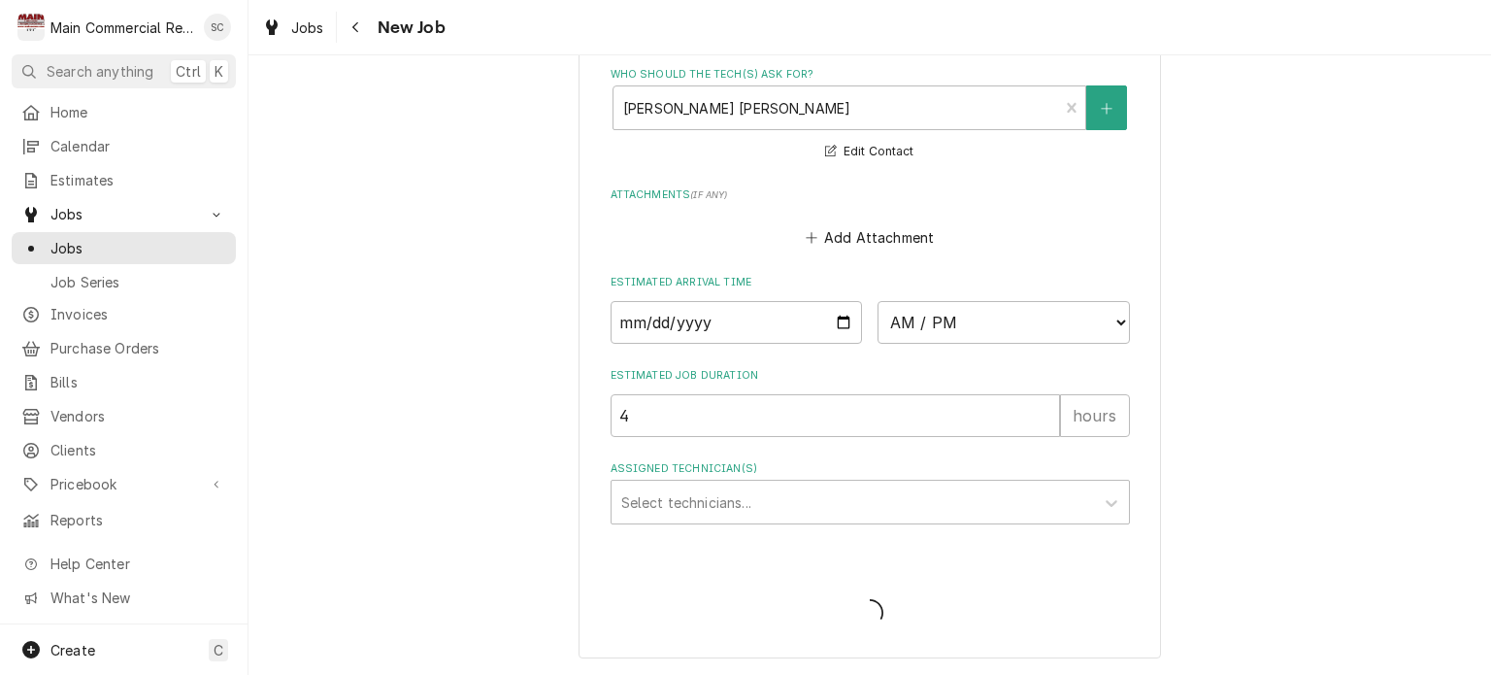
scroll to position [1587, 0]
